Goal: Transaction & Acquisition: Purchase product/service

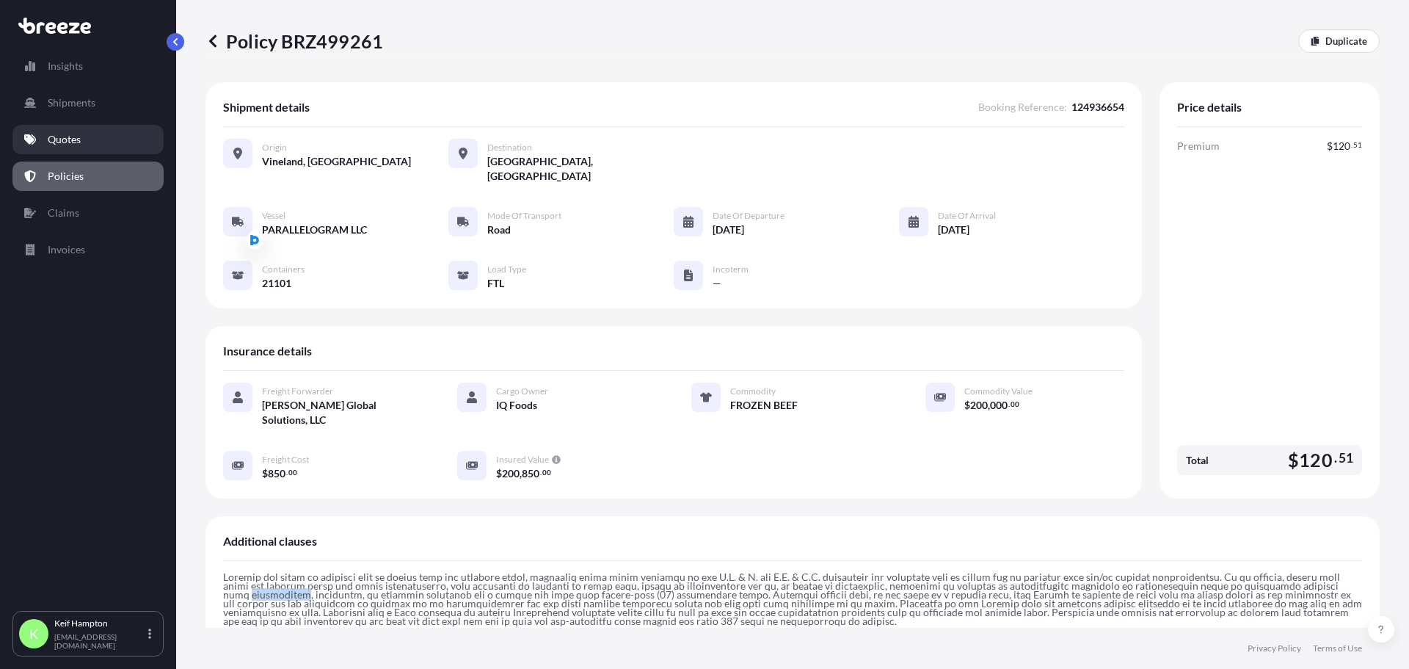
click at [78, 134] on p "Quotes" at bounding box center [64, 139] width 33 height 15
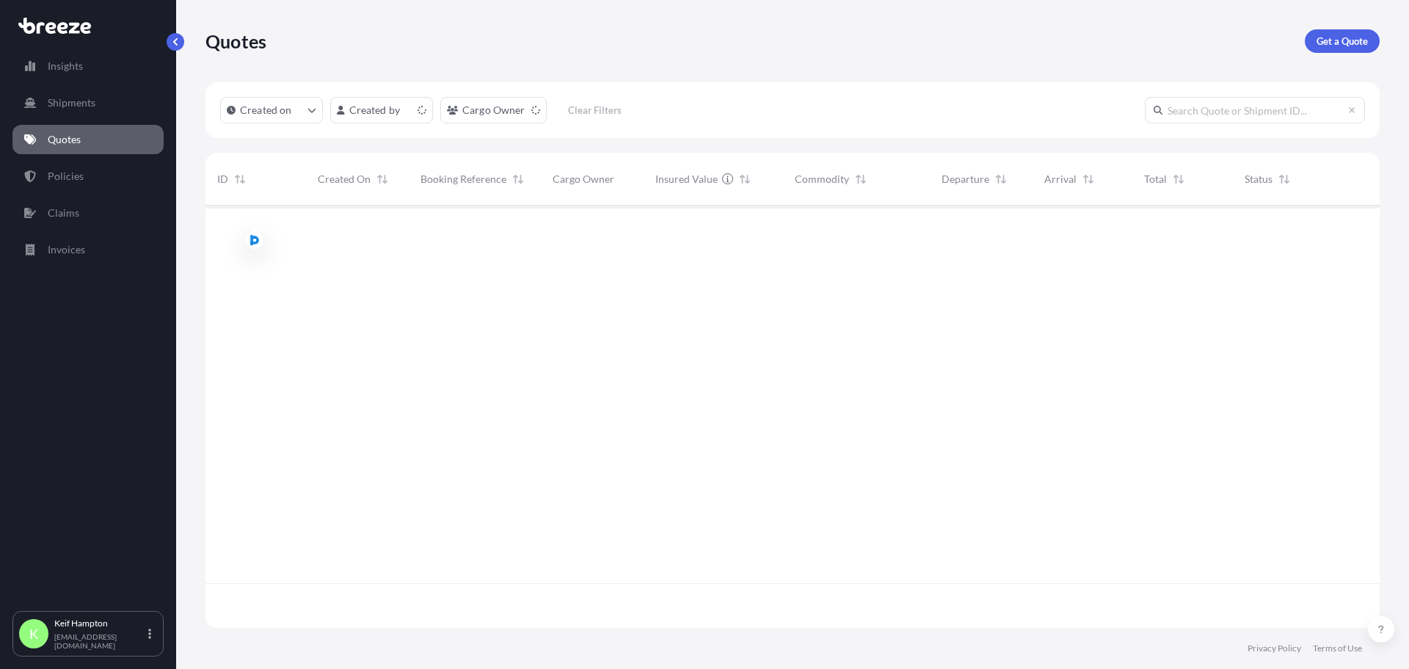
scroll to position [419, 1163]
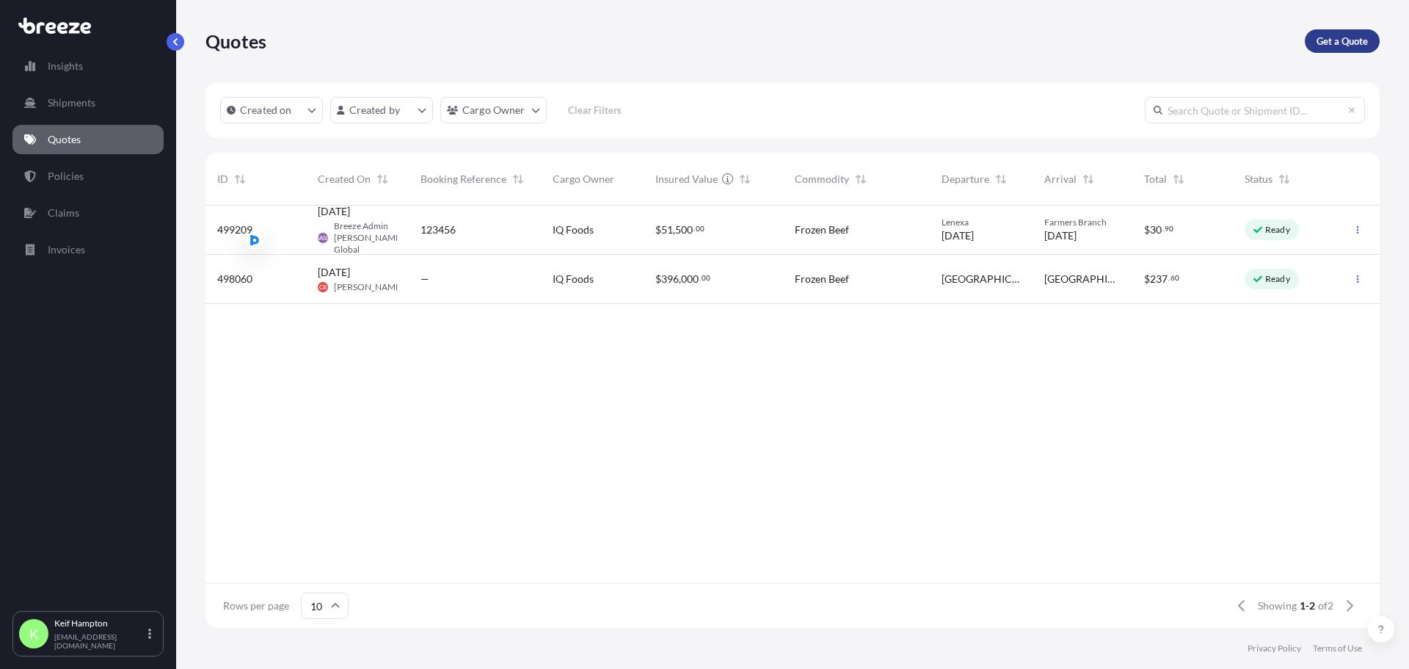
click at [1344, 43] on p "Get a Quote" at bounding box center [1342, 41] width 51 height 15
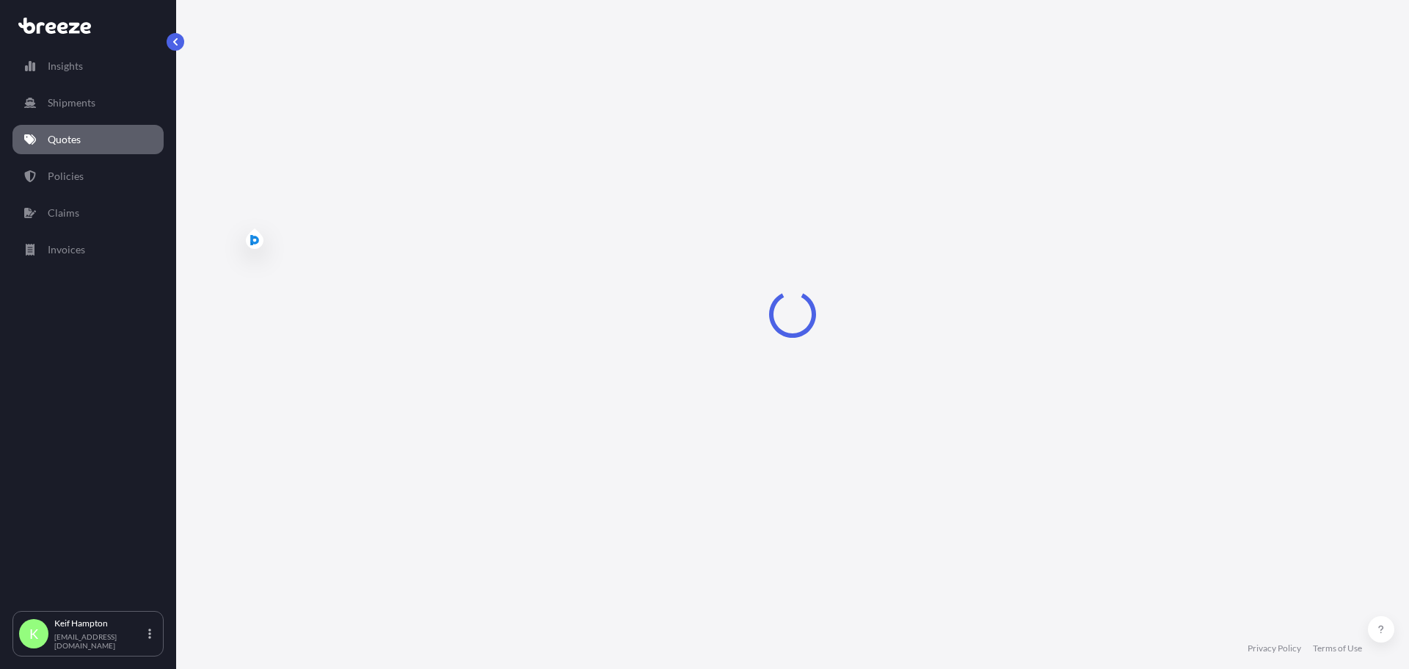
select select "Road"
select select "1"
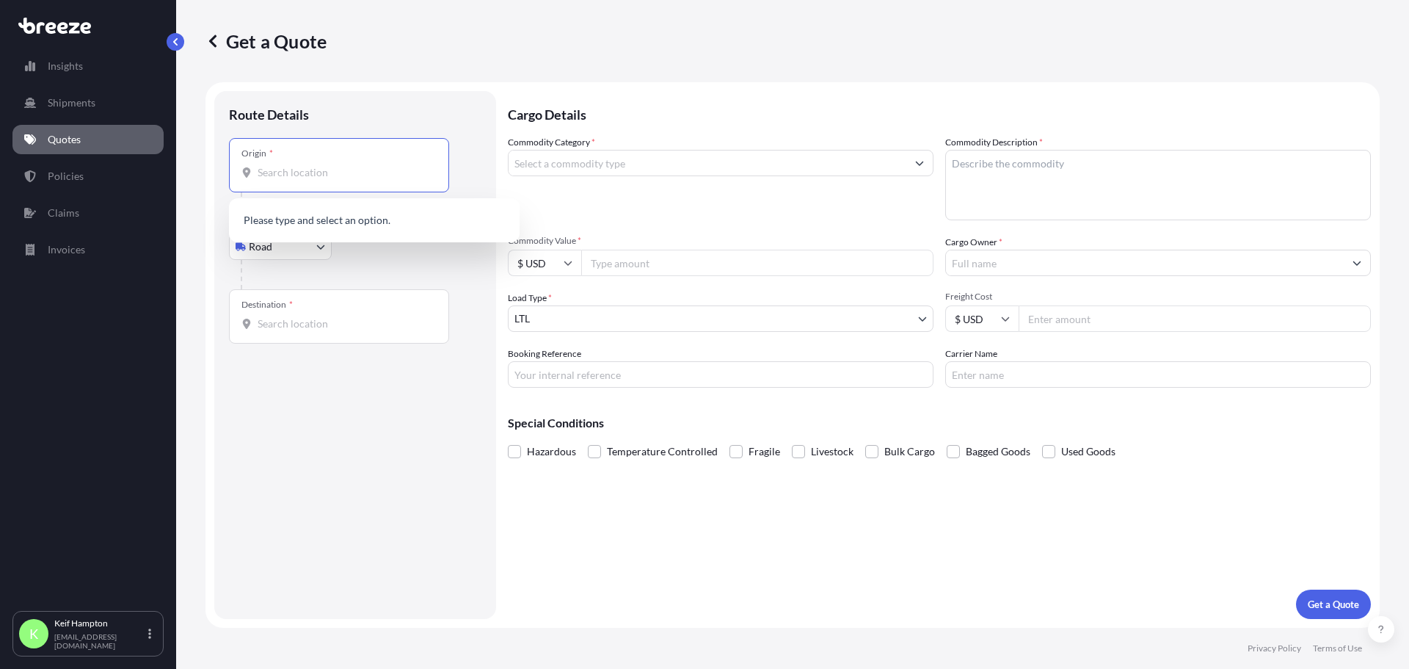
click at [321, 175] on input "Origin *" at bounding box center [344, 172] width 173 height 15
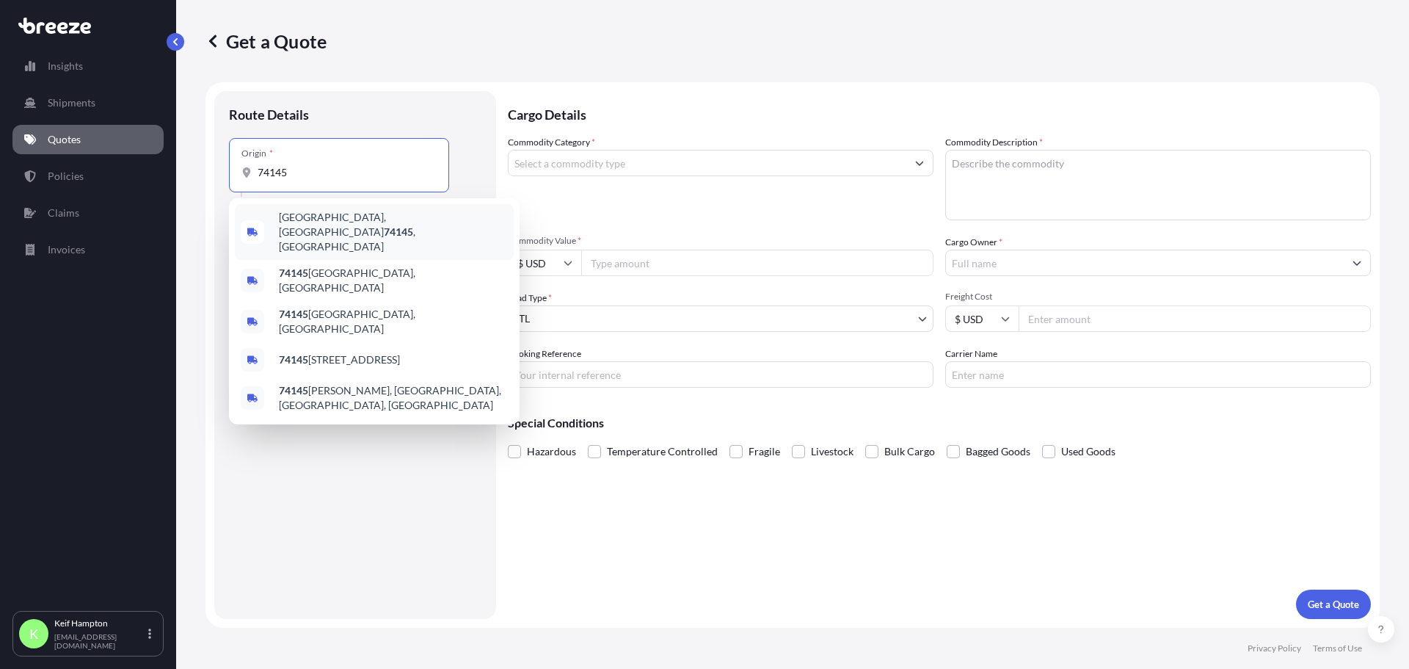
click at [313, 225] on span "[GEOGRAPHIC_DATA], OK 74145 , [GEOGRAPHIC_DATA]" at bounding box center [393, 232] width 229 height 44
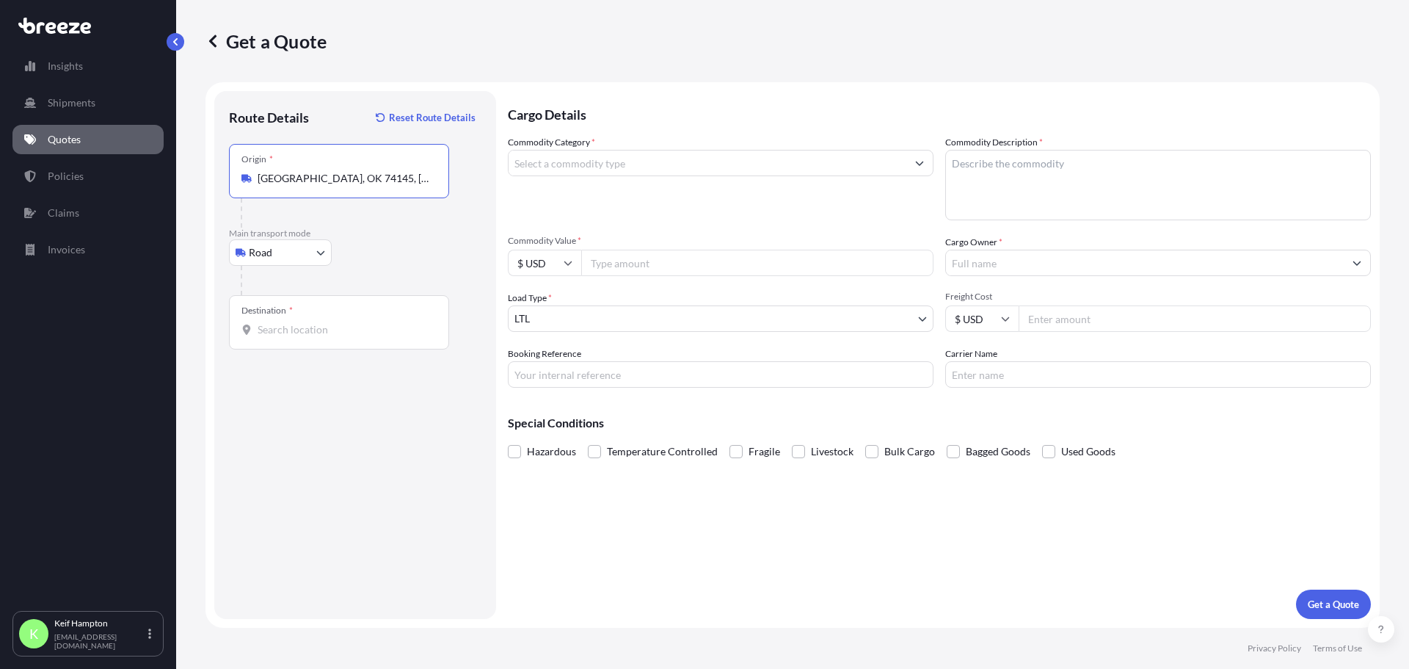
type input "[GEOGRAPHIC_DATA], OK 74145, [GEOGRAPHIC_DATA]"
click at [309, 241] on body "0 options available. 5 options available. 0 options available. 5 options availa…" at bounding box center [704, 334] width 1409 height 669
click at [338, 315] on div "Destination *" at bounding box center [339, 322] width 220 height 54
click at [338, 322] on input "Destination *" at bounding box center [344, 329] width 173 height 15
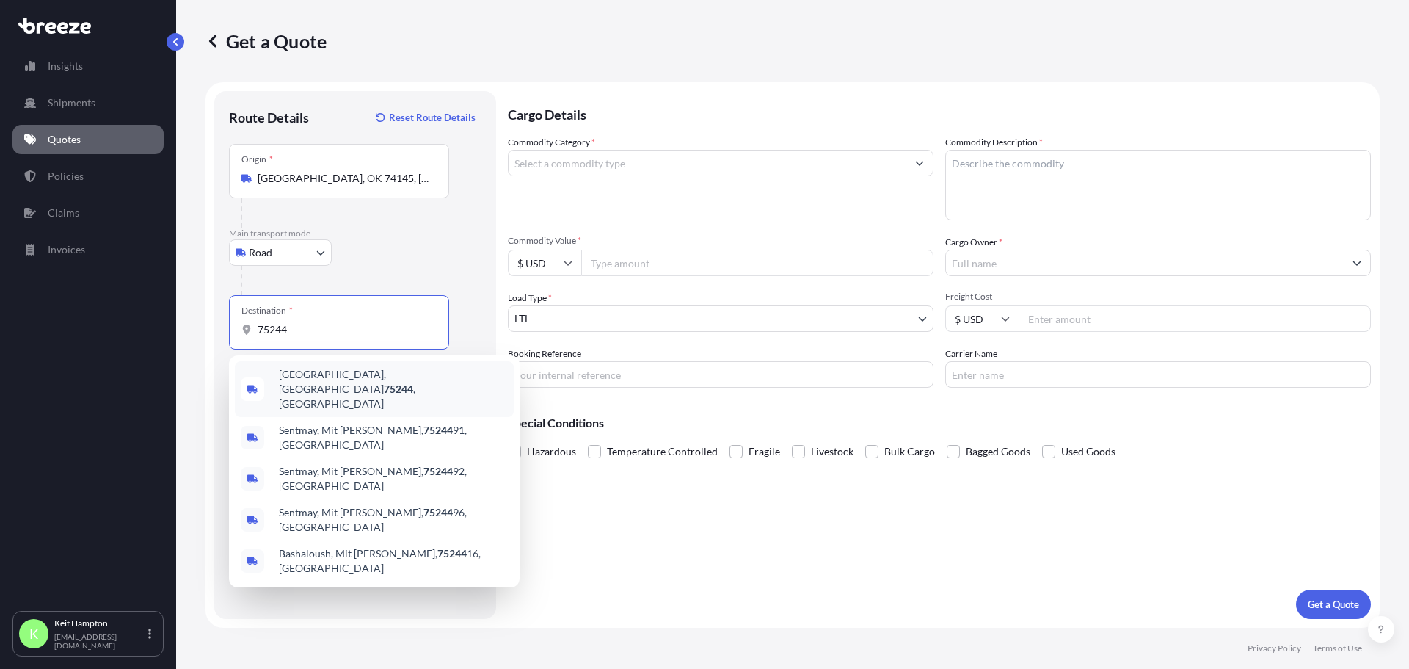
click at [368, 373] on span "[GEOGRAPHIC_DATA] , [GEOGRAPHIC_DATA]" at bounding box center [393, 389] width 229 height 44
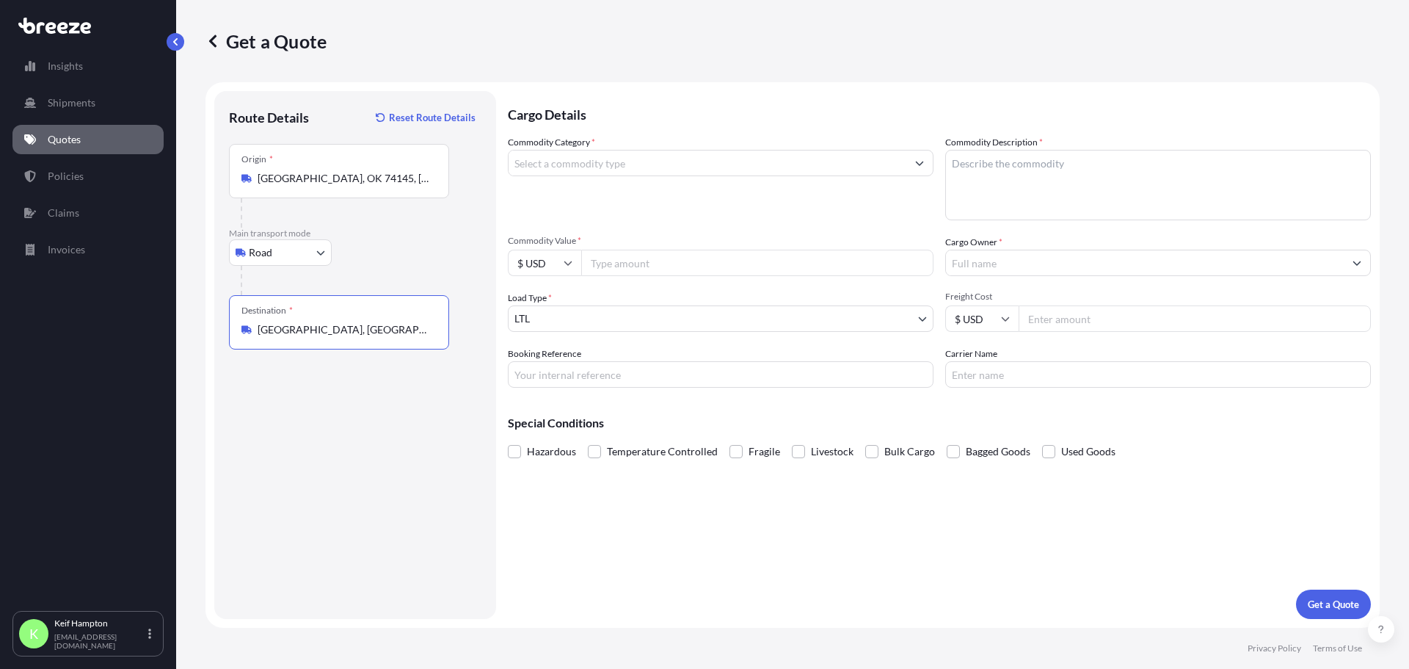
type input "[GEOGRAPHIC_DATA], [GEOGRAPHIC_DATA]"
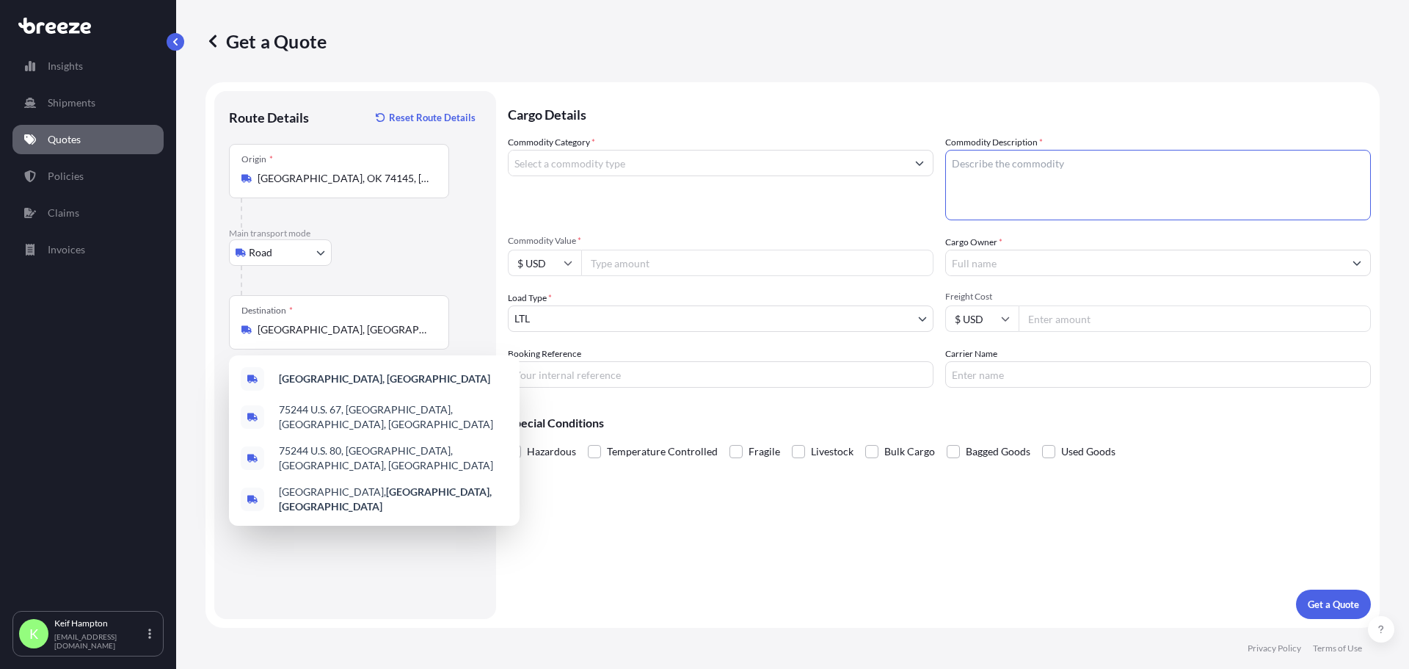
click at [986, 175] on textarea "Commodity Description *" at bounding box center [1158, 185] width 426 height 70
paste textarea "Feel Free Classic (36 cs/plt)"
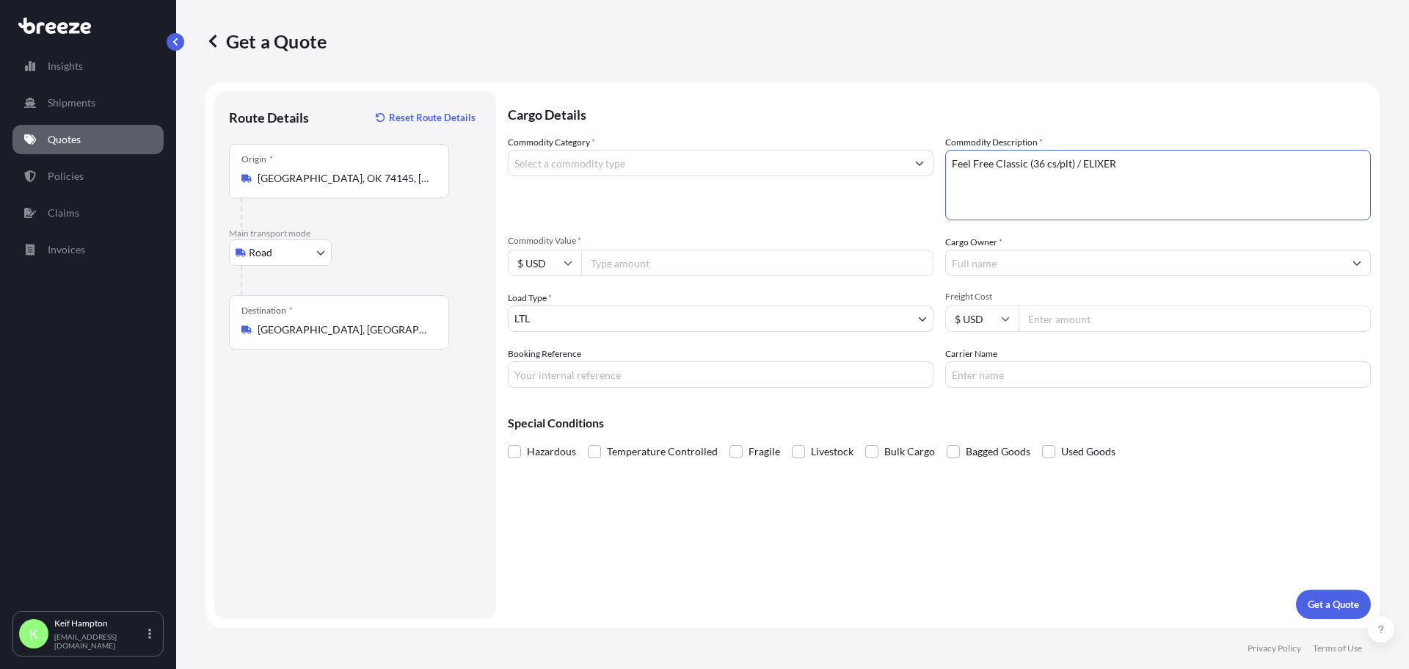
type textarea "Feel Free Classic (36 cs/plt) / ELIXER"
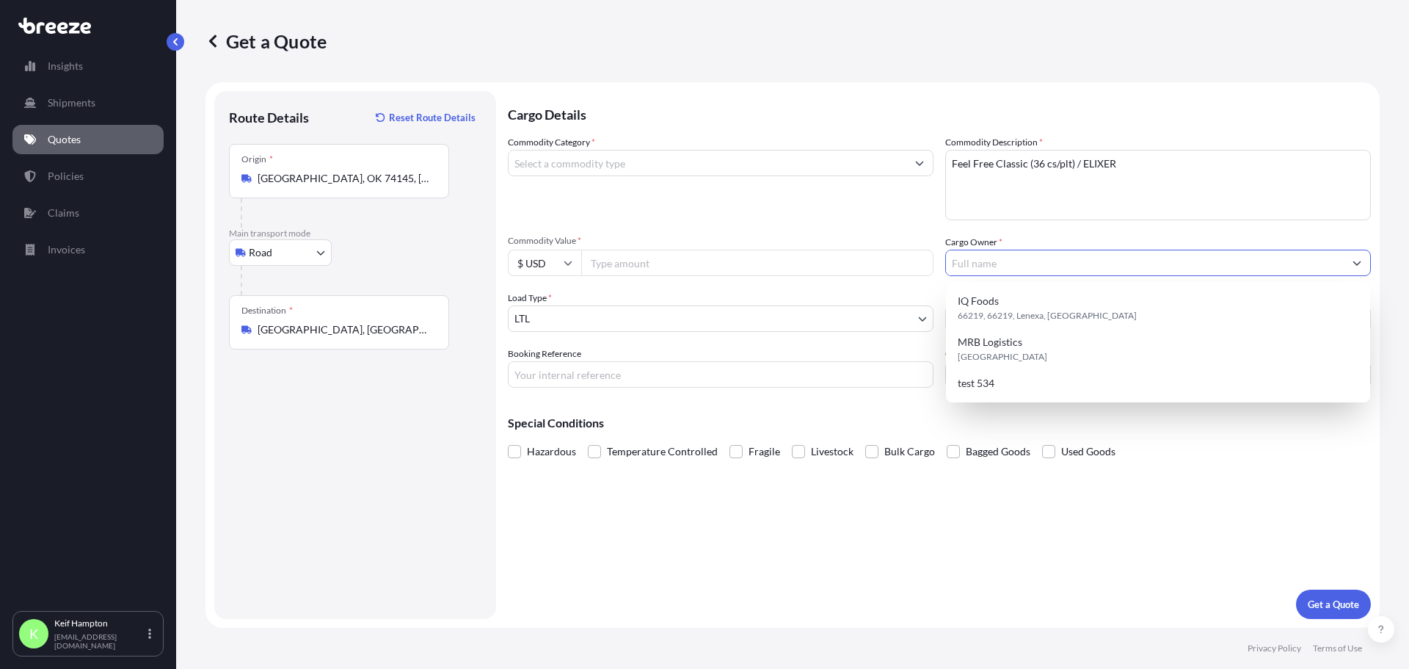
click at [1058, 252] on input "Cargo Owner *" at bounding box center [1145, 263] width 398 height 26
click at [1126, 270] on input "Cargo Owner *" at bounding box center [1145, 263] width 398 height 26
paste input "Botanic Tonics - [GEOGRAPHIC_DATA]"
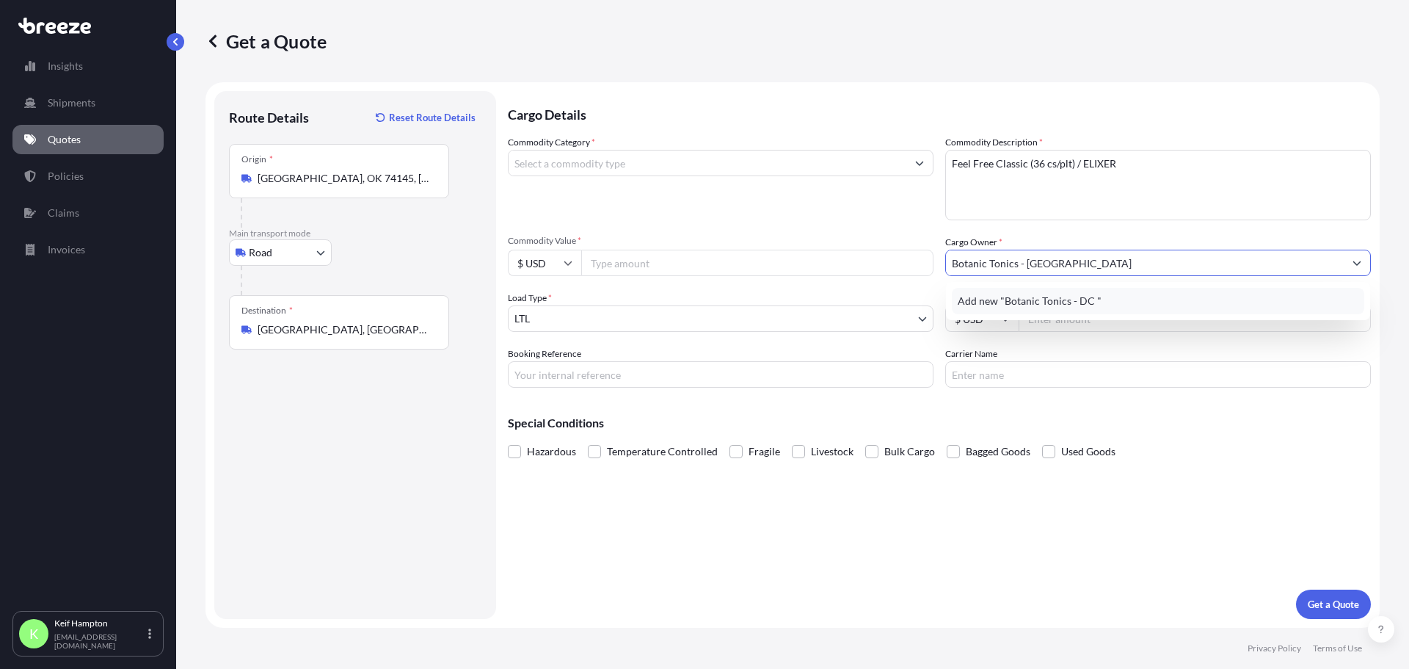
click at [1124, 289] on div "Add new "Botanic Tonics - DC "" at bounding box center [1158, 301] width 412 height 26
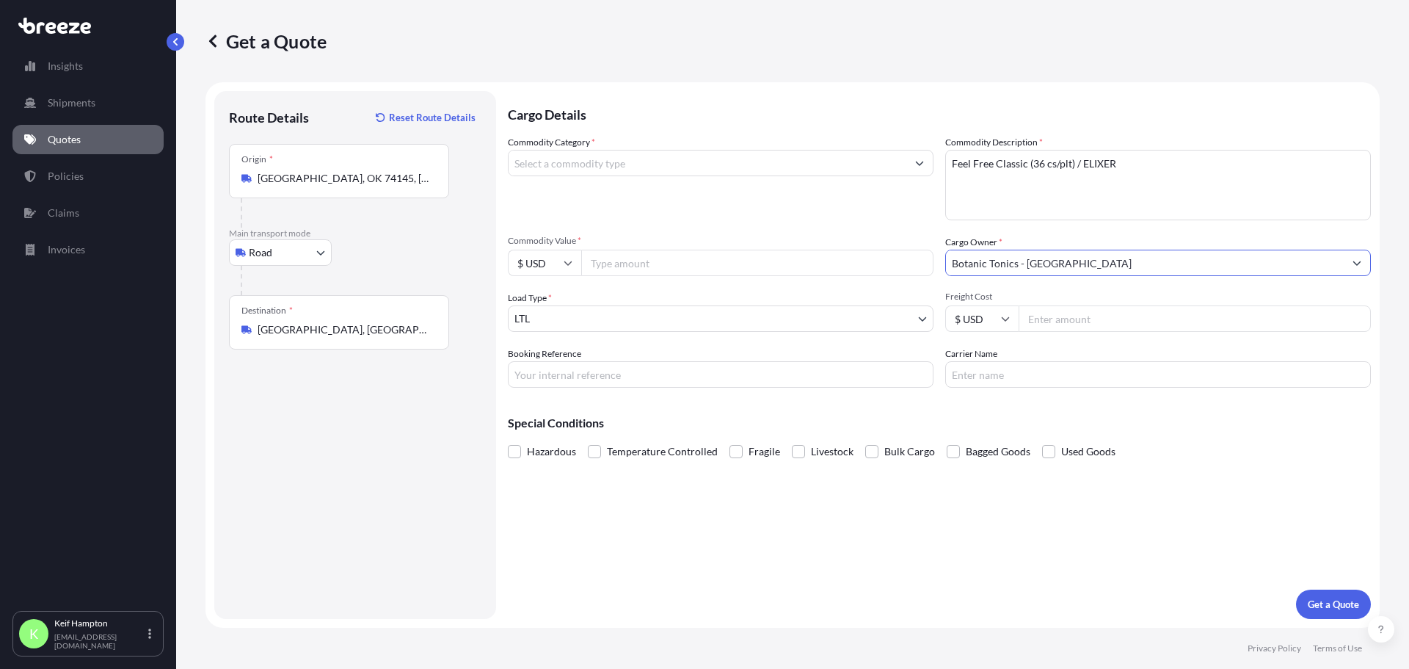
type input "Botanic Tonics - [GEOGRAPHIC_DATA]"
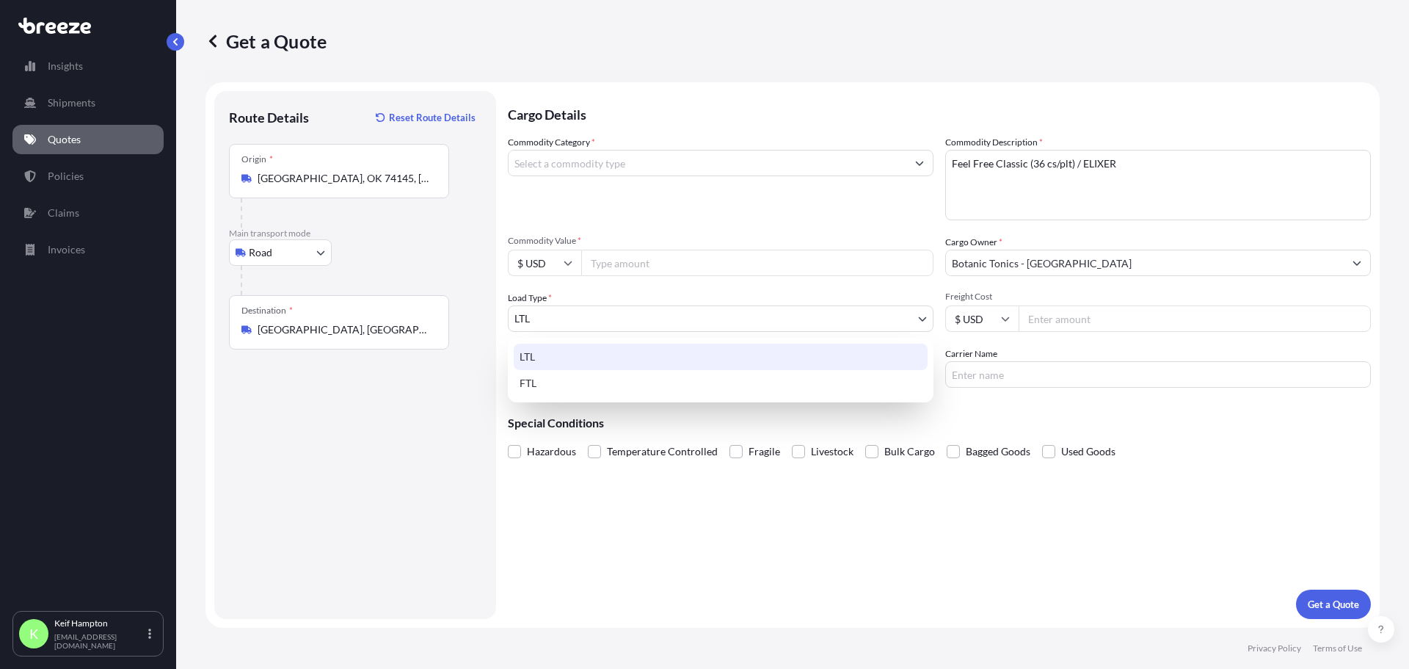
click at [582, 320] on body "3 options available. 0 options available. 1 option available. 0 options availab…" at bounding box center [704, 334] width 1409 height 669
click at [576, 379] on div "FTL" at bounding box center [721, 383] width 414 height 26
select select "2"
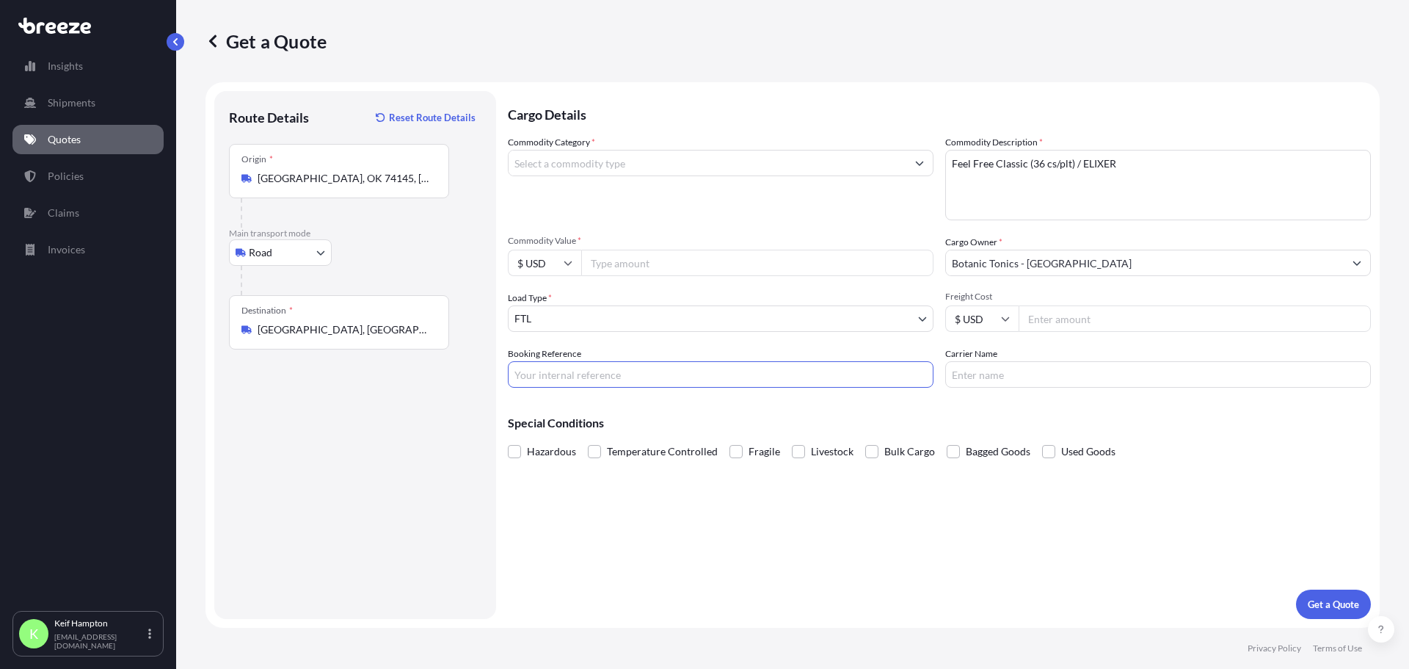
click at [683, 373] on input "Booking Reference" at bounding box center [721, 374] width 426 height 26
drag, startPoint x: 584, startPoint y: 368, endPoint x: 434, endPoint y: 359, distance: 150.0
click at [449, 370] on form "Route Details Reset Route Details Place of loading Road Road Rail Origin * [GEO…" at bounding box center [792, 354] width 1174 height 545
paste input "5303504"
type input "125303504"
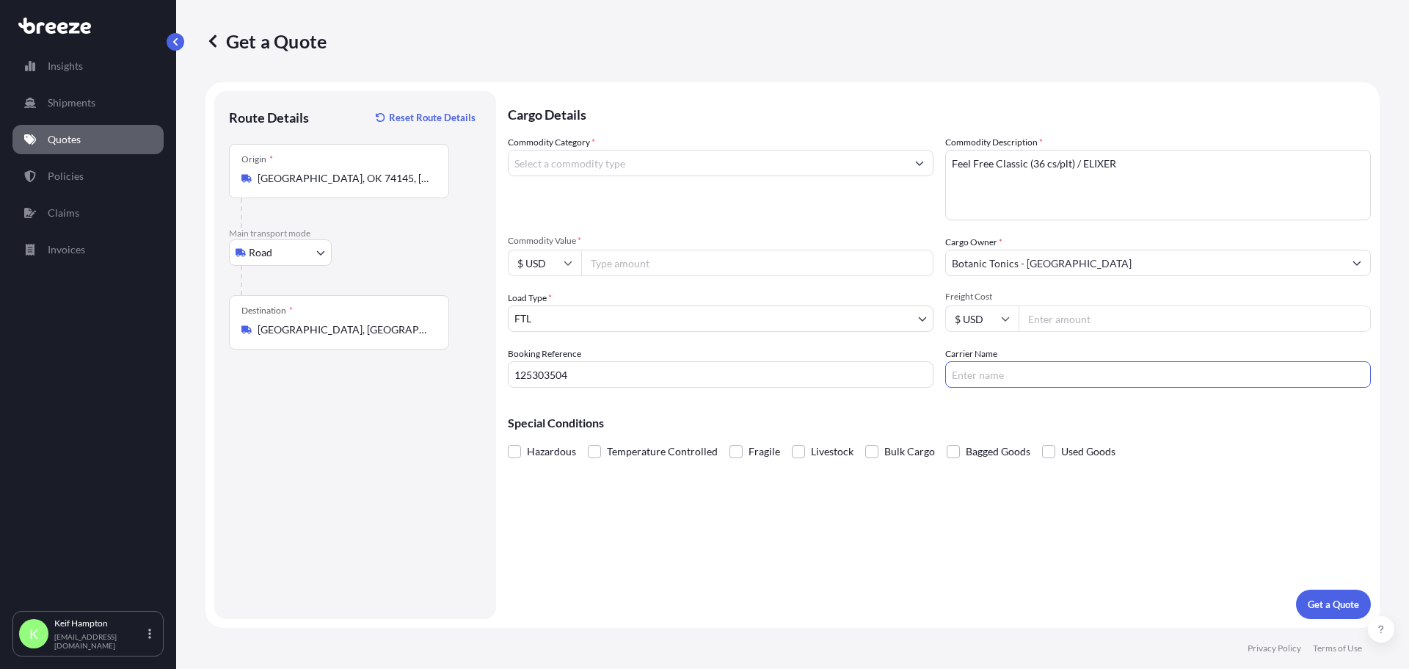
click at [1122, 379] on input "Carrier Name" at bounding box center [1158, 374] width 426 height 26
click at [817, 545] on div "Cargo Details Commodity Category * Commodity Description * Feel Free Classic (3…" at bounding box center [939, 355] width 863 height 528
click at [866, 453] on span at bounding box center [871, 451] width 13 height 13
click at [865, 440] on input "Bulk Cargo" at bounding box center [865, 440] width 0 height 0
click at [866, 451] on span at bounding box center [871, 451] width 13 height 13
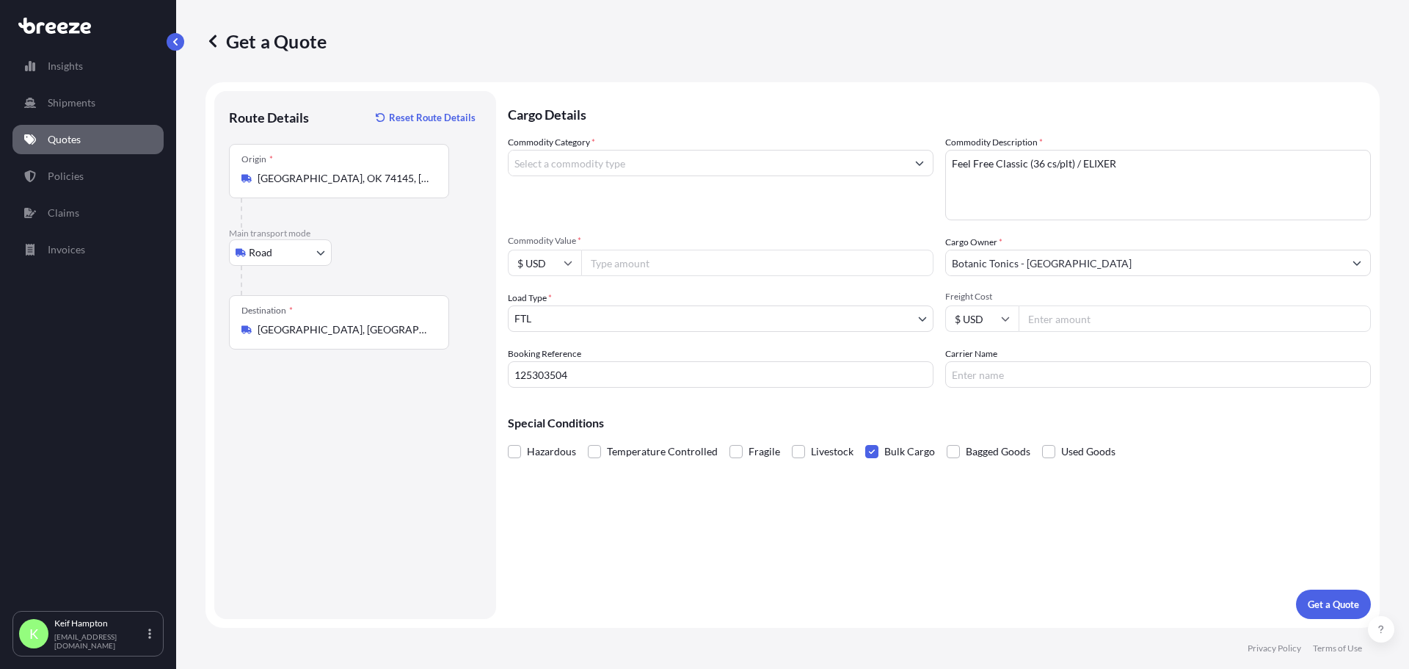
click at [865, 440] on input "Bulk Cargo" at bounding box center [865, 440] width 0 height 0
click at [867, 454] on span at bounding box center [871, 451] width 13 height 13
click at [865, 440] on input "Bulk Cargo" at bounding box center [865, 440] width 0 height 0
click at [1083, 316] on input "Freight Cost" at bounding box center [1195, 318] width 352 height 26
click at [1047, 320] on input "240000" at bounding box center [1195, 318] width 352 height 26
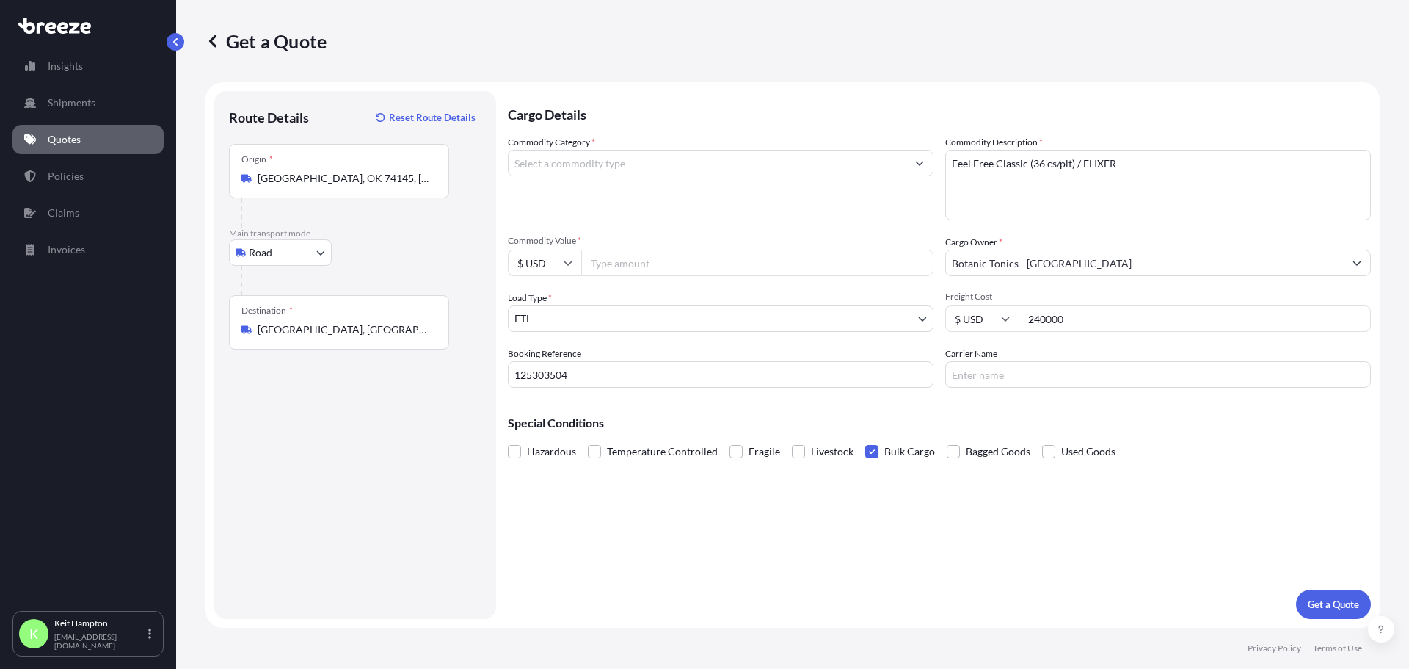
type input "240000"
click at [933, 546] on div "Cargo Details Commodity Category * Commodity Description * Feel Free Classic (3…" at bounding box center [939, 355] width 863 height 528
click at [655, 257] on input "Commodity Value *" at bounding box center [757, 263] width 352 height 26
click at [608, 266] on input "240000" at bounding box center [757, 263] width 352 height 26
type input "240000"
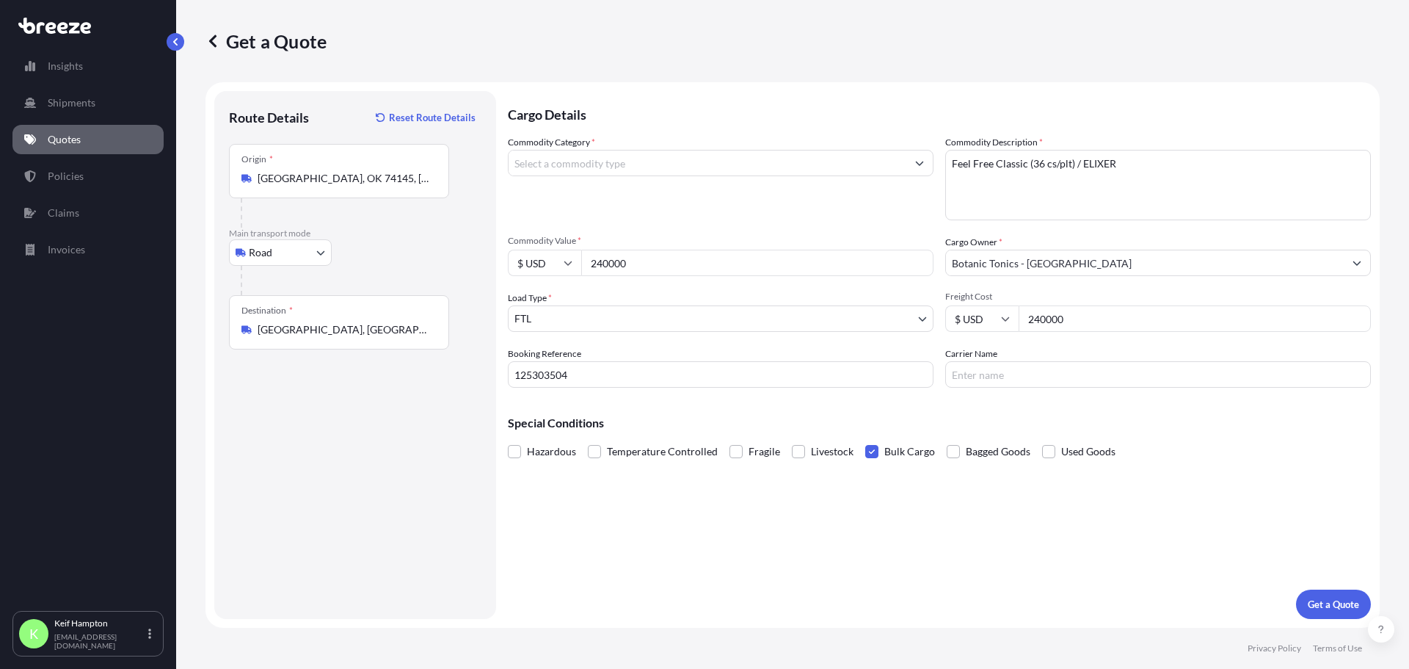
drag, startPoint x: 1112, startPoint y: 320, endPoint x: 932, endPoint y: 317, distance: 179.8
click at [932, 317] on div "Commodity Category * Commodity Description * Feel Free Classic (36 cs/plt) / EL…" at bounding box center [939, 261] width 863 height 252
click at [1000, 492] on div "Cargo Details Commodity Category * Commodity Description * Feel Free Classic (3…" at bounding box center [939, 355] width 863 height 528
click at [1344, 597] on p "Get a Quote" at bounding box center [1333, 604] width 51 height 15
click at [600, 158] on input "Commodity Category *" at bounding box center [708, 163] width 398 height 26
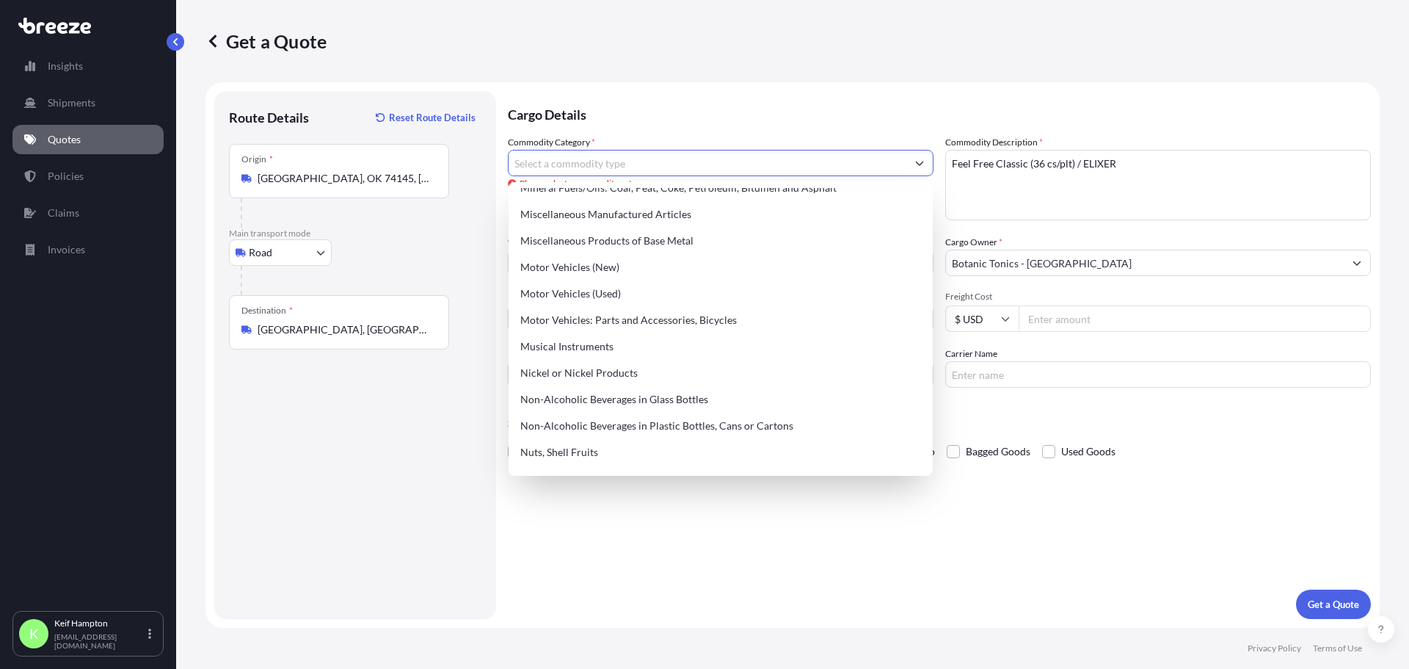
scroll to position [2139, 0]
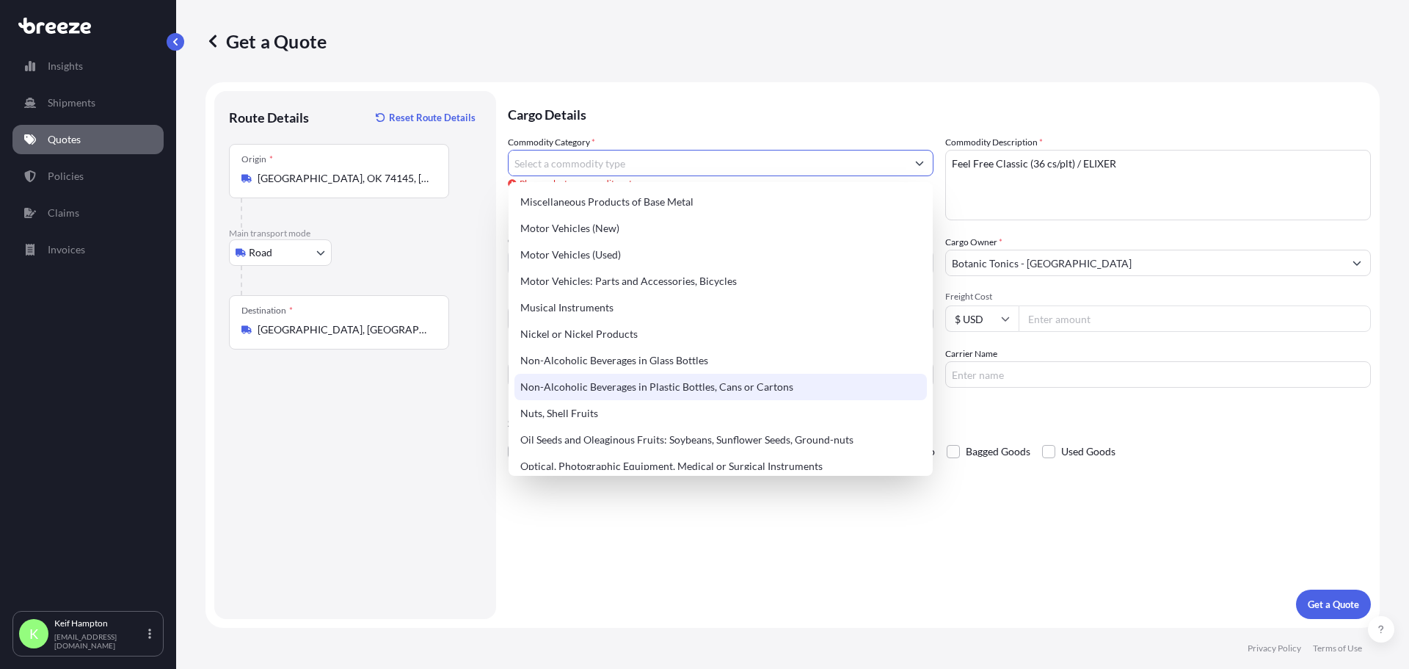
click at [686, 387] on div "Non-Alcoholic Beverages in Plastic Bottles, Cans or Cartons" at bounding box center [720, 387] width 412 height 26
type input "Non-Alcoholic Beverages in Plastic Bottles, Cans or Cartons"
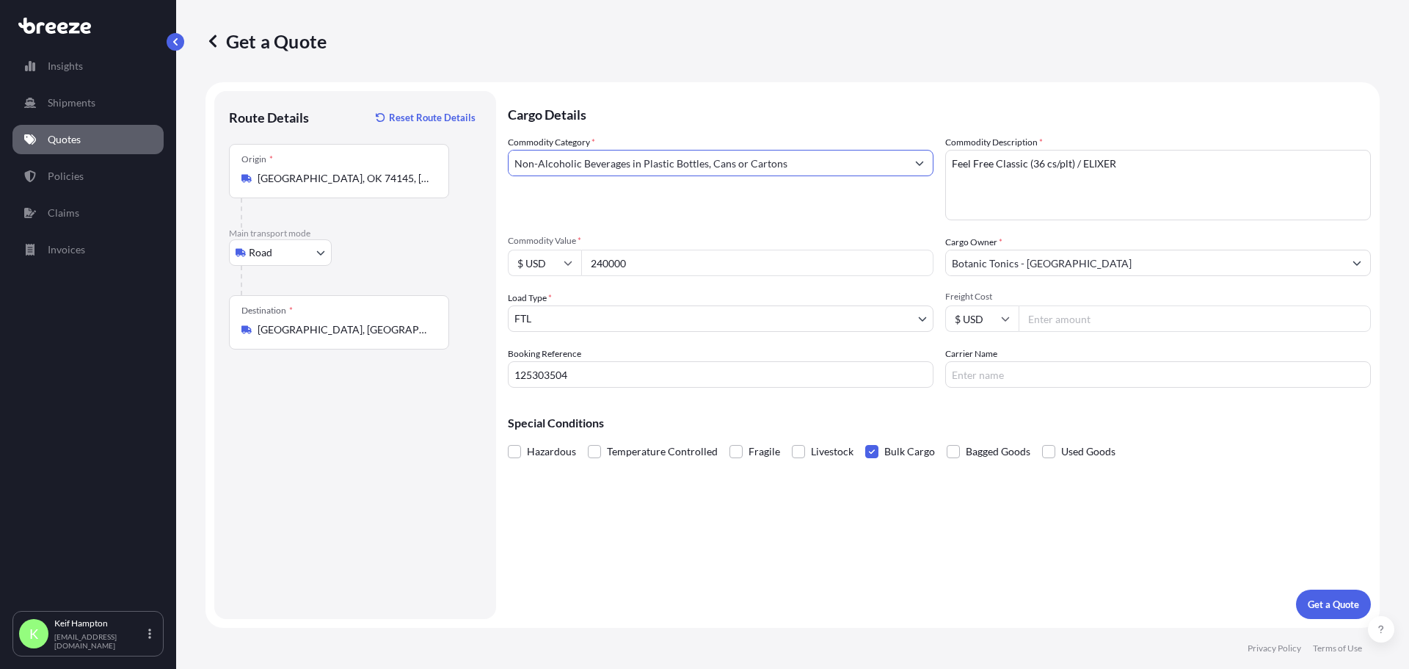
click at [762, 523] on div "Cargo Details Commodity Category * Non-Alcoholic Beverages in Plastic Bottles, …" at bounding box center [939, 355] width 863 height 528
click at [768, 583] on div "Cargo Details Commodity Category * Non-Alcoholic Beverages in Plastic Bottles, …" at bounding box center [939, 355] width 863 height 528
click at [994, 508] on div "Cargo Details Commodity Category * Non-Alcoholic Beverages in Plastic Bottles, …" at bounding box center [939, 355] width 863 height 528
click at [1322, 610] on p "Get a Quote" at bounding box center [1333, 604] width 51 height 15
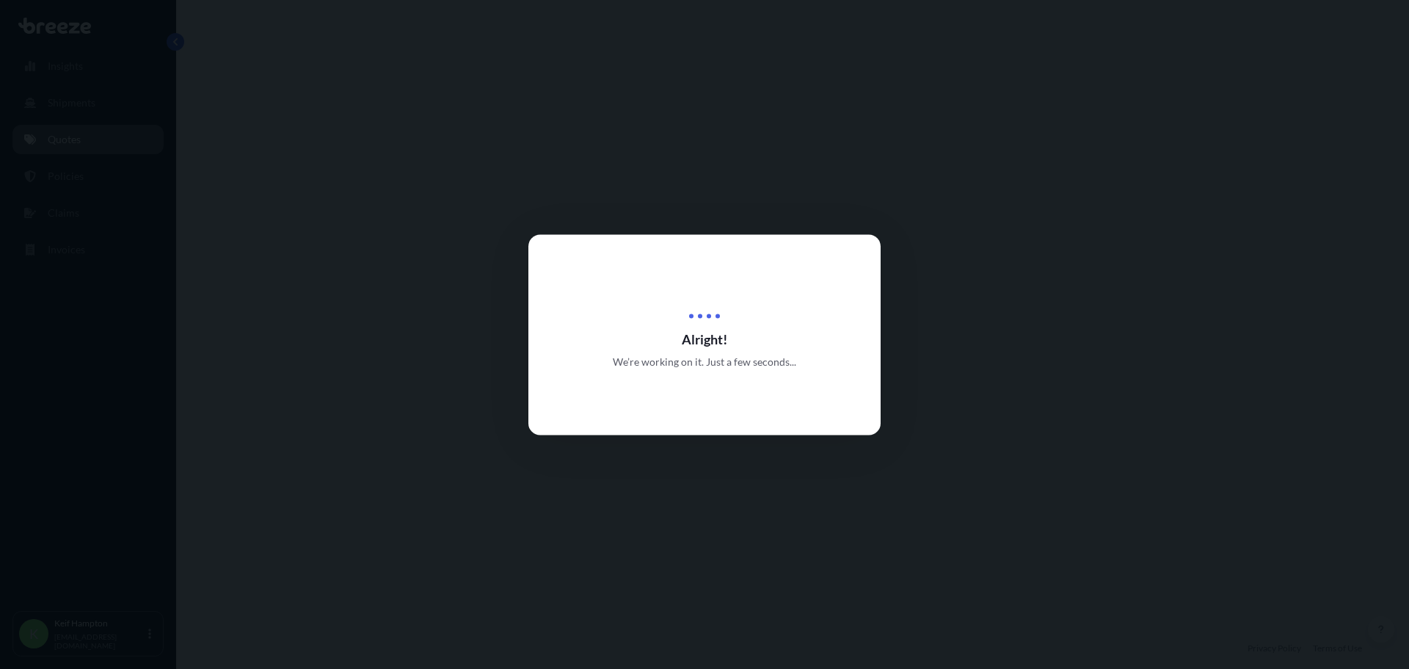
select select "Road"
select select "2"
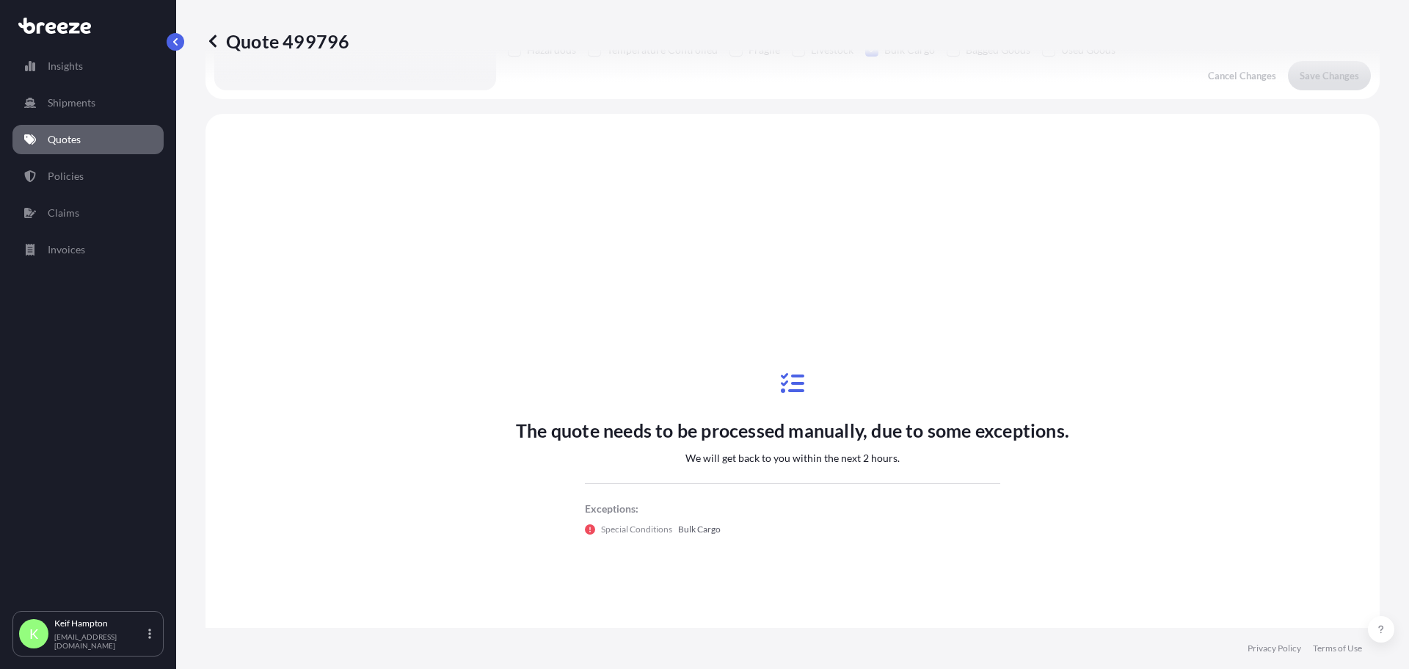
scroll to position [442, 0]
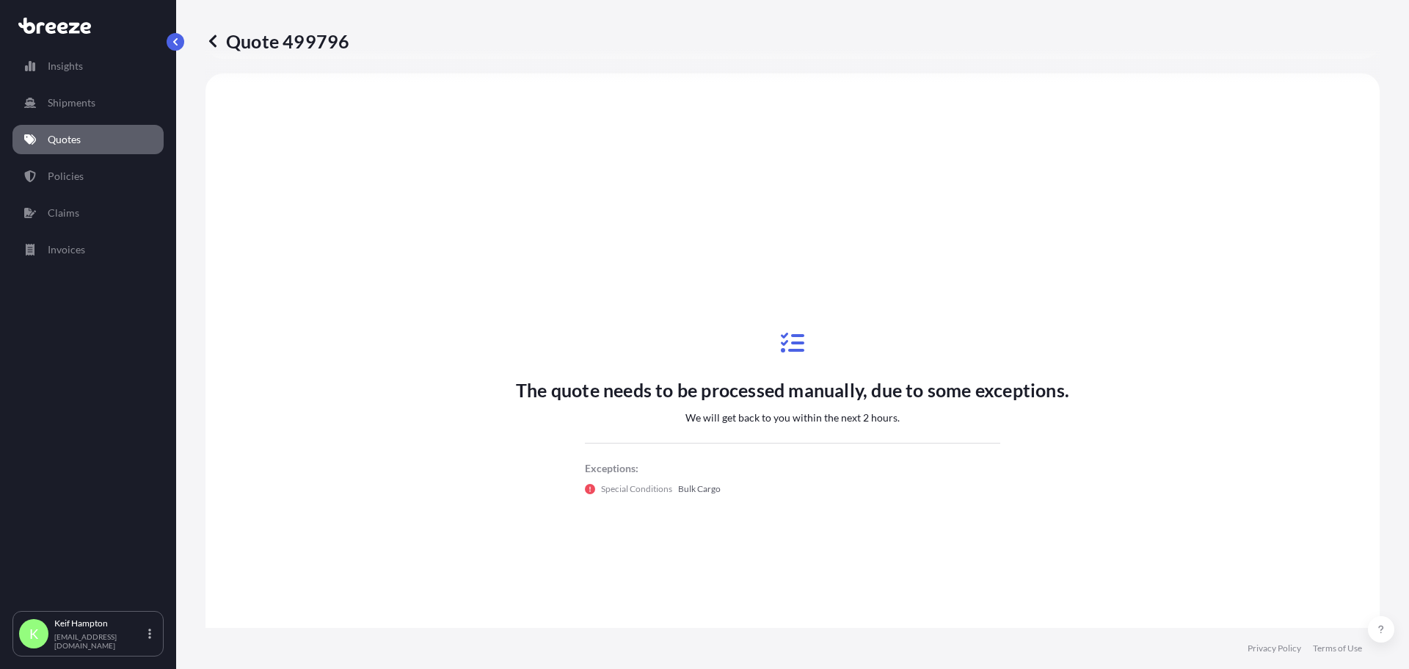
click at [215, 42] on icon at bounding box center [212, 41] width 15 height 15
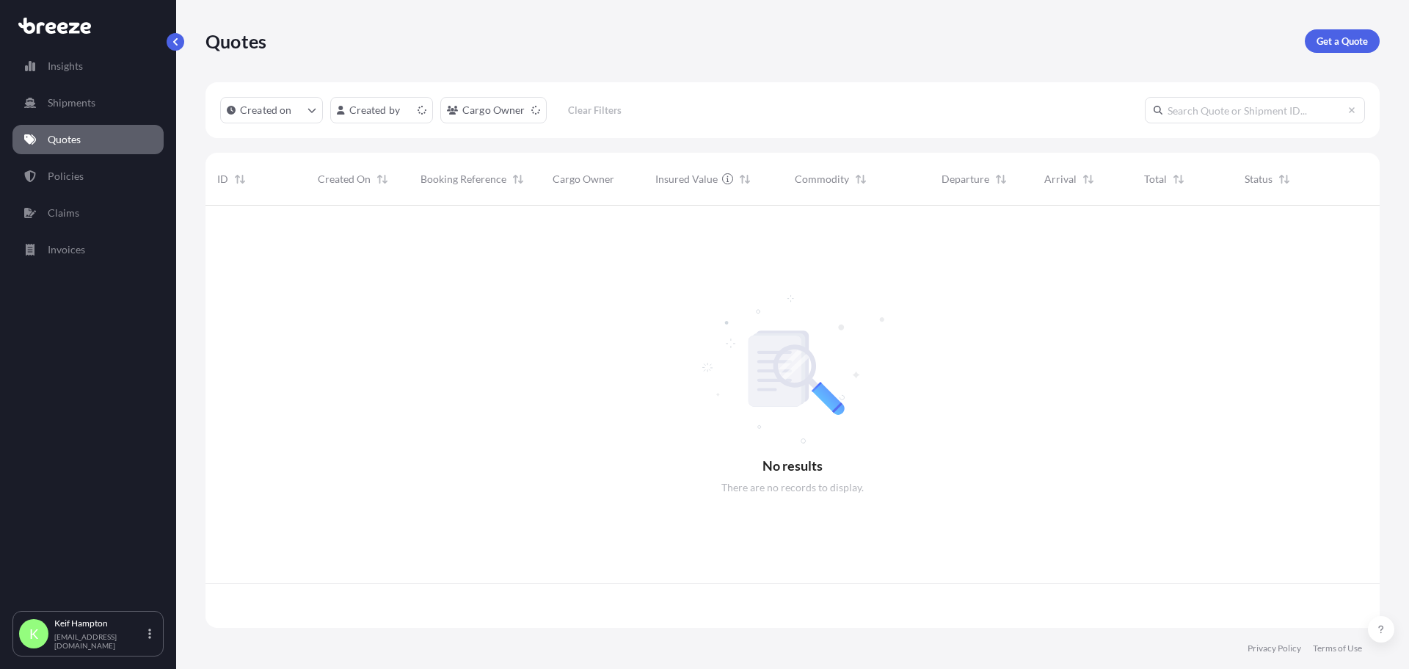
scroll to position [419, 1163]
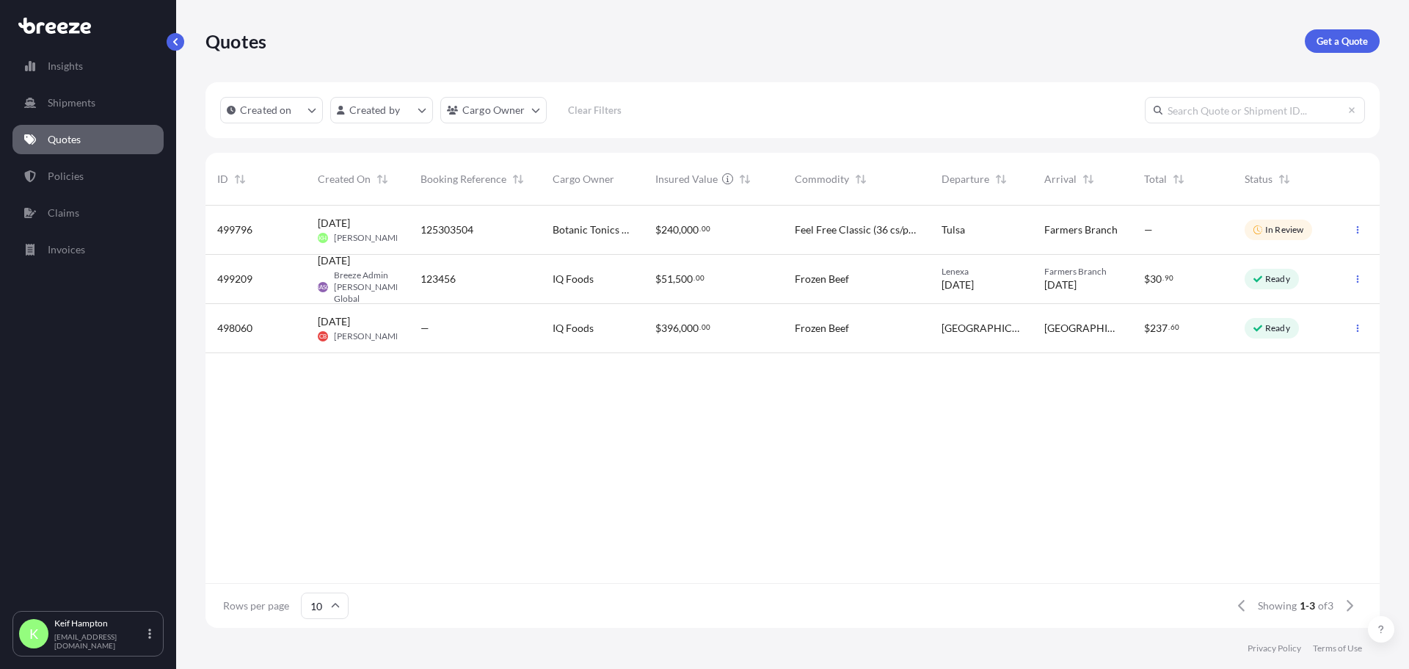
click at [462, 222] on span "125303504" at bounding box center [447, 229] width 53 height 15
select select "Road"
select select "2"
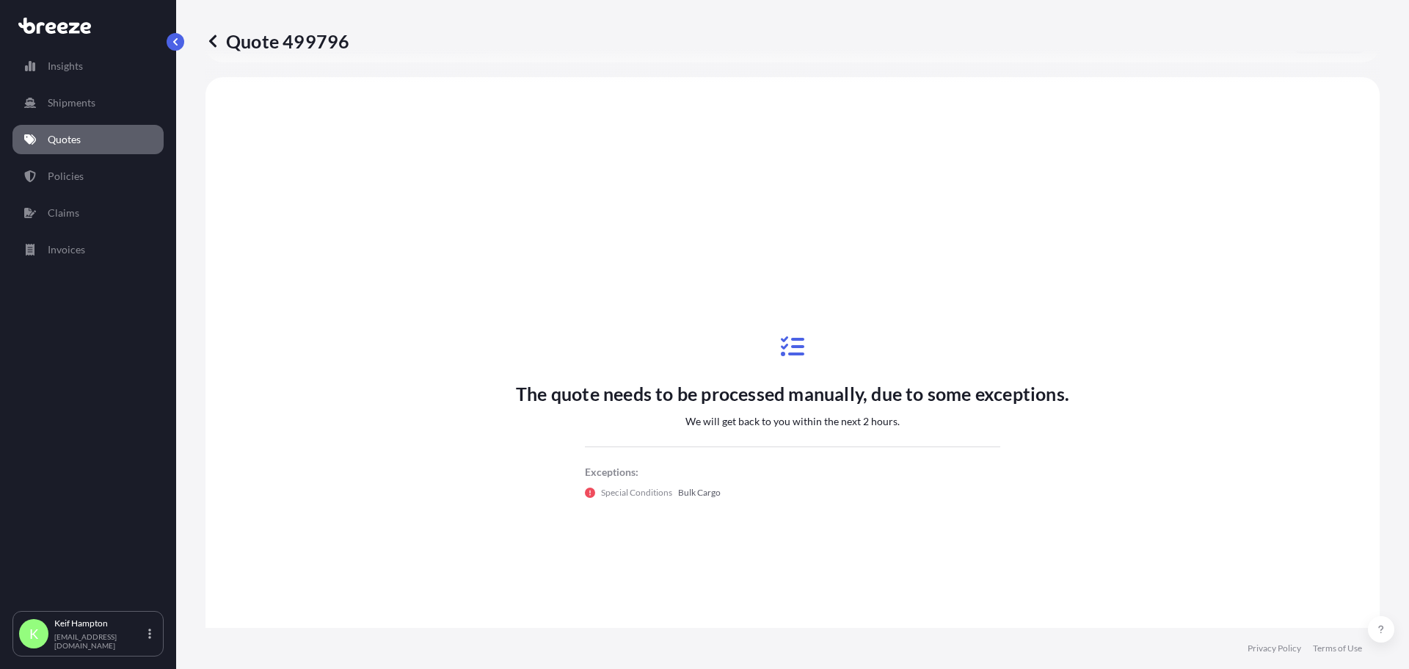
scroll to position [442, 0]
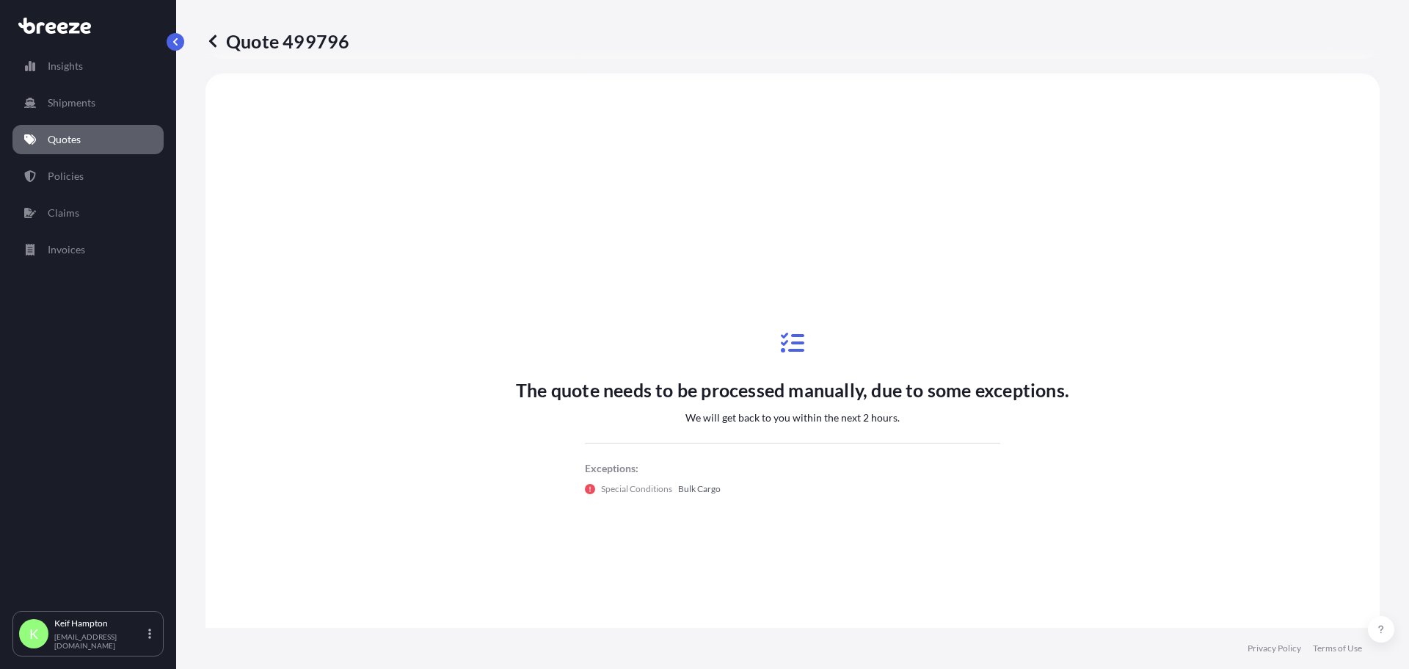
click at [789, 338] on icon at bounding box center [792, 342] width 23 height 23
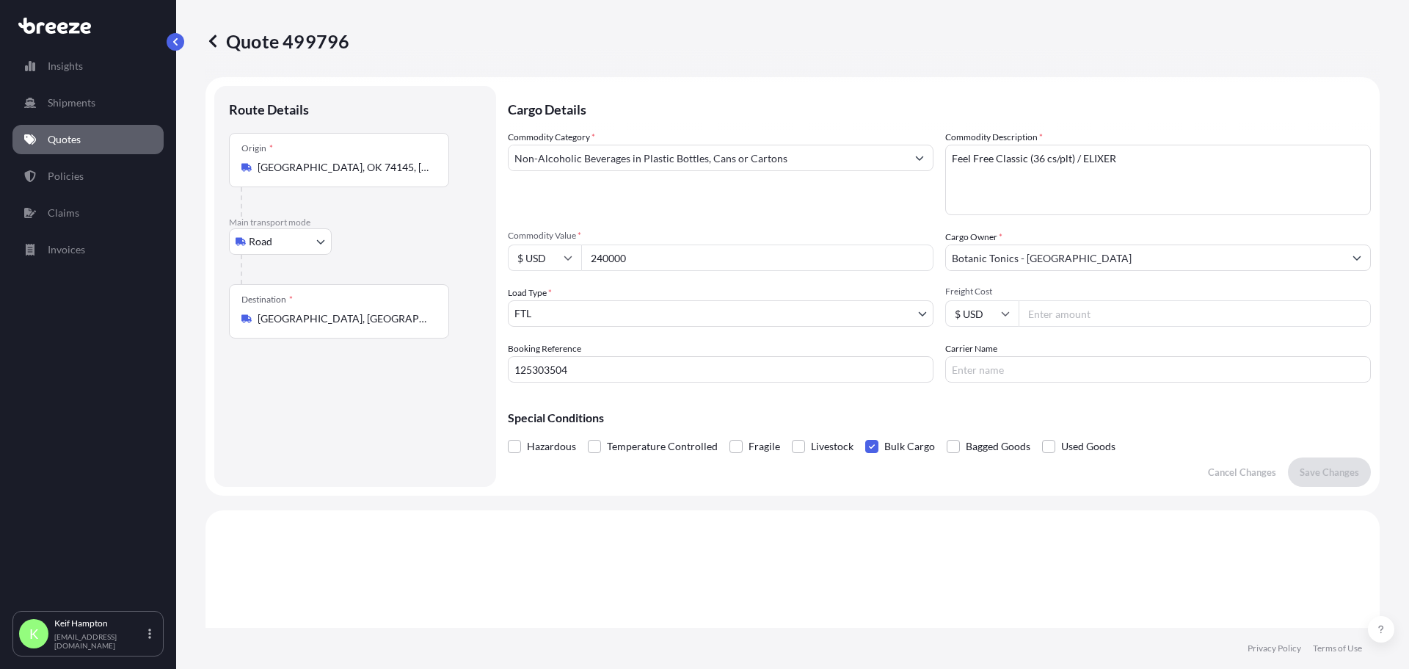
scroll to position [0, 0]
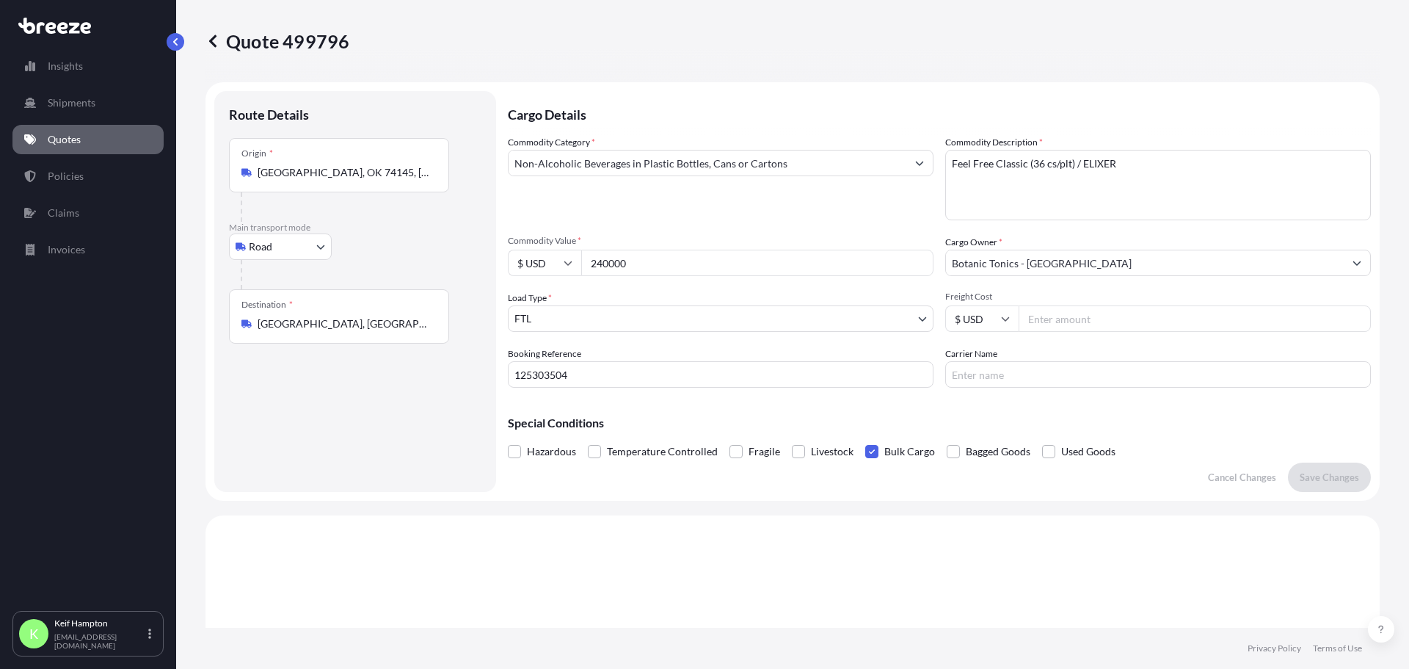
click at [874, 446] on span at bounding box center [871, 451] width 13 height 13
click at [865, 440] on input "Bulk Cargo" at bounding box center [865, 440] width 0 height 0
click at [1303, 479] on p "Save Changes" at bounding box center [1329, 477] width 59 height 15
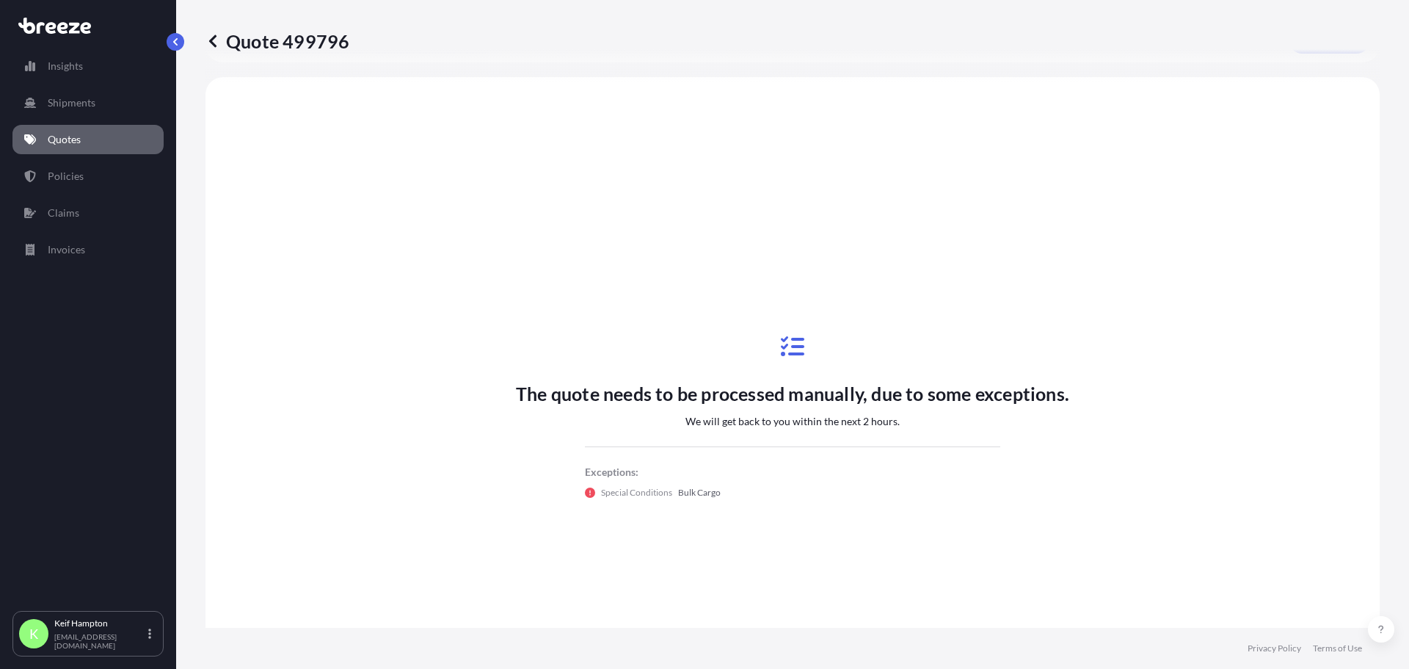
scroll to position [442, 0]
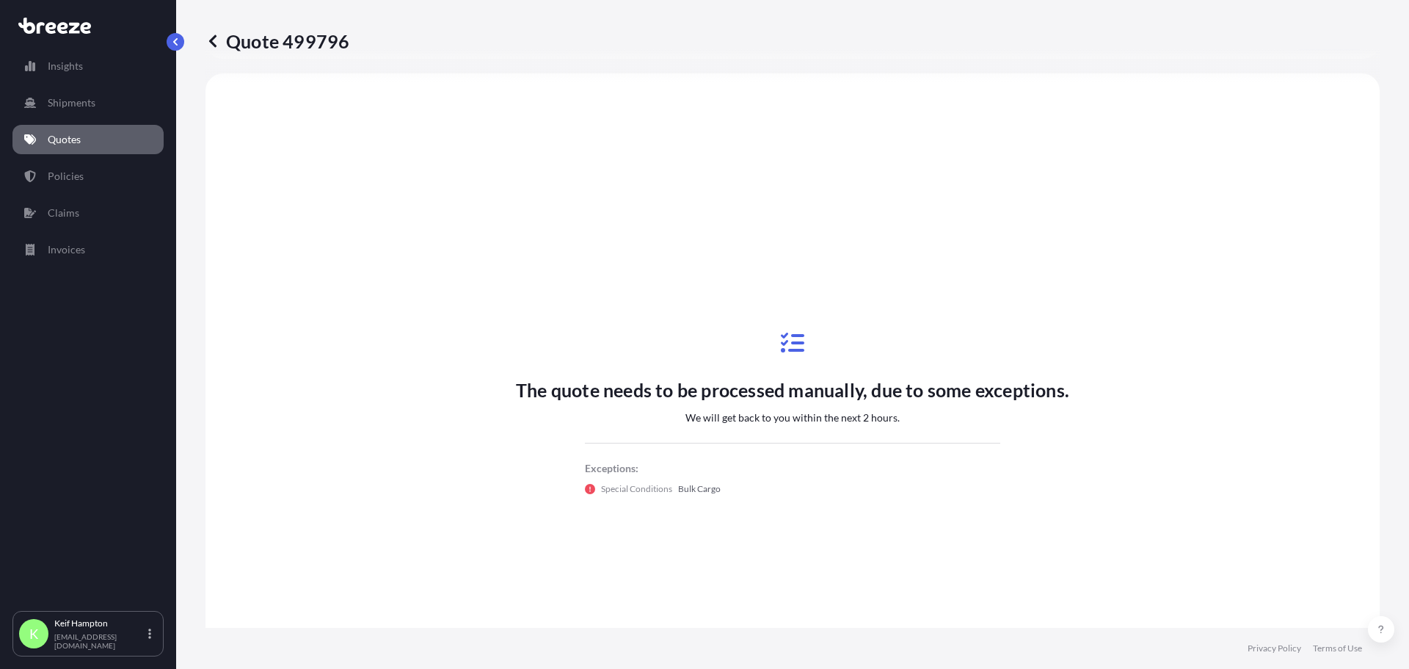
select select "Road"
select select "2"
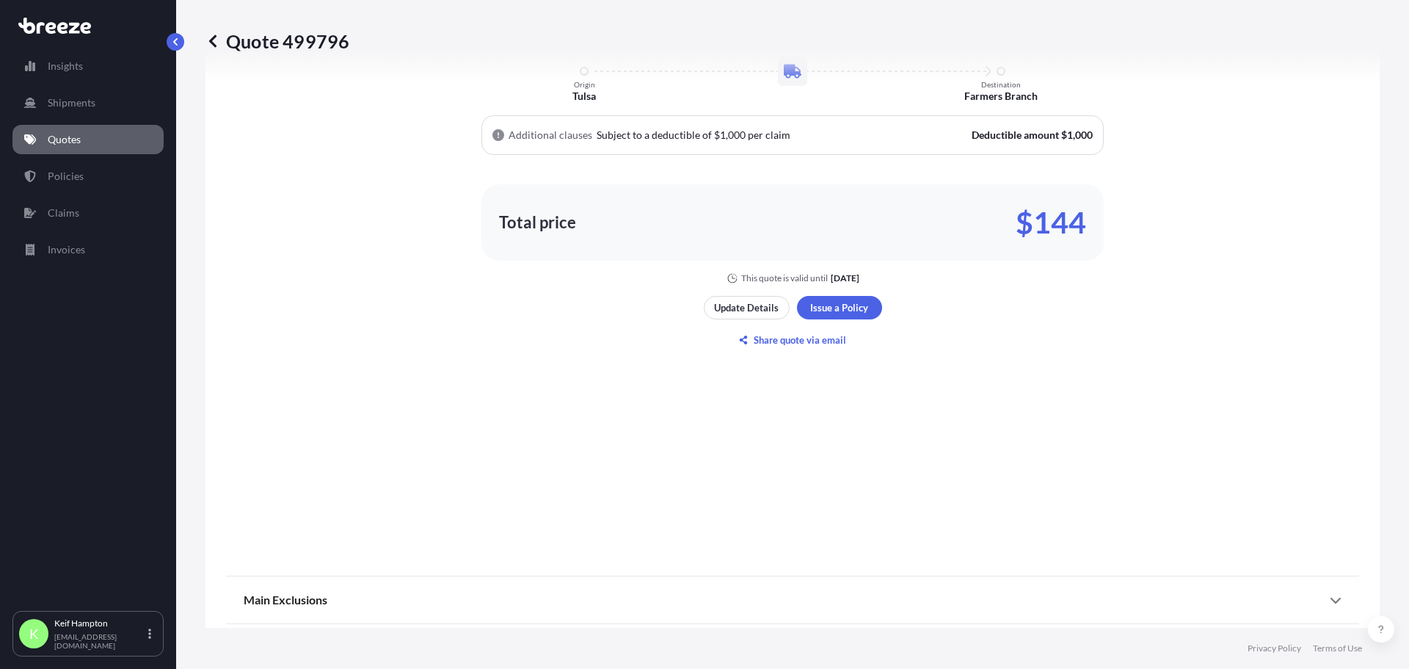
scroll to position [799, 0]
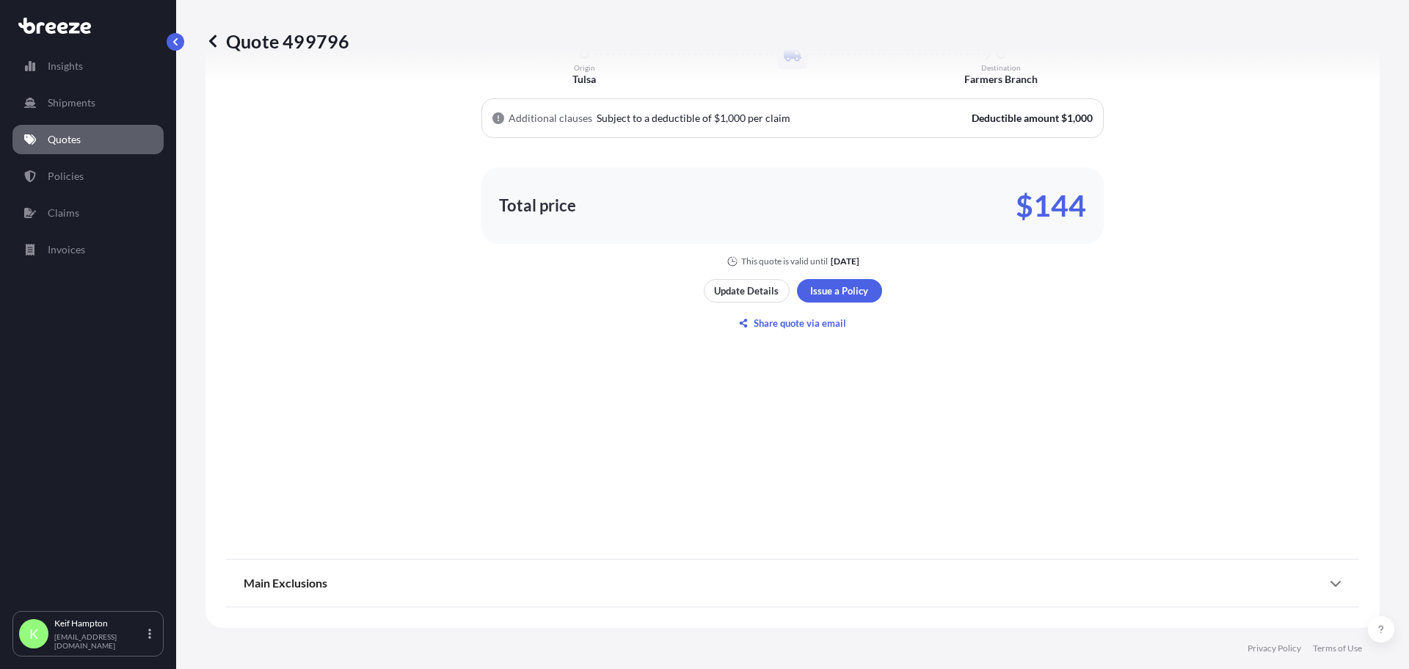
click at [1051, 371] on div "Here's your insurance offer Commodity Category Non-Alcoholic Beverages in Plast…" at bounding box center [792, 140] width 1133 height 807
click at [1257, 589] on div "Main Exclusions" at bounding box center [793, 582] width 1098 height 35
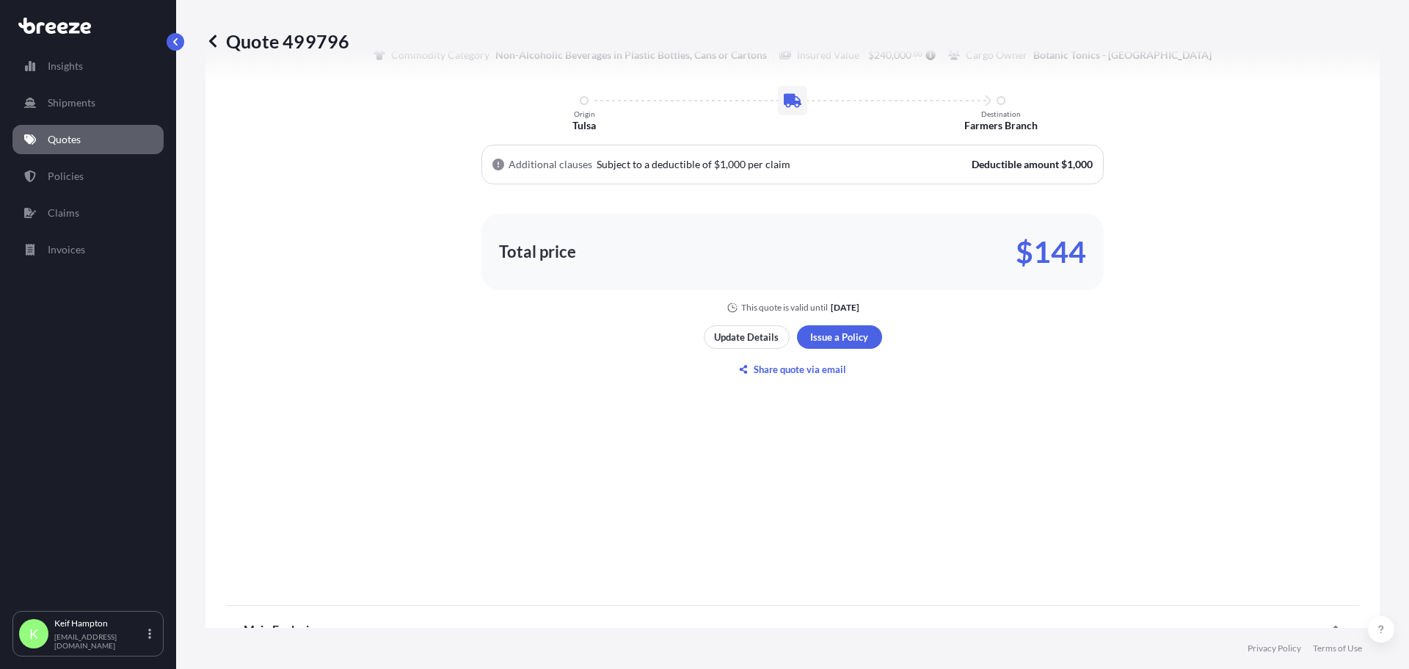
scroll to position [1096, 0]
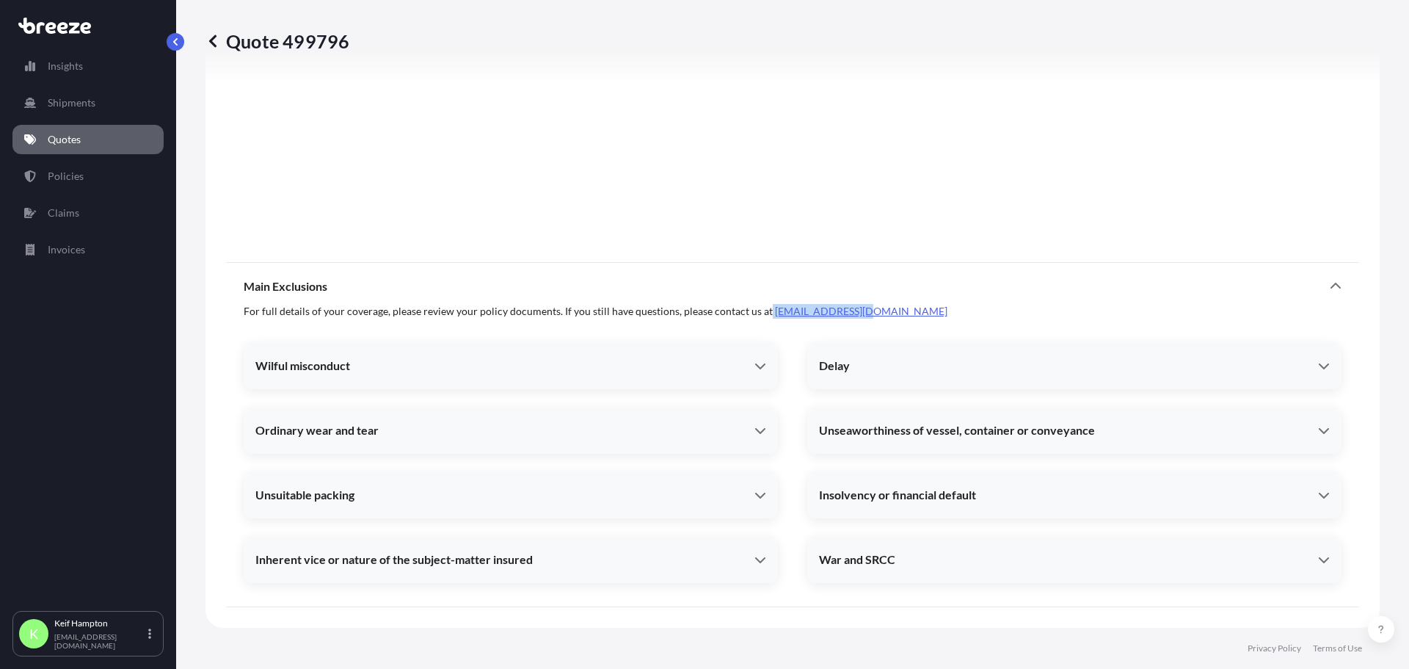
drag, startPoint x: 859, startPoint y: 310, endPoint x: 761, endPoint y: 304, distance: 98.6
click at [761, 304] on span "For full details of your coverage, please review your policy documents. If you …" at bounding box center [793, 311] width 1098 height 15
copy span "[EMAIL_ADDRESS][DOMAIN_NAME]"
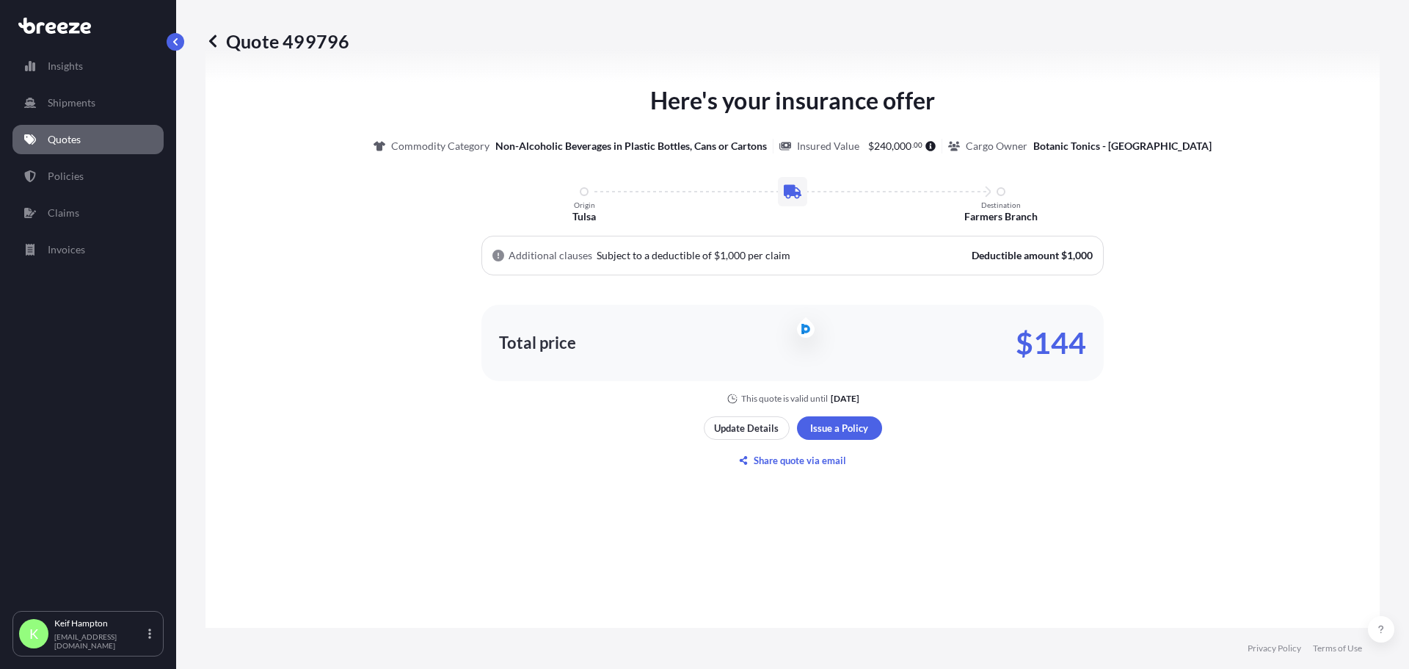
scroll to position [685, 0]
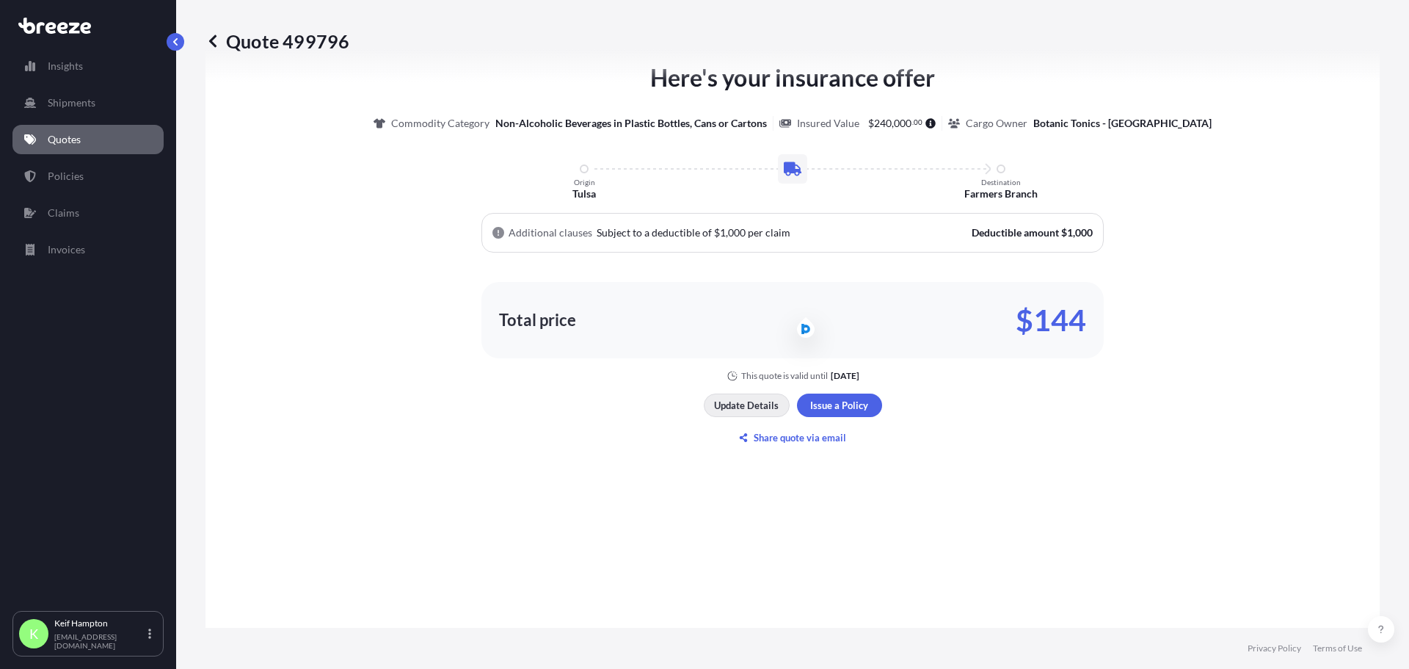
click at [736, 407] on p "Update Details" at bounding box center [746, 405] width 65 height 15
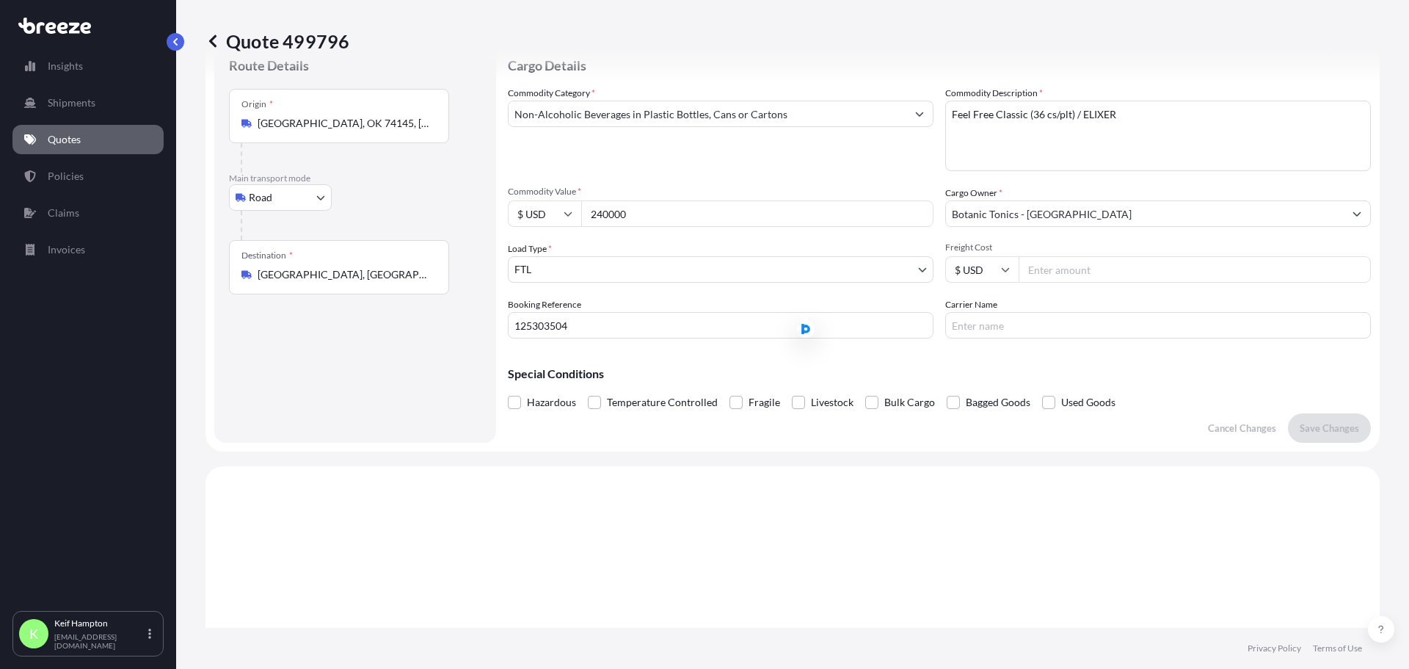
scroll to position [23, 0]
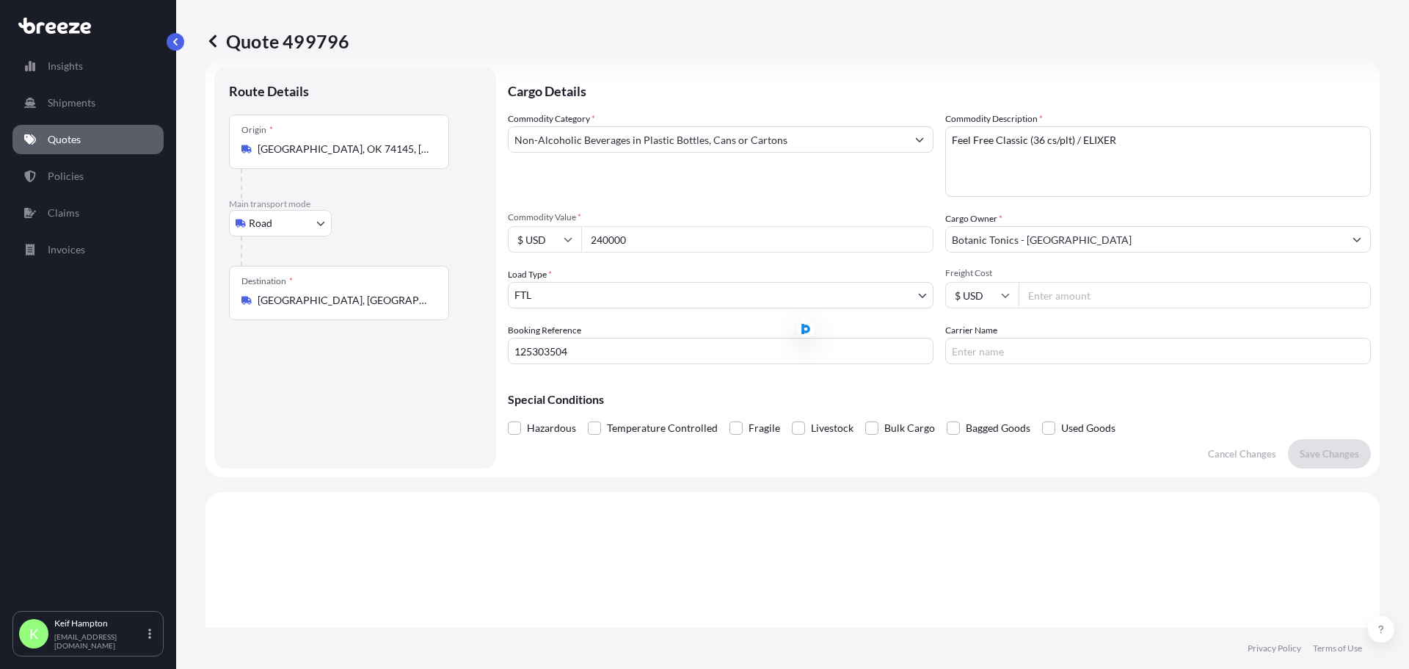
click at [660, 145] on input "Non-Alcoholic Beverages in Plastic Bottles, Cans or Cartons" at bounding box center [708, 139] width 398 height 26
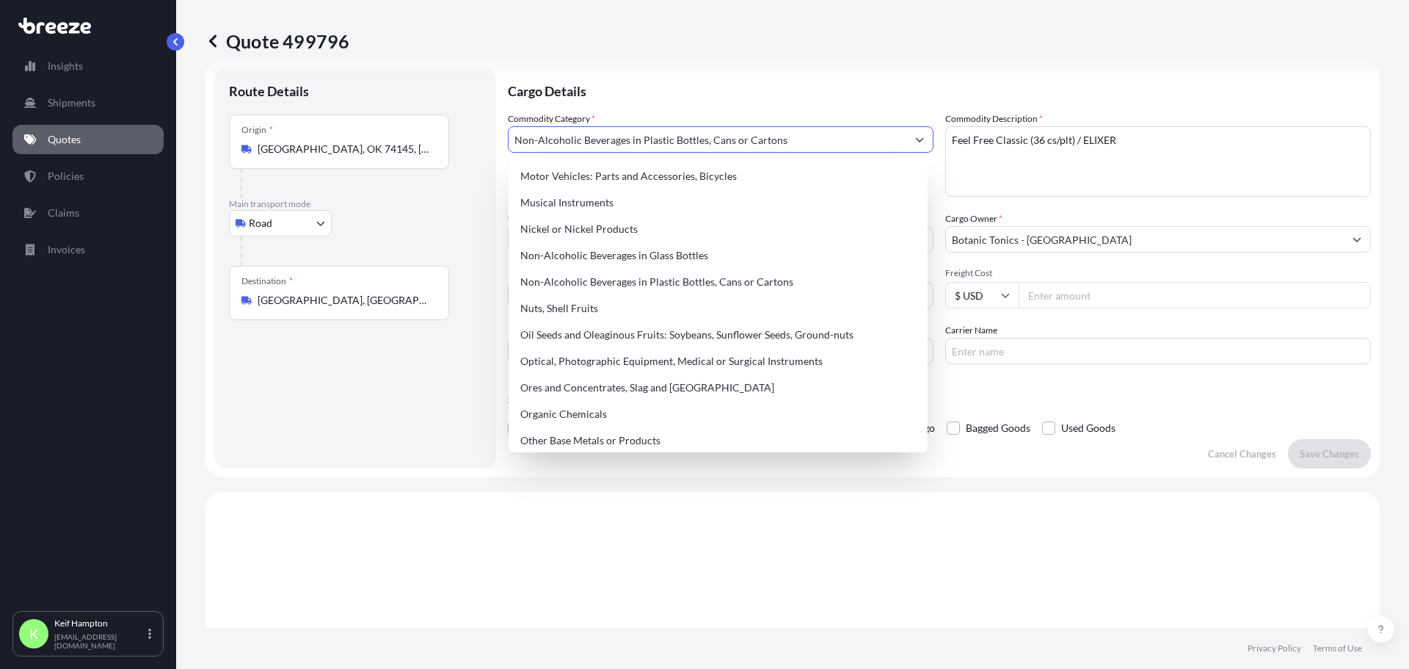
scroll to position [2177, 0]
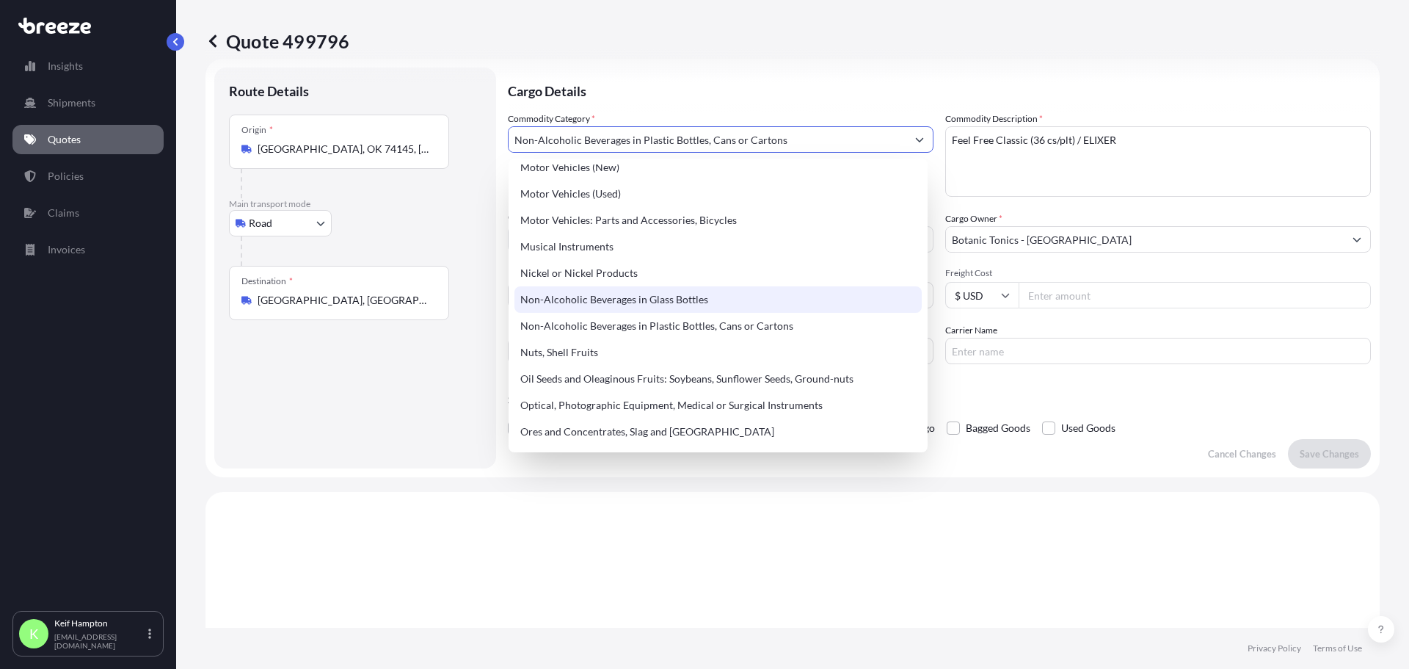
click at [669, 295] on div "Non-Alcoholic Beverages in Glass Bottles" at bounding box center [717, 299] width 407 height 26
type input "Non-Alcoholic Beverages in Glass Bottles"
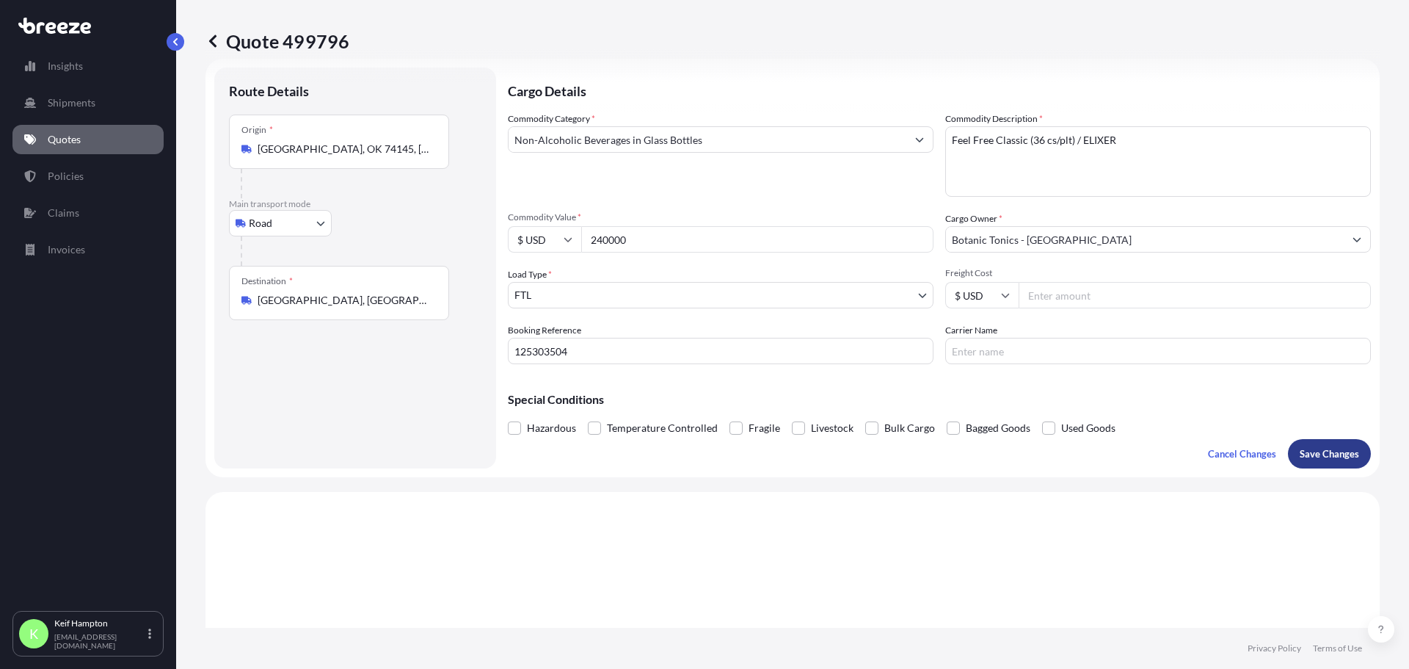
click at [1316, 451] on p "Save Changes" at bounding box center [1329, 453] width 59 height 15
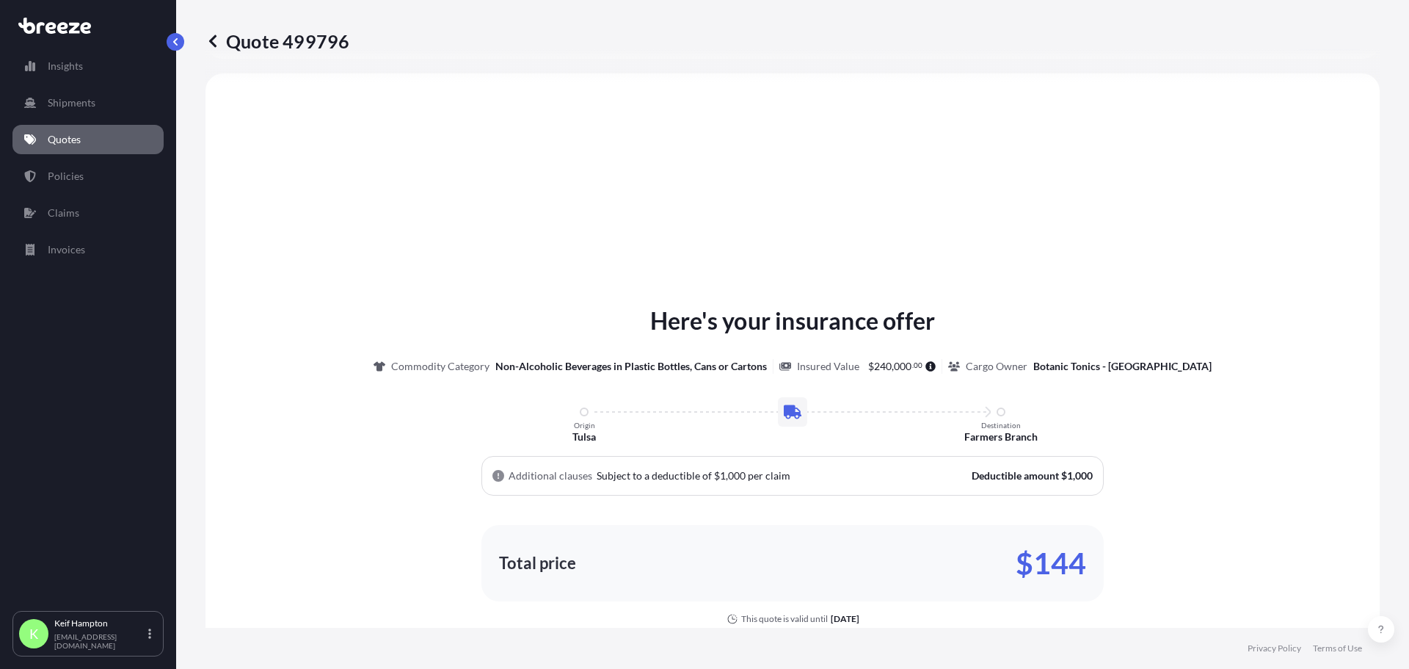
select select "Road"
select select "2"
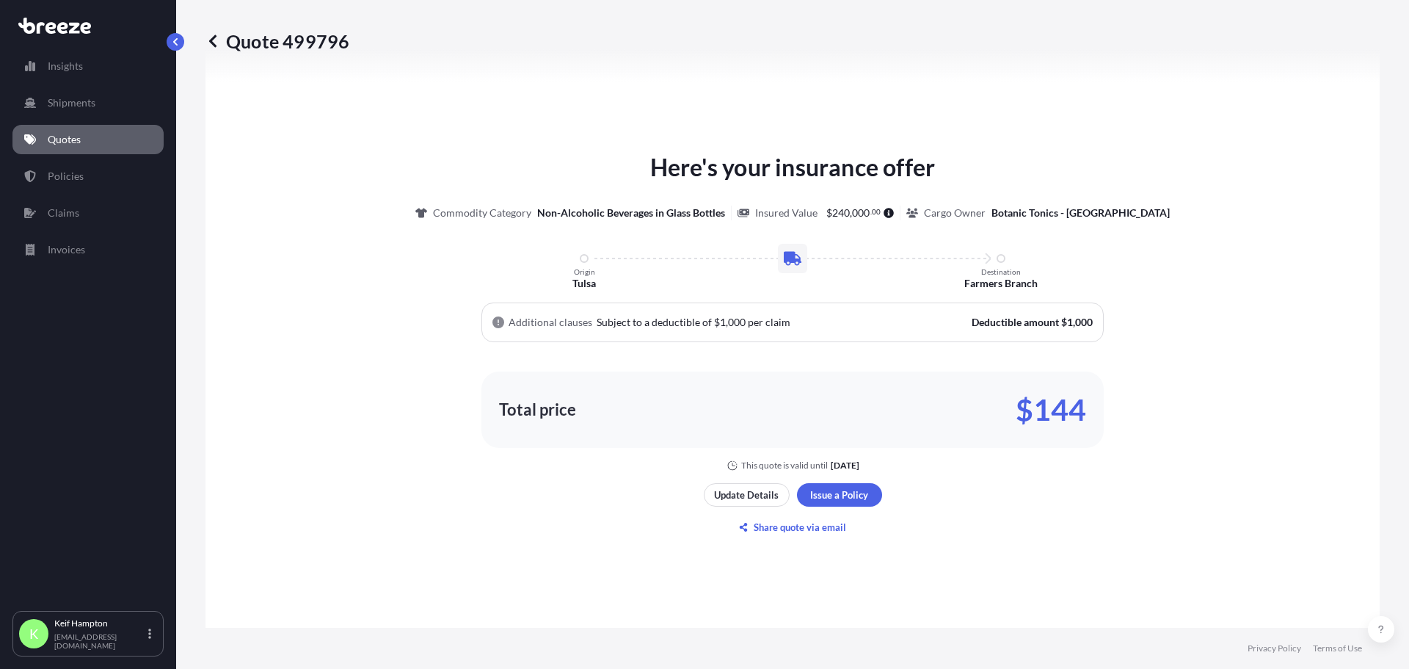
scroll to position [608, 0]
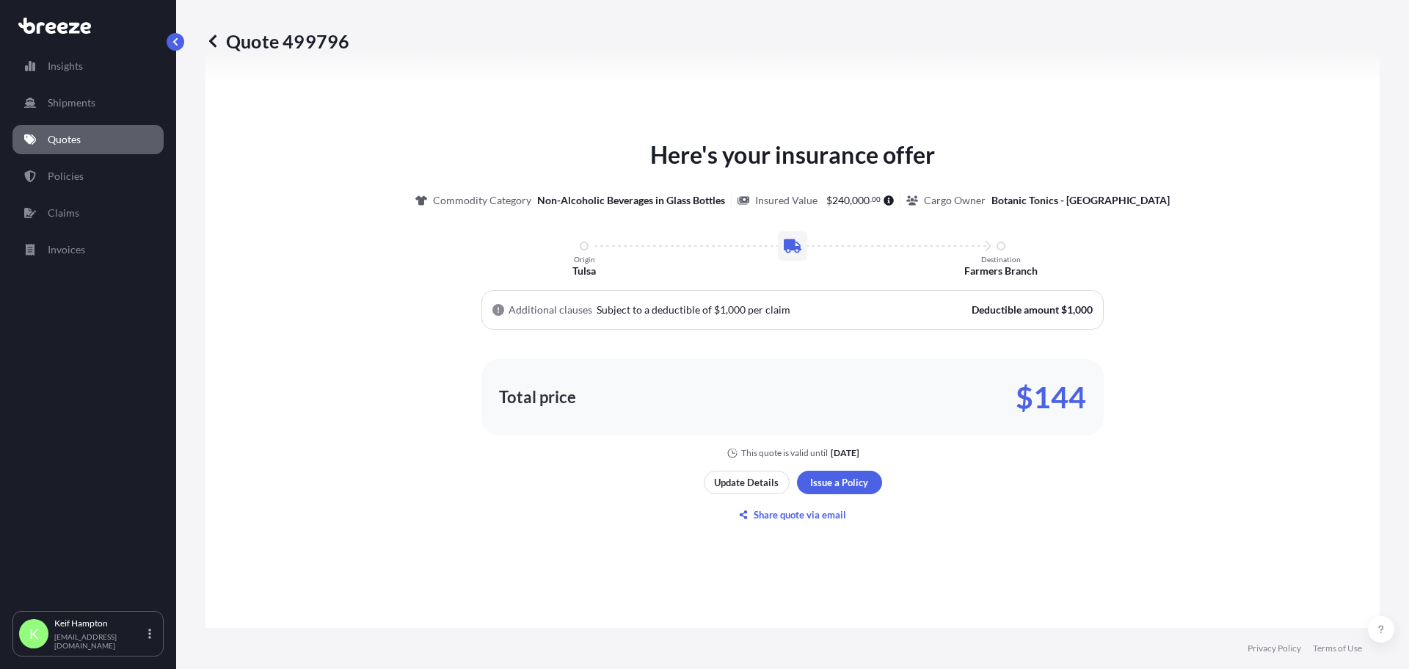
click at [980, 507] on div "Here's your insurance offer Commodity Category Non-Alcoholic Beverages in Glass…" at bounding box center [792, 331] width 1133 height 807
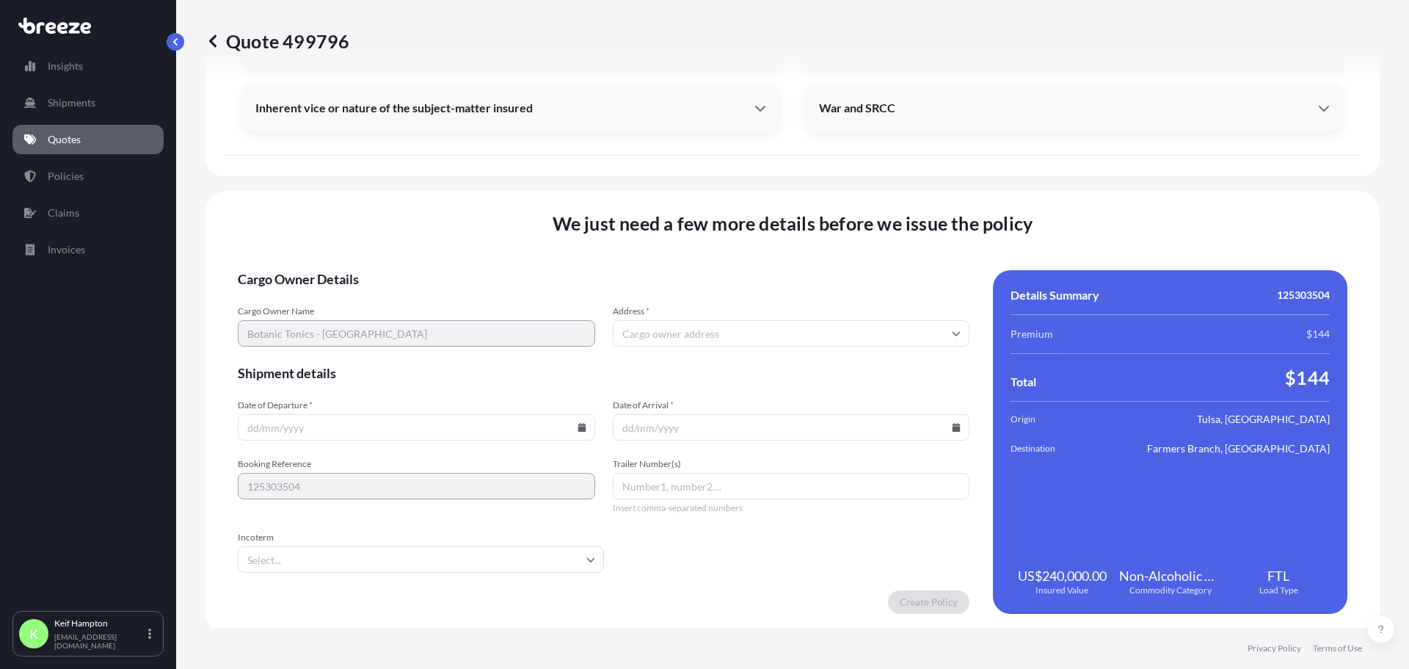
scroll to position [2012, 0]
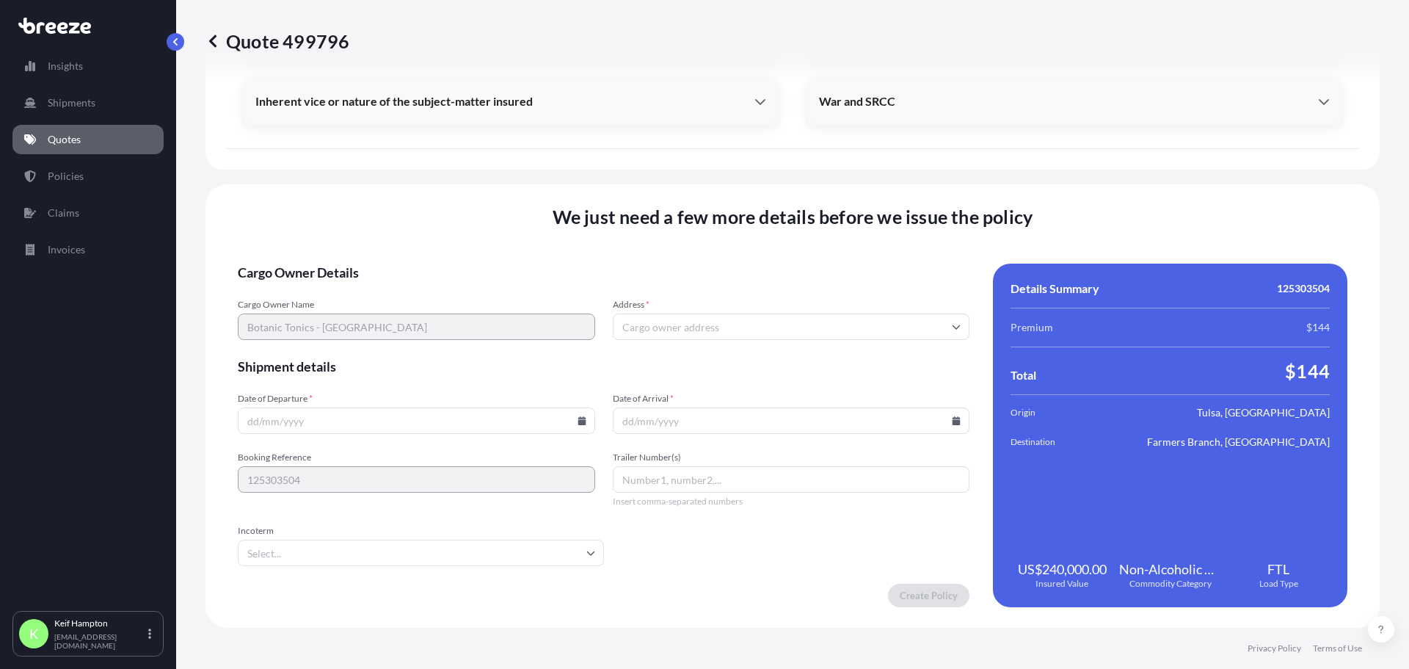
click at [674, 321] on input "Address *" at bounding box center [791, 326] width 357 height 26
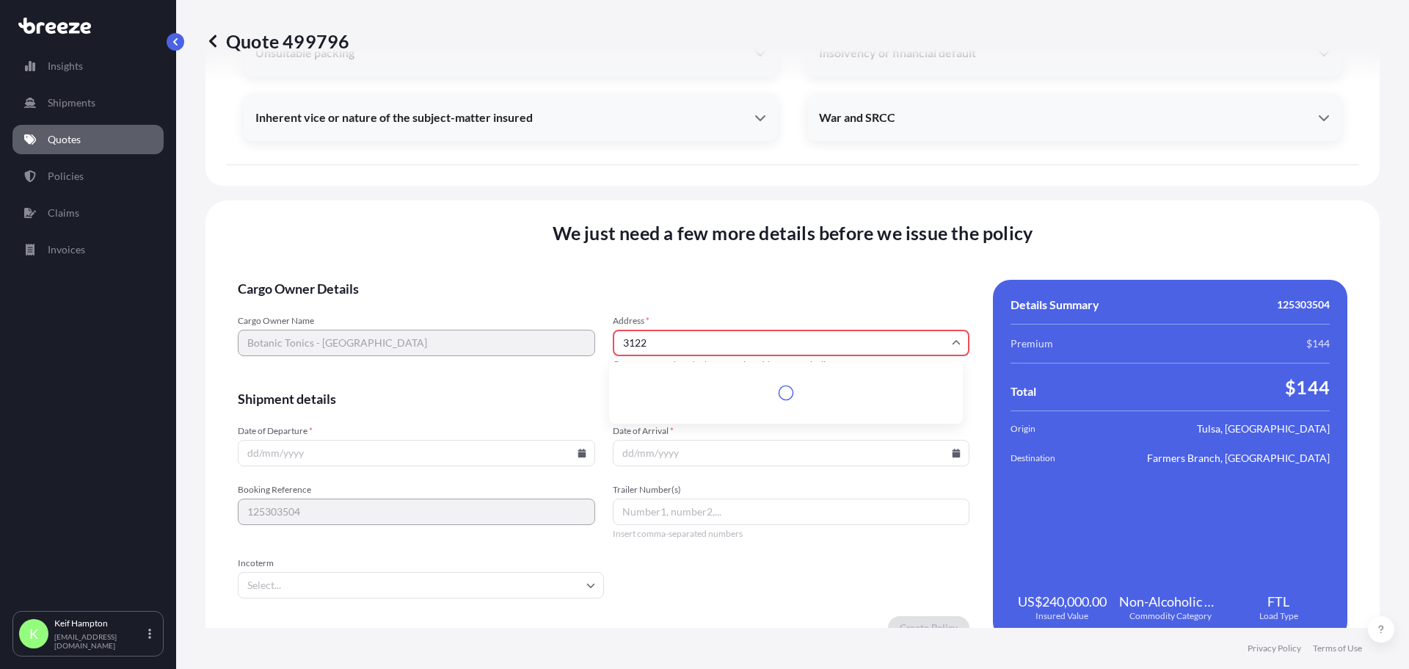
scroll to position [2028, 0]
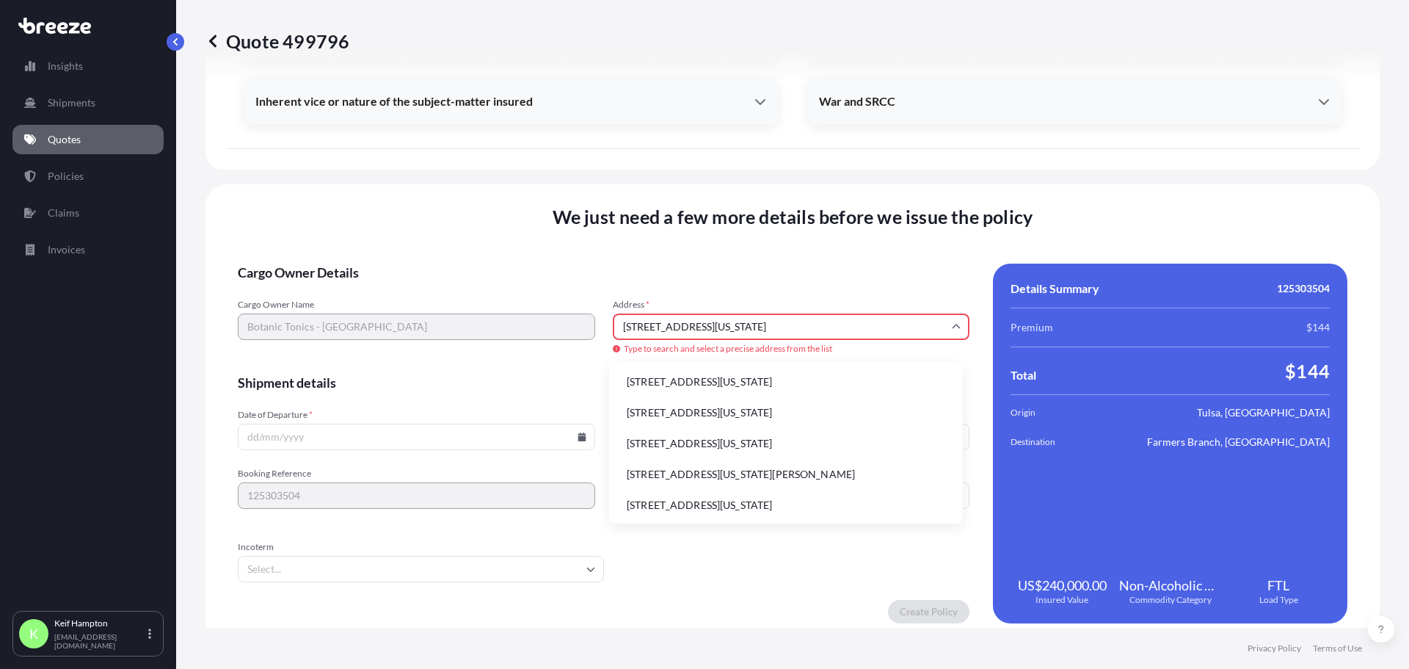
click at [790, 408] on li "[STREET_ADDRESS][US_STATE]" at bounding box center [786, 412] width 342 height 28
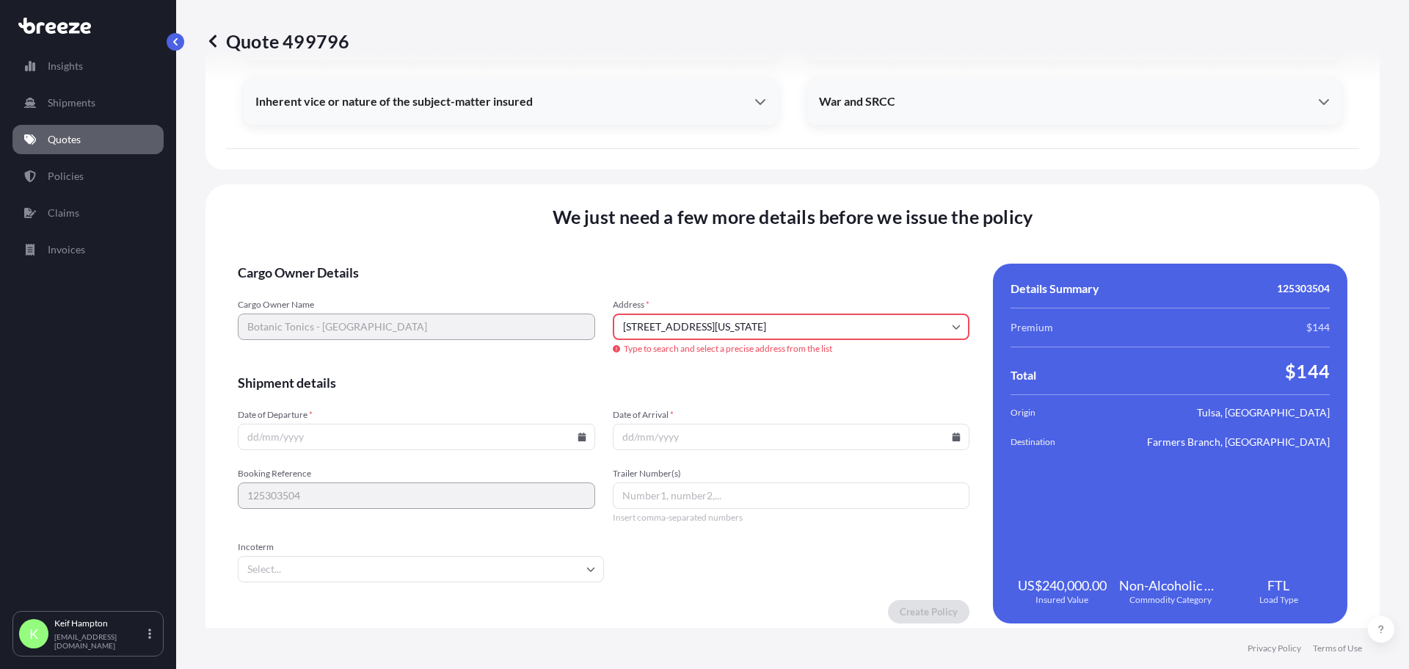
type input "[STREET_ADDRESS][US_STATE]"
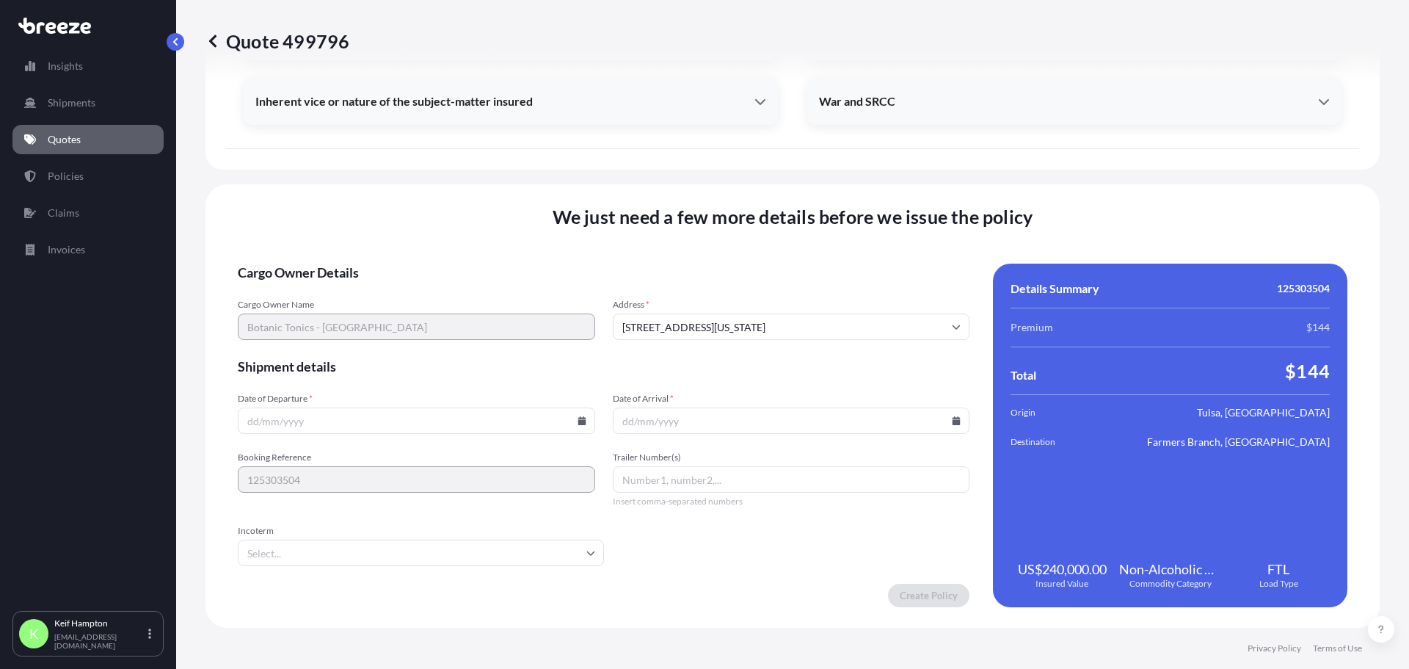
click at [398, 418] on input "Date of Departure *" at bounding box center [416, 420] width 357 height 26
click at [578, 421] on icon at bounding box center [582, 420] width 8 height 9
click at [418, 315] on button "25" at bounding box center [414, 317] width 23 height 23
type input "[DATE]"
click at [953, 418] on icon at bounding box center [957, 420] width 8 height 9
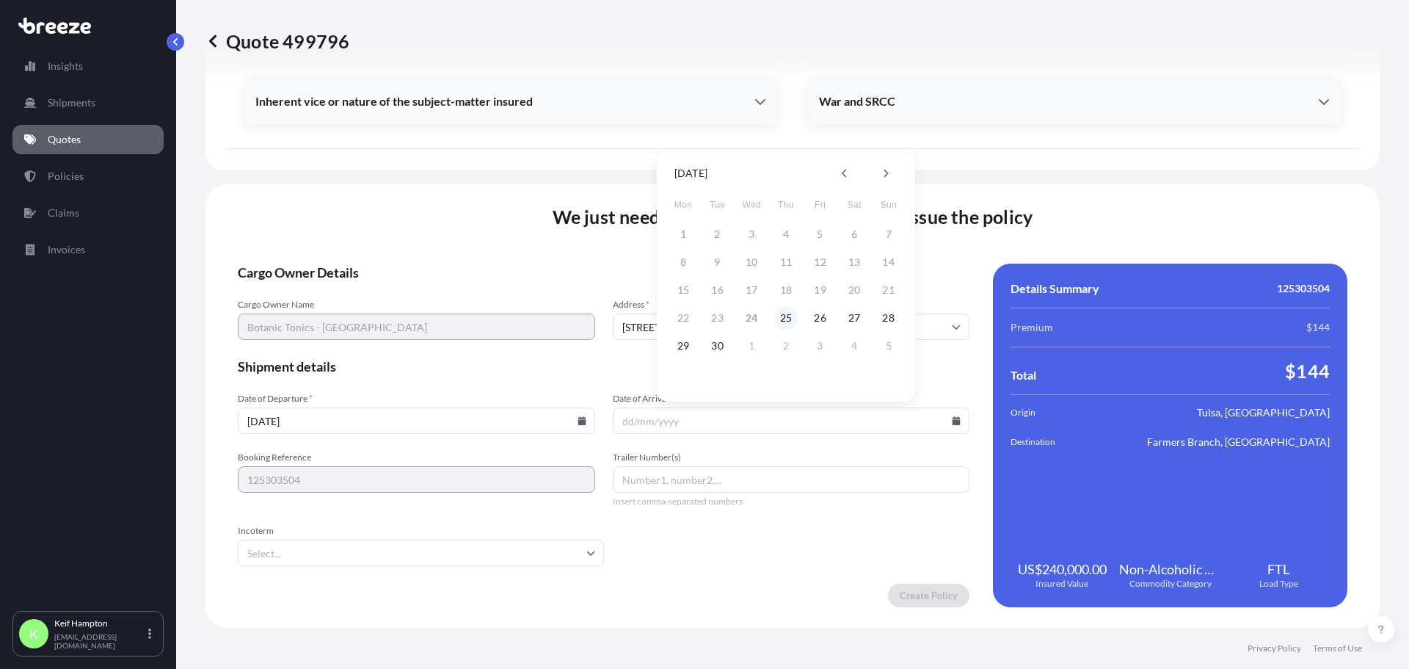
click at [784, 321] on button "25" at bounding box center [785, 317] width 23 height 23
type input "[DATE]"
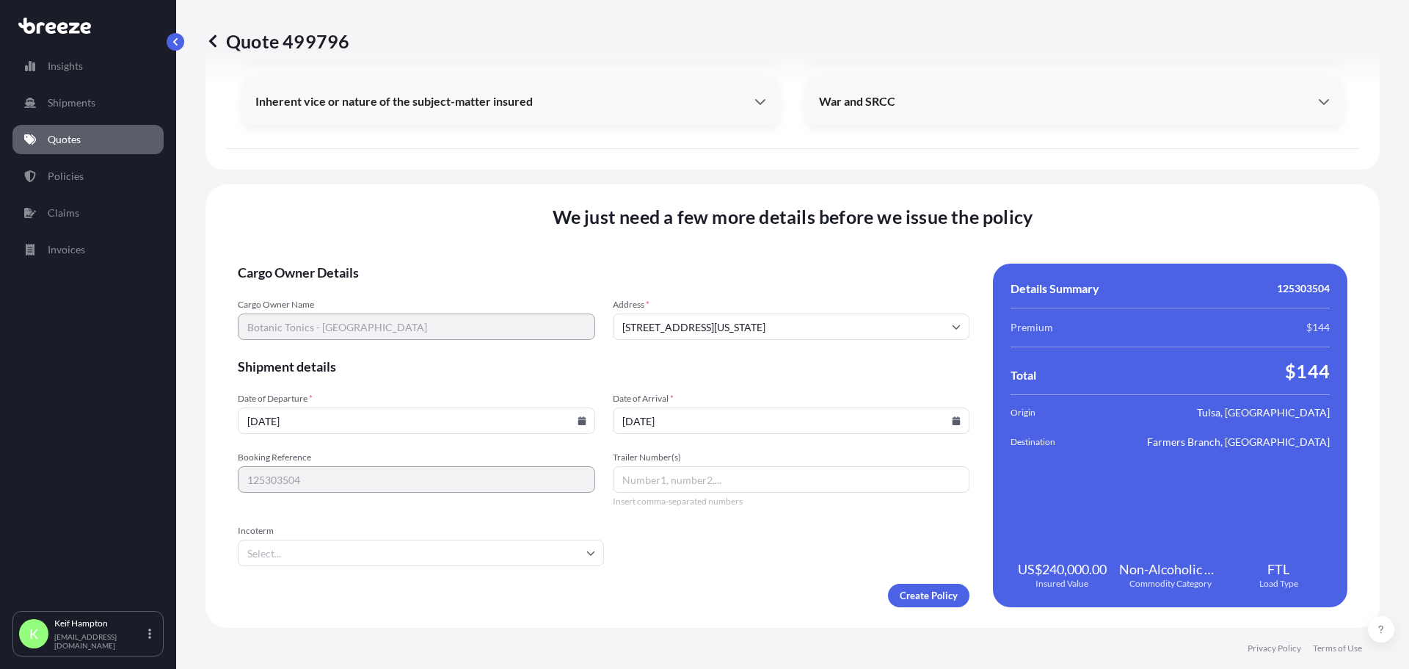
click at [752, 561] on form "Cargo Owner Details Cargo Owner Name Botanic Tonics - DC Address * [STREET_ADDR…" at bounding box center [604, 434] width 732 height 343
click at [787, 574] on form "Cargo Owner Details Cargo Owner Name Botanic Tonics - DC Address * [STREET_ADDR…" at bounding box center [604, 434] width 732 height 343
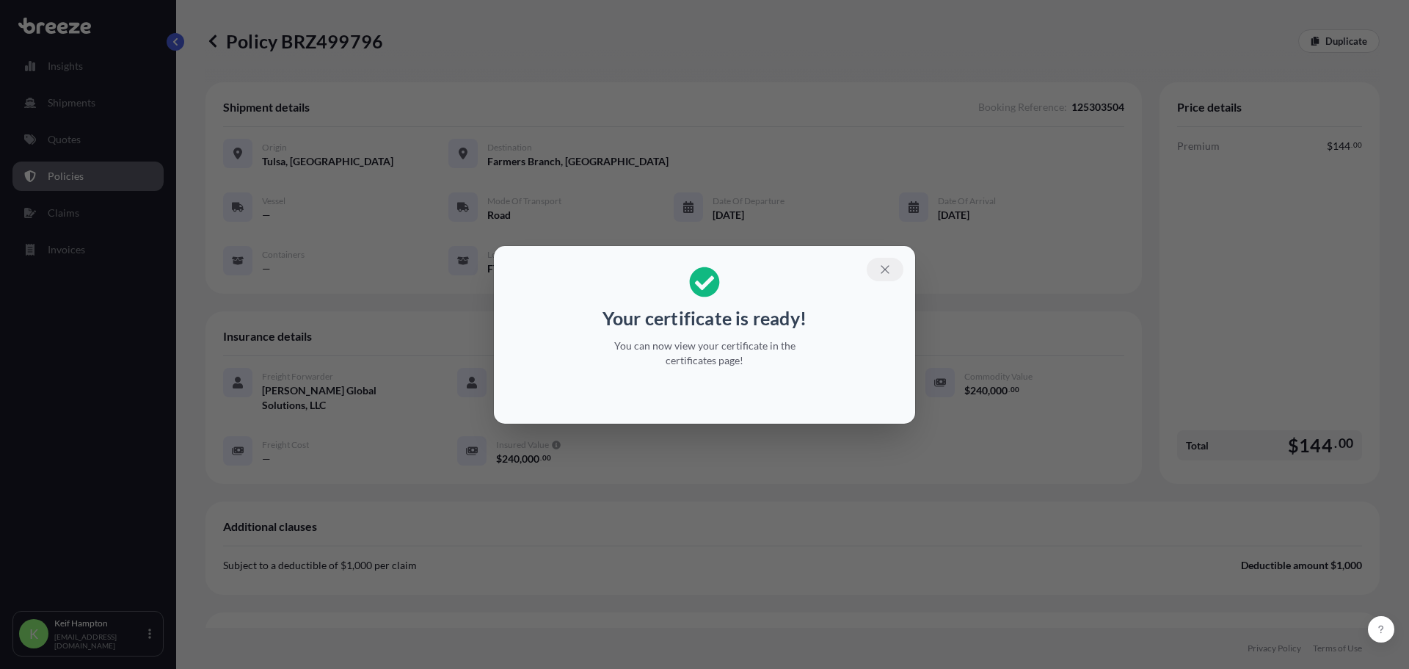
click at [891, 270] on icon "button" at bounding box center [884, 269] width 13 height 13
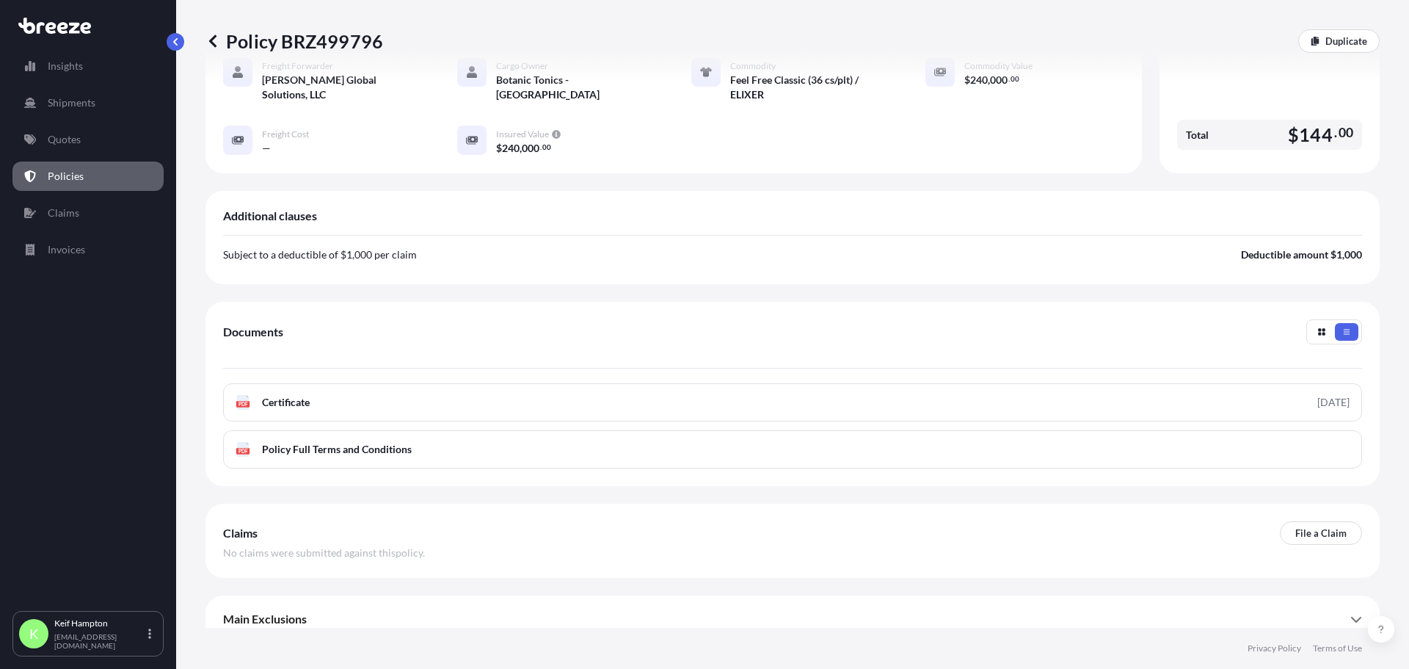
scroll to position [325, 0]
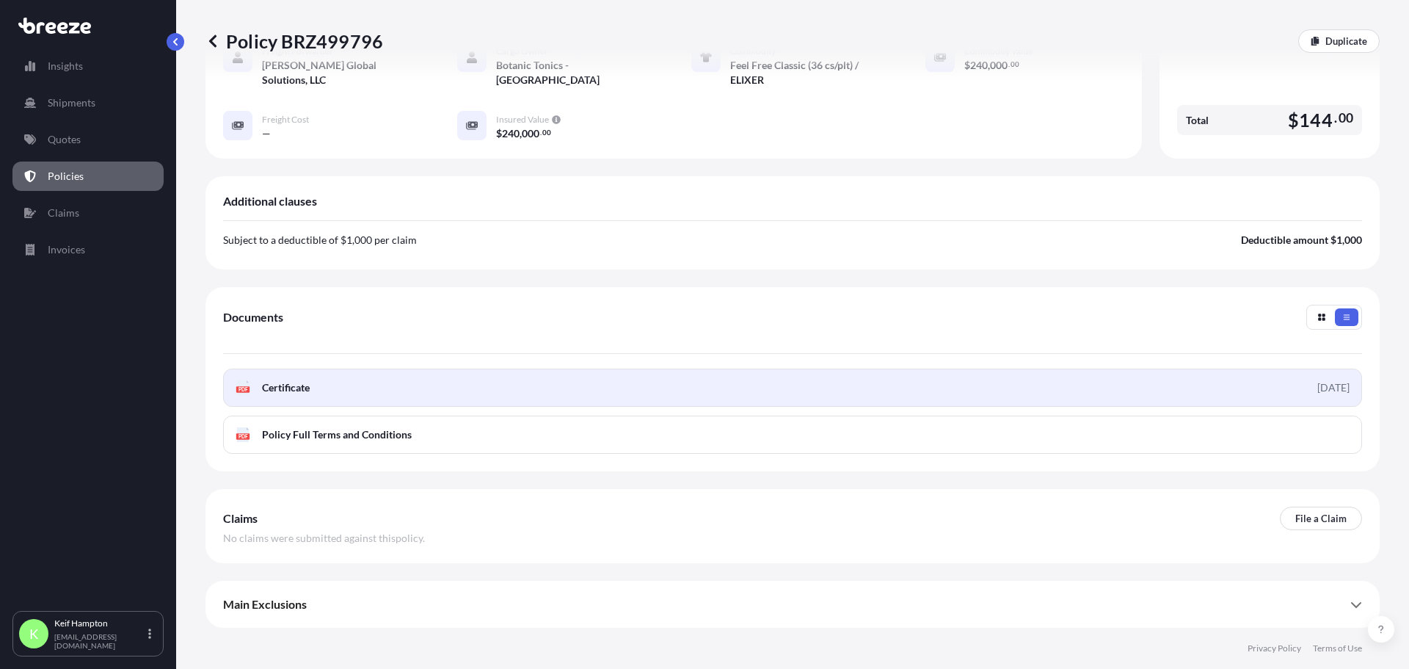
click at [296, 382] on span "Certificate" at bounding box center [286, 387] width 48 height 15
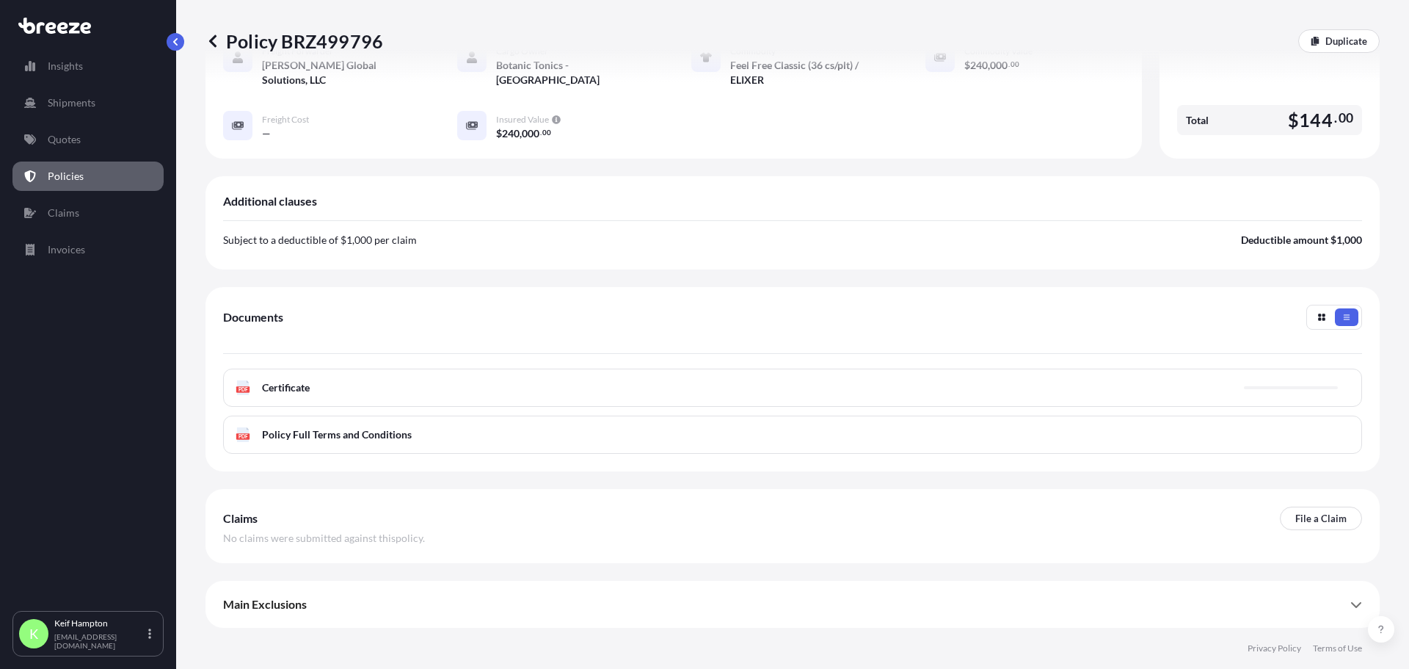
scroll to position [0, 0]
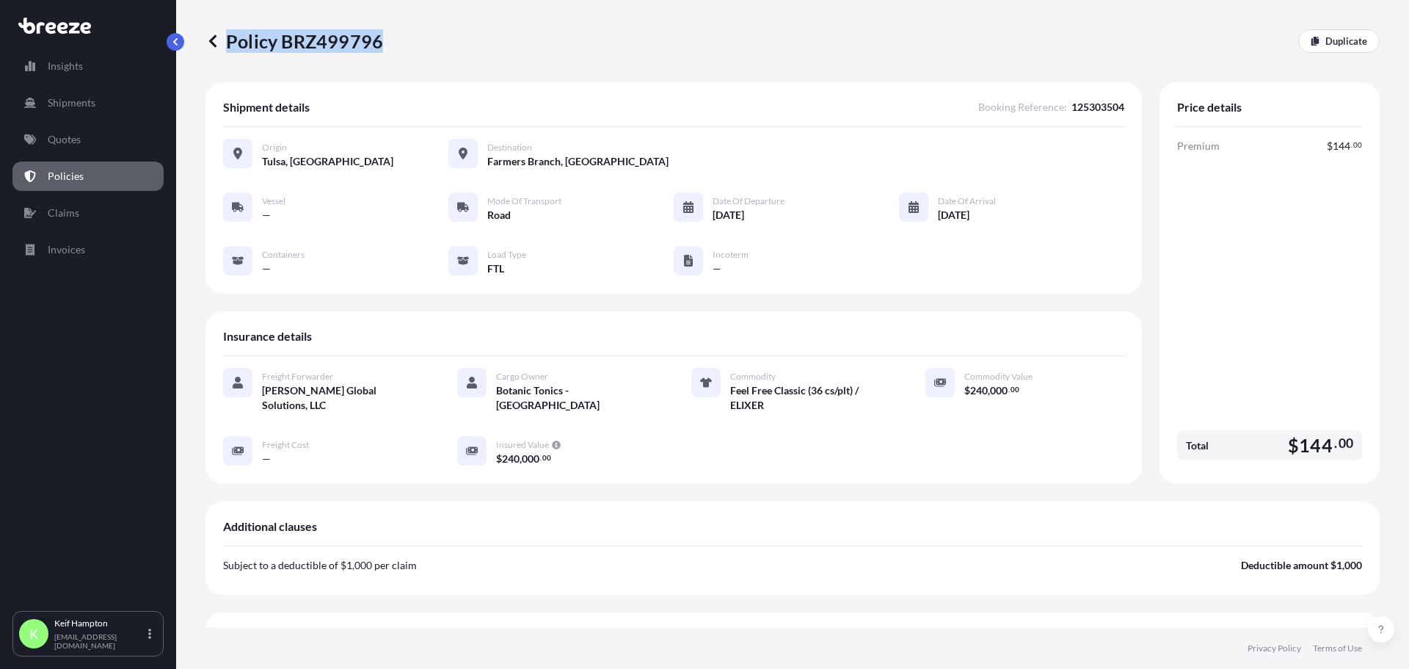
drag, startPoint x: 427, startPoint y: 40, endPoint x: 379, endPoint y: 43, distance: 47.8
click at [379, 43] on div "Policy BRZ499796 Duplicate" at bounding box center [792, 40] width 1174 height 23
copy p "Policy BRZ499796"
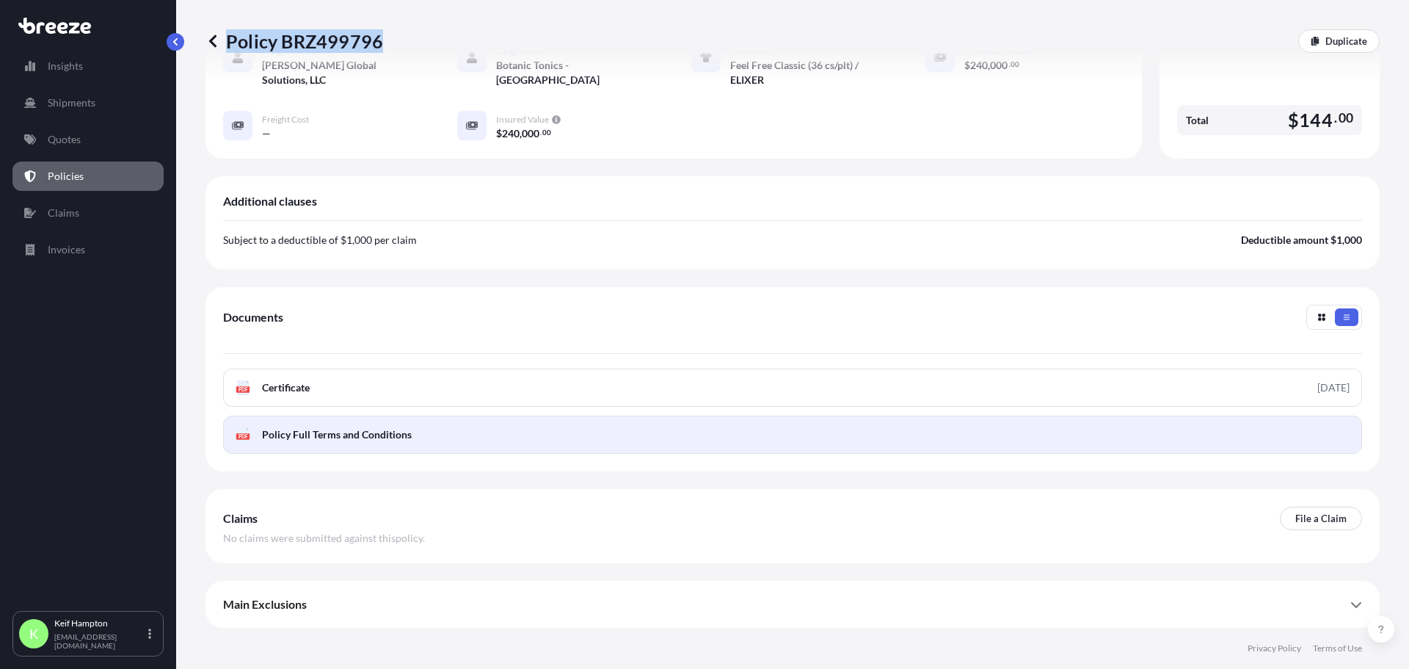
click at [369, 434] on span "Policy Full Terms and Conditions" at bounding box center [337, 434] width 150 height 15
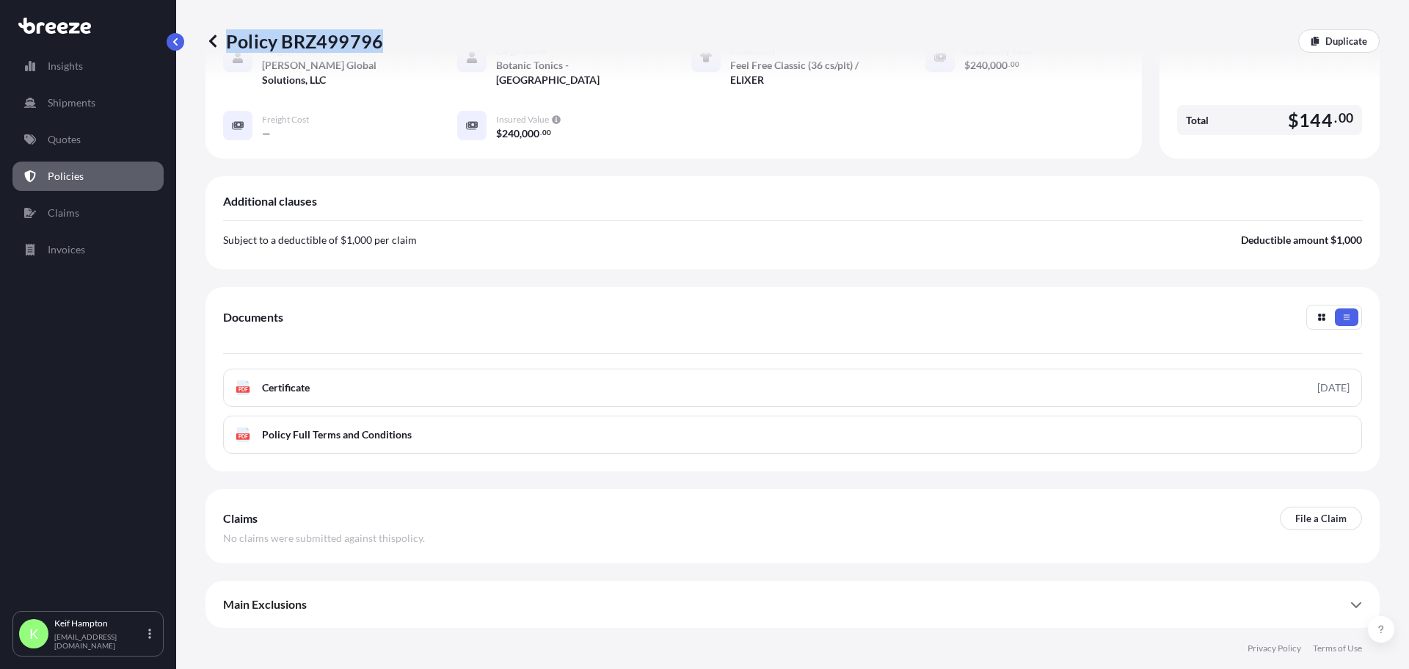
scroll to position [0, 0]
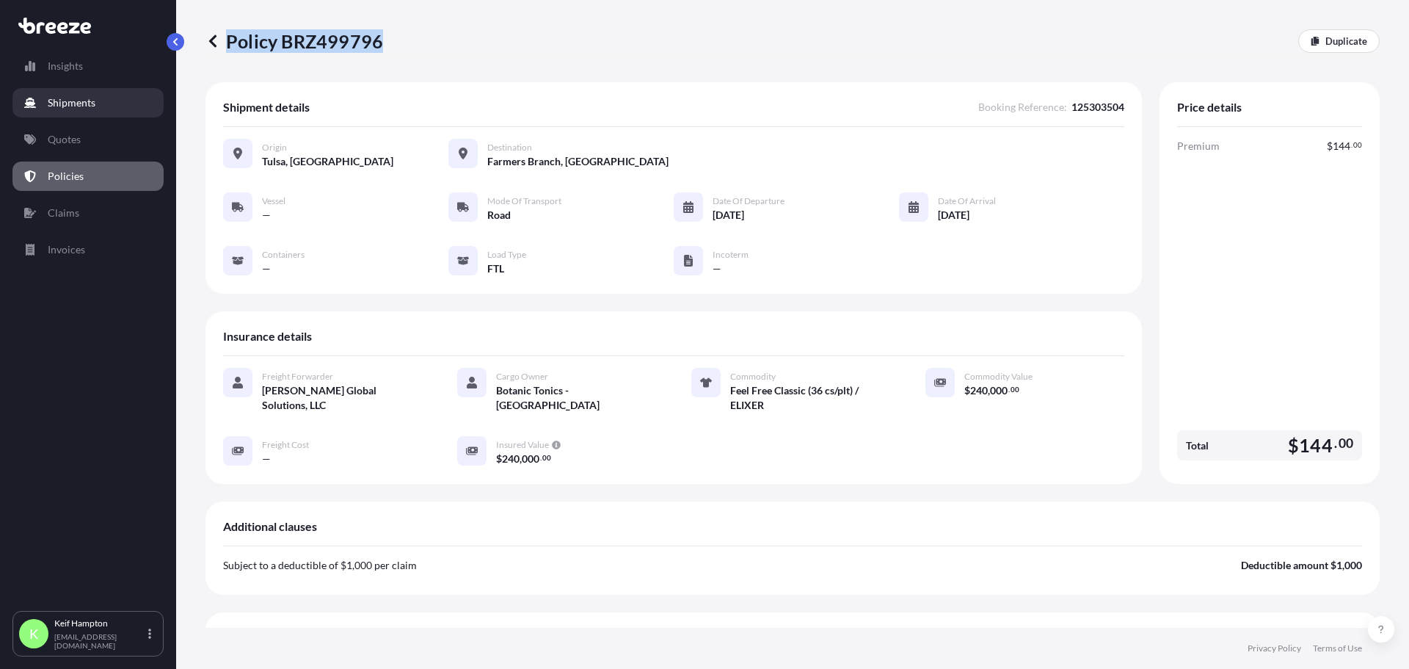
click at [80, 103] on p "Shipments" at bounding box center [72, 102] width 48 height 15
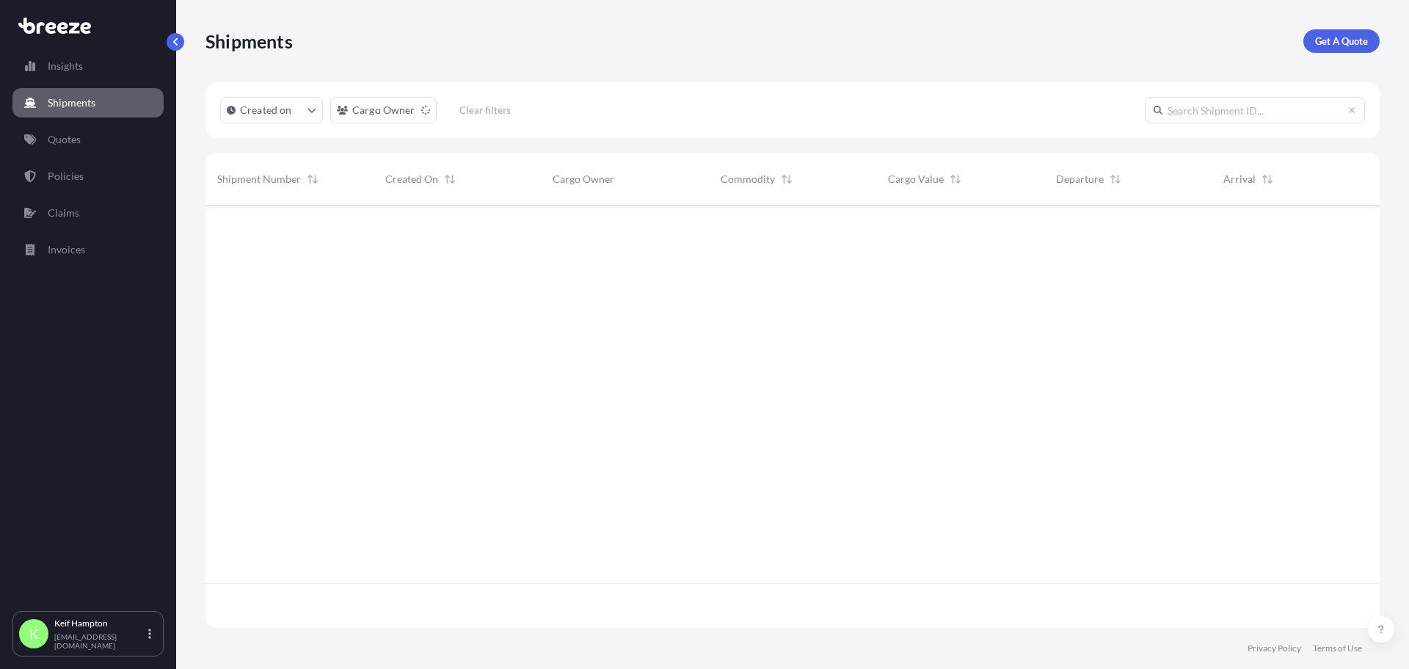
scroll to position [464, 1163]
click at [76, 140] on p "Quotes" at bounding box center [64, 139] width 33 height 15
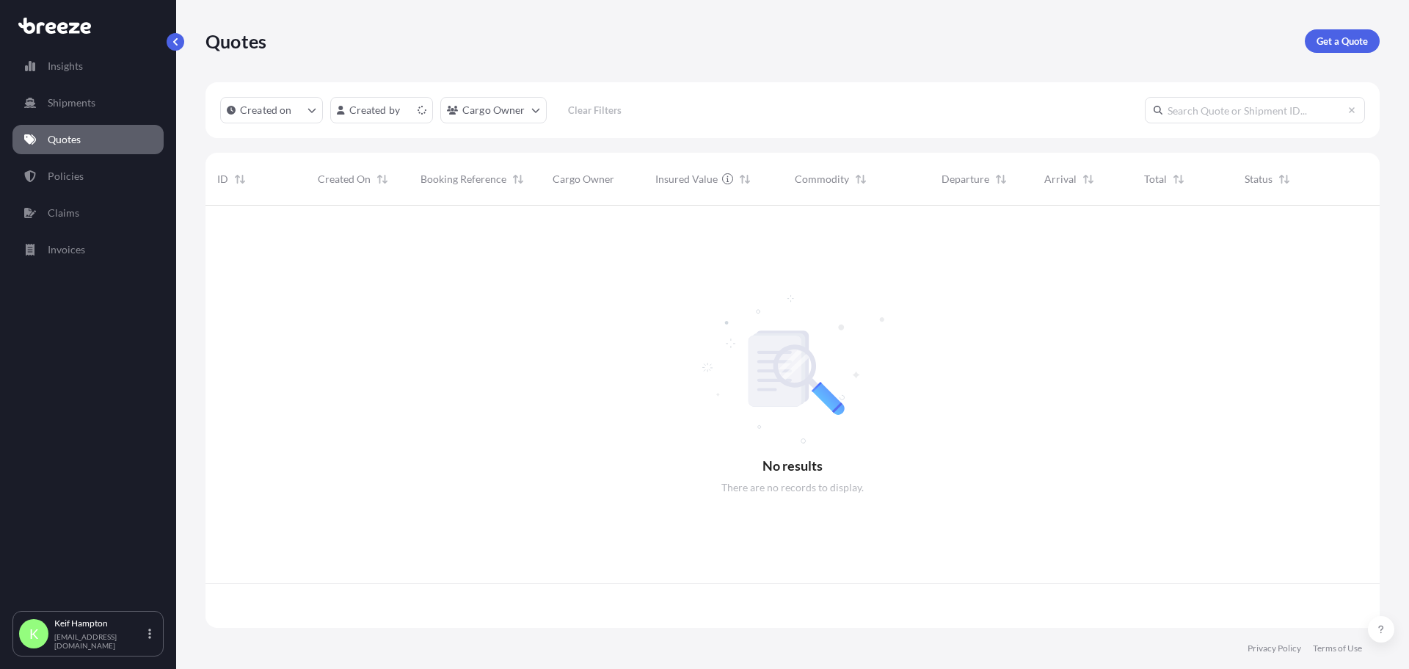
scroll to position [419, 1163]
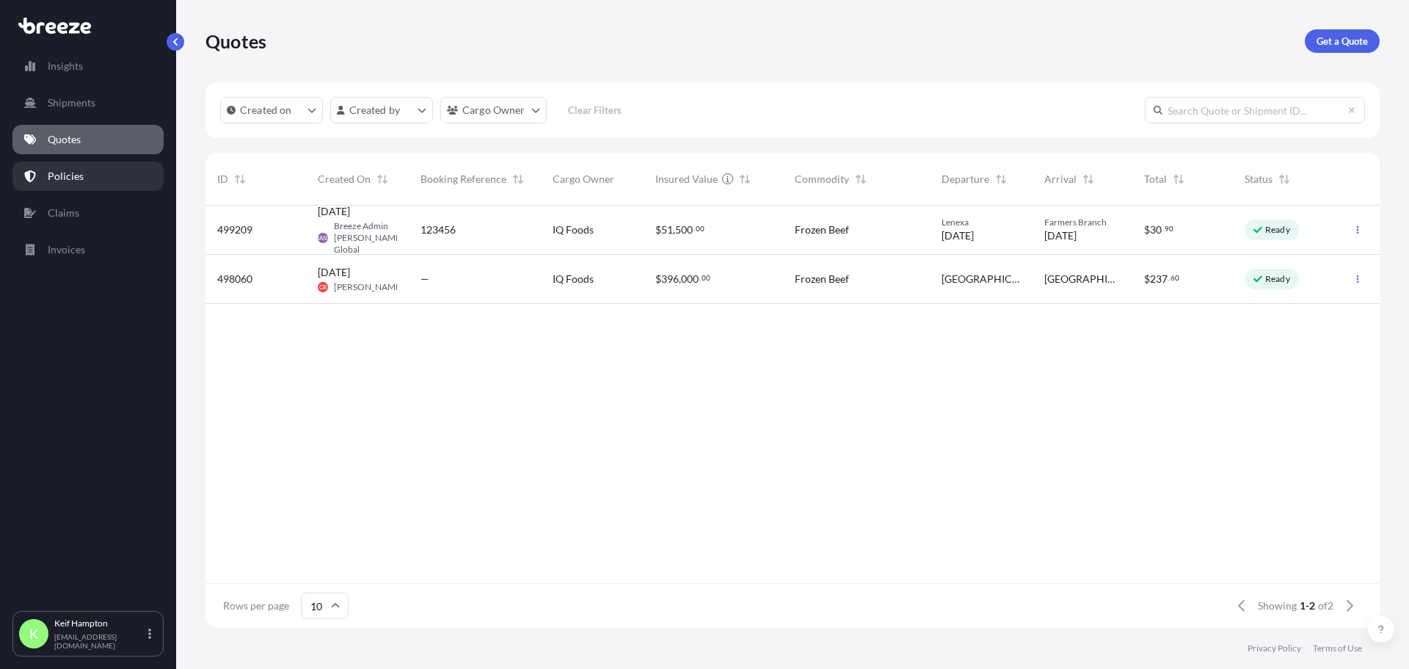
click at [75, 178] on p "Policies" at bounding box center [66, 176] width 36 height 15
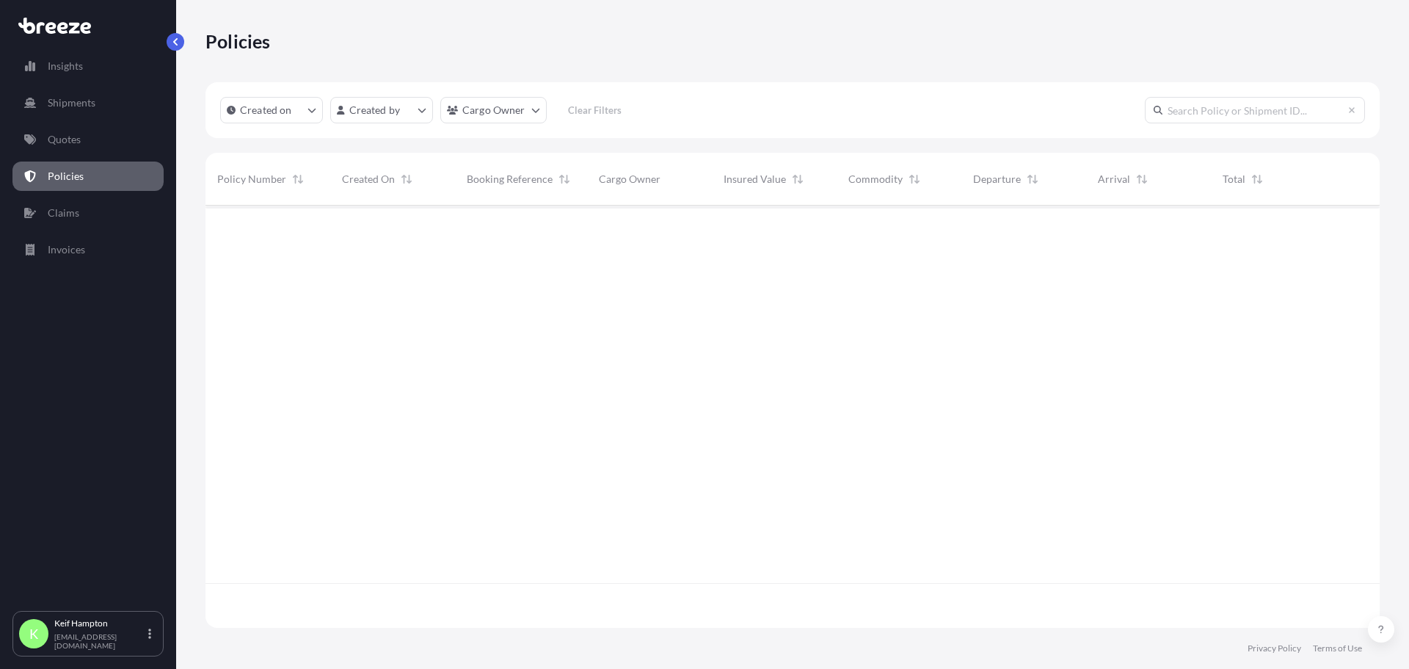
scroll to position [419, 1163]
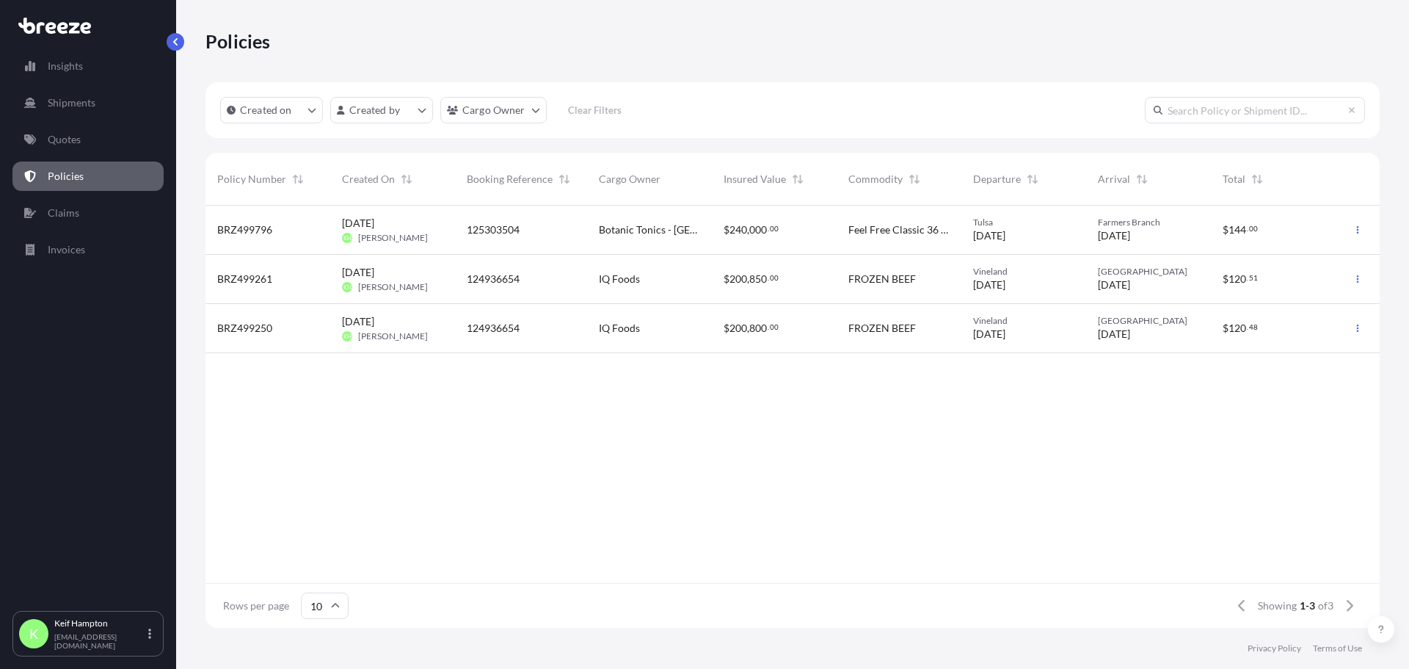
click at [436, 236] on div "[DATE] [PERSON_NAME]" at bounding box center [392, 230] width 101 height 28
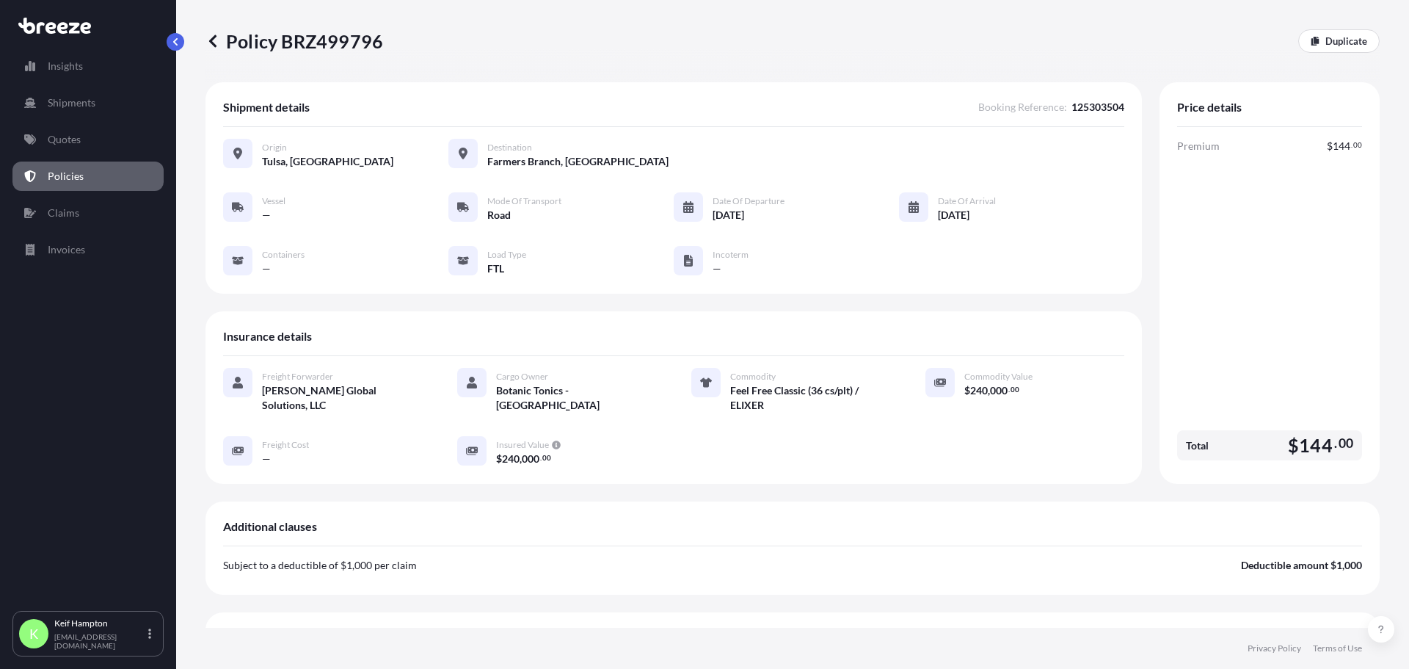
click at [236, 205] on icon at bounding box center [238, 208] width 12 height 10
click at [283, 33] on p "Policy BRZ499796" at bounding box center [294, 40] width 178 height 23
click at [80, 94] on link "Shipments" at bounding box center [87, 102] width 151 height 29
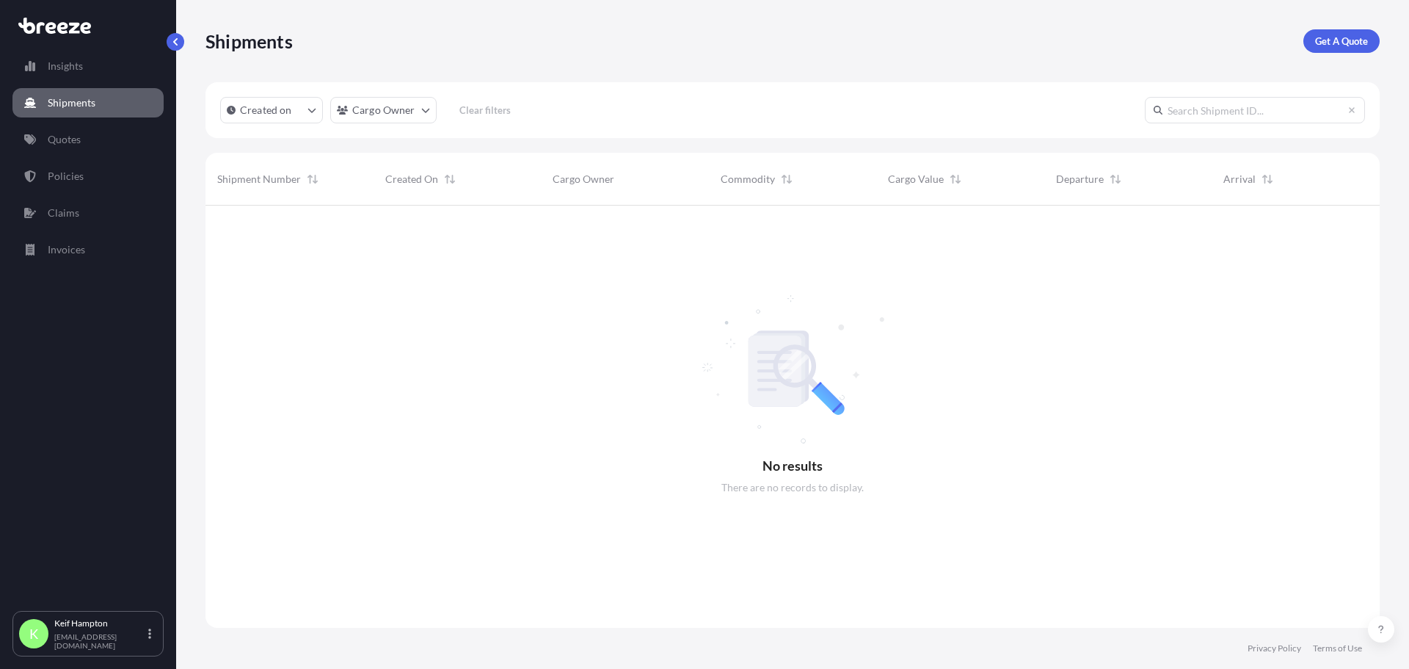
scroll to position [464, 1163]
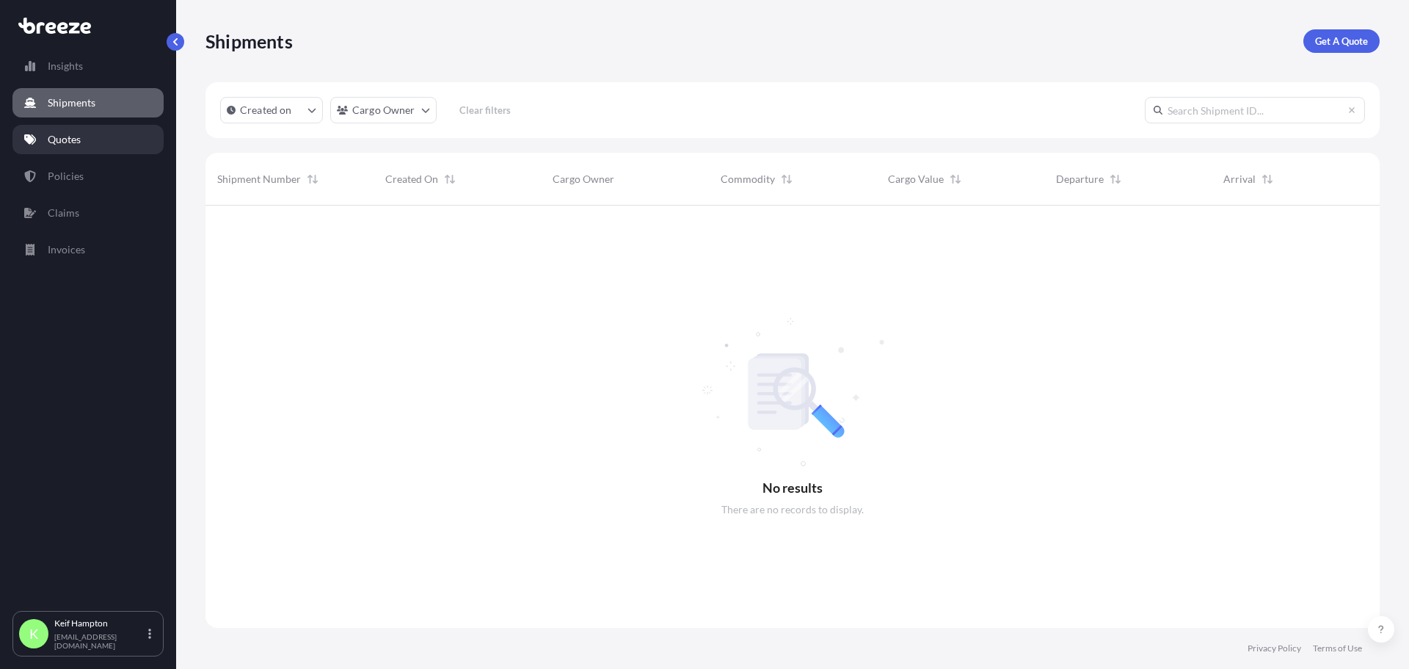
click at [60, 142] on p "Quotes" at bounding box center [64, 139] width 33 height 15
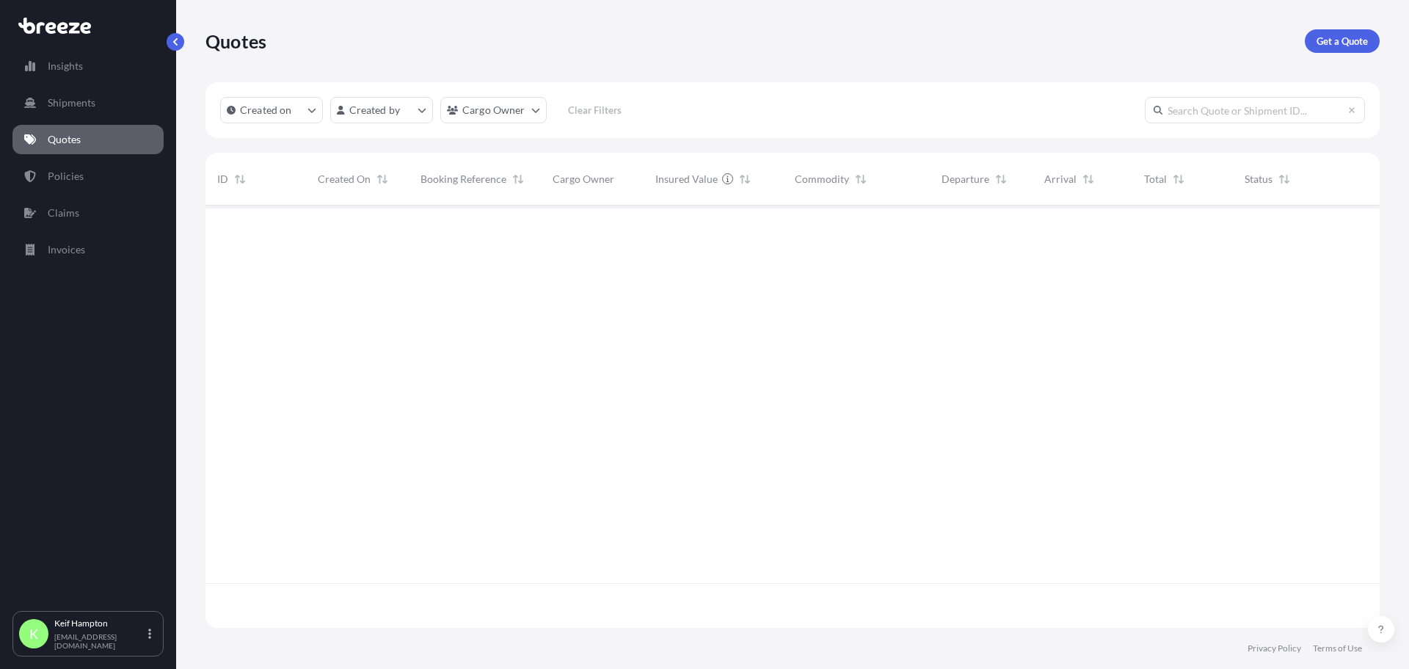
scroll to position [419, 1163]
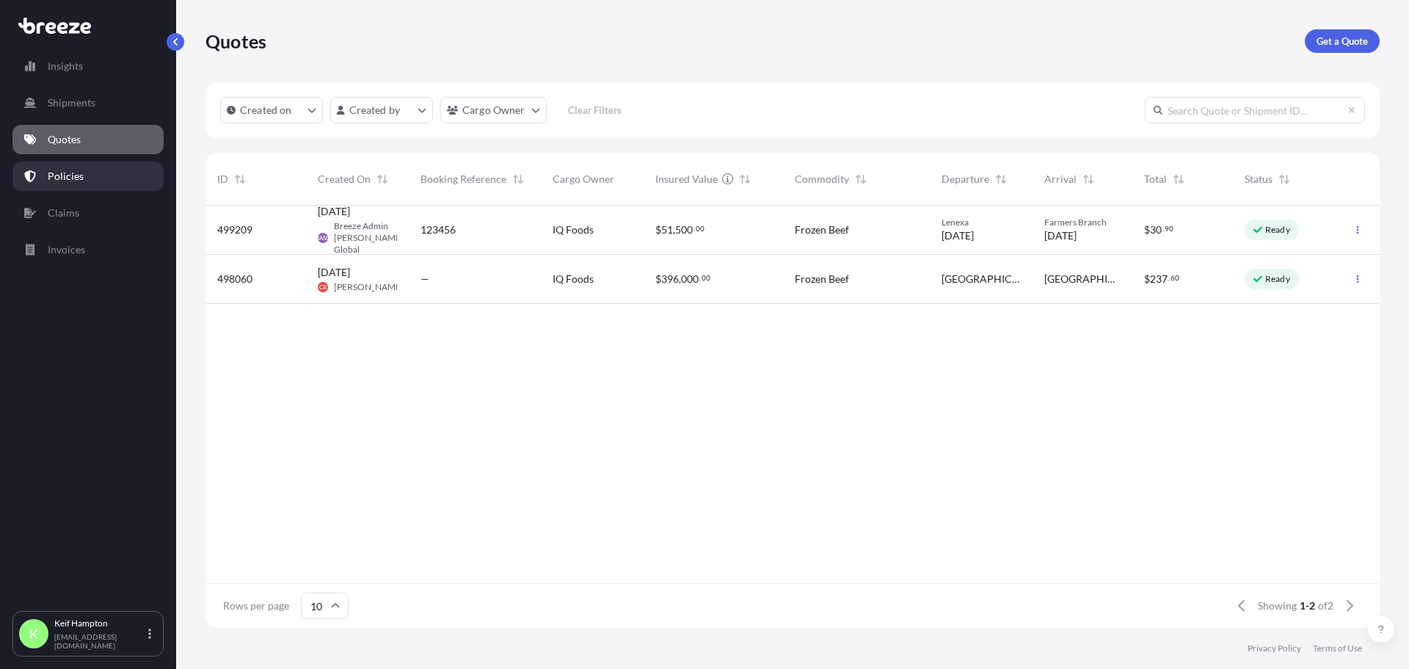
click at [85, 173] on link "Policies" at bounding box center [87, 175] width 151 height 29
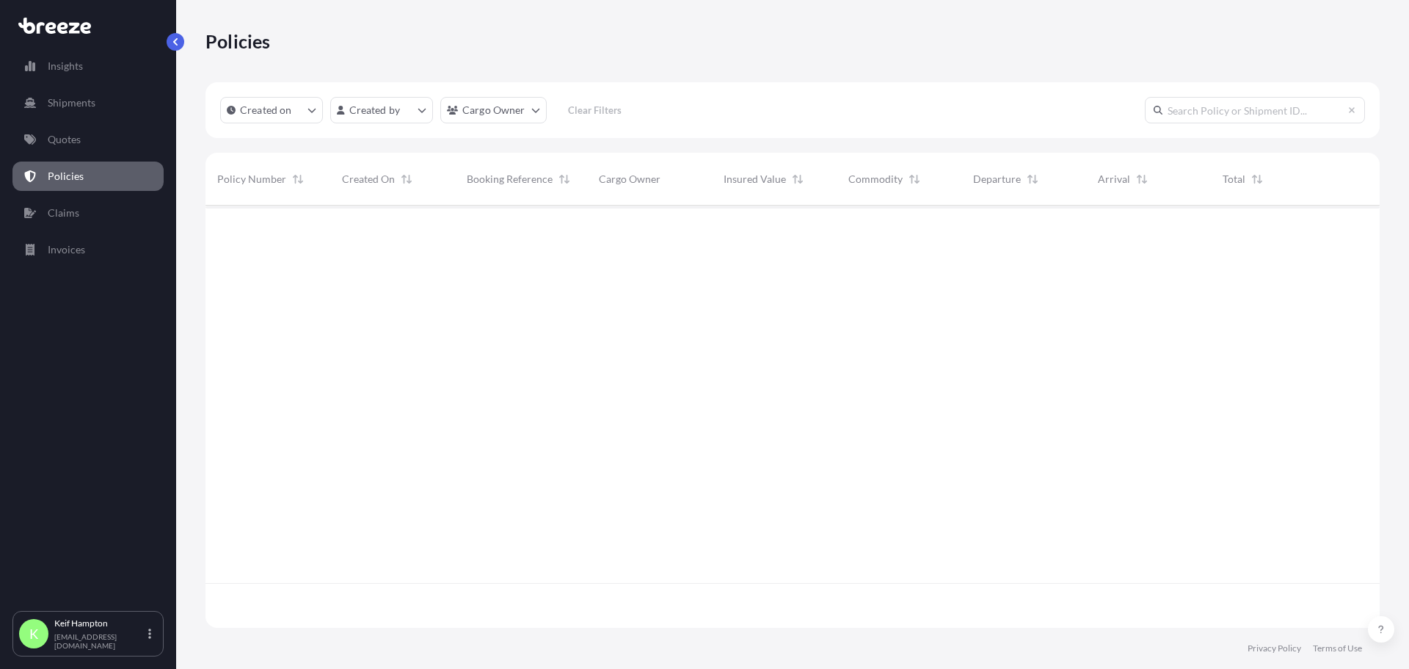
scroll to position [419, 1163]
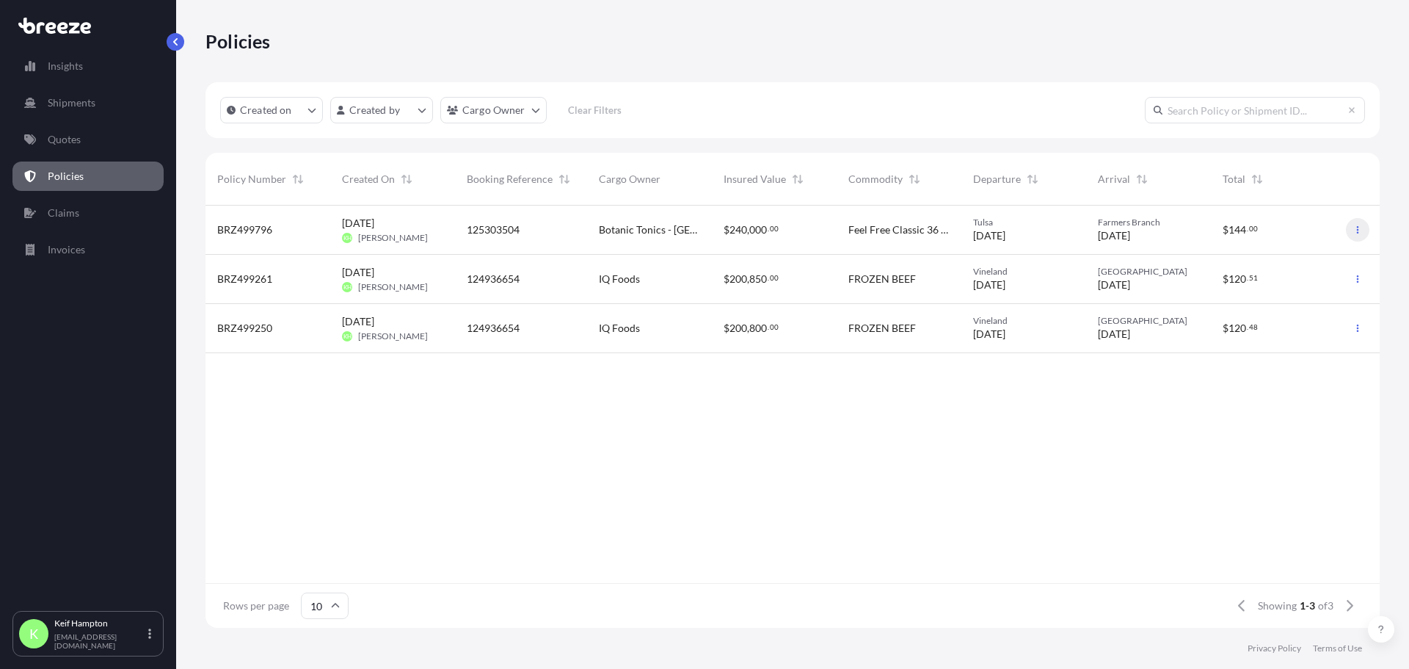
click at [1359, 228] on icon "button" at bounding box center [1357, 229] width 9 height 9
click at [1160, 225] on span "Farmers Branch" at bounding box center [1148, 222] width 101 height 12
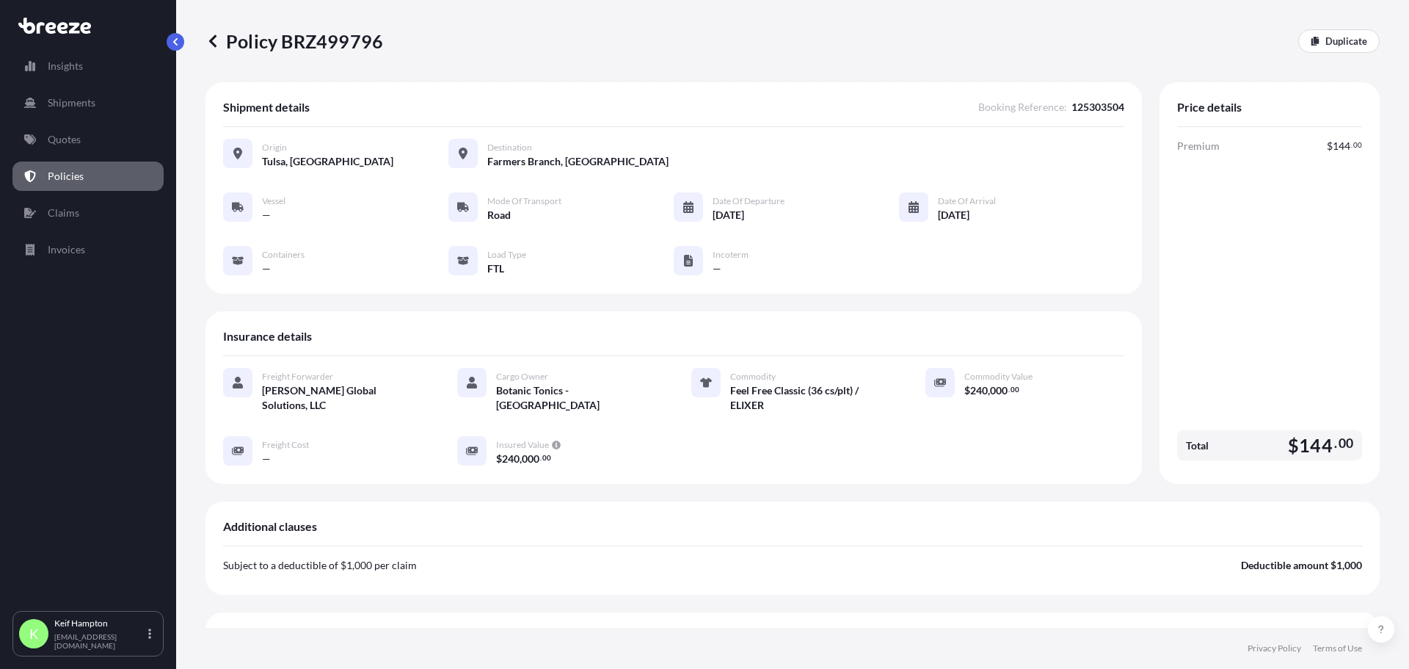
drag, startPoint x: 407, startPoint y: 34, endPoint x: 385, endPoint y: 40, distance: 23.0
click at [382, 39] on div "Policy BRZ499796 Duplicate" at bounding box center [792, 40] width 1174 height 23
click at [468, 1] on div "Policy BRZ499796 Duplicate" at bounding box center [792, 41] width 1174 height 82
drag, startPoint x: 399, startPoint y: 39, endPoint x: 381, endPoint y: 42, distance: 18.6
click at [381, 42] on div "Policy BRZ499796 Duplicate" at bounding box center [792, 40] width 1174 height 23
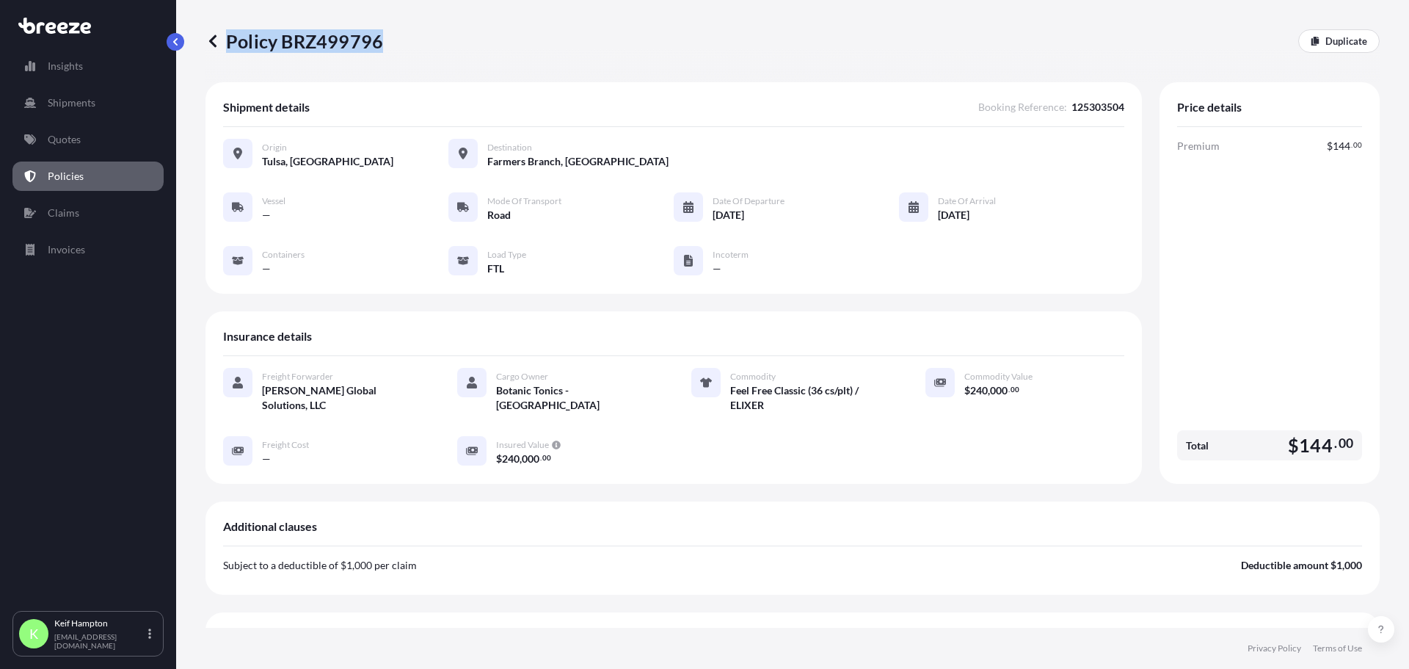
drag, startPoint x: 437, startPoint y: 44, endPoint x: 379, endPoint y: 49, distance: 57.5
click at [379, 49] on div "Policy BRZ499796 Duplicate" at bounding box center [792, 40] width 1174 height 23
copy p "Policy BRZ499796"
